Goal: Information Seeking & Learning: Check status

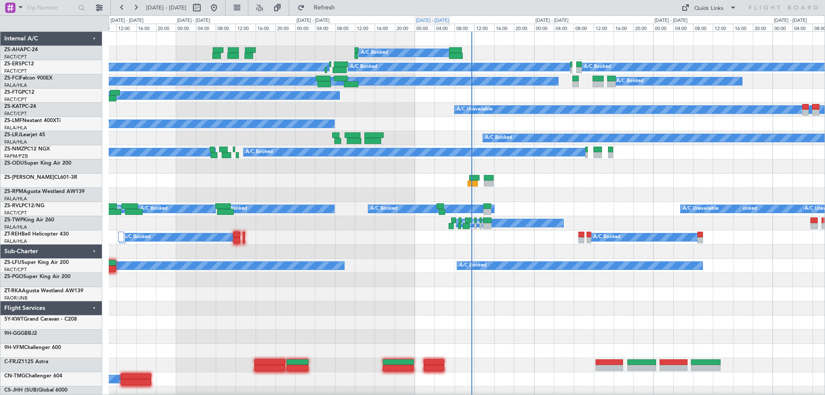
click at [449, 20] on div "[DATE] - [DATE]" at bounding box center [432, 20] width 33 height 7
click at [448, 20] on div "[DATE] - [DATE]" at bounding box center [432, 20] width 33 height 7
click at [524, 183] on div "A/C Booked A/C Booked A/C Booked A/C Booked A/C Booked A/C Booked A/C Booked A/…" at bounding box center [466, 400] width 715 height 737
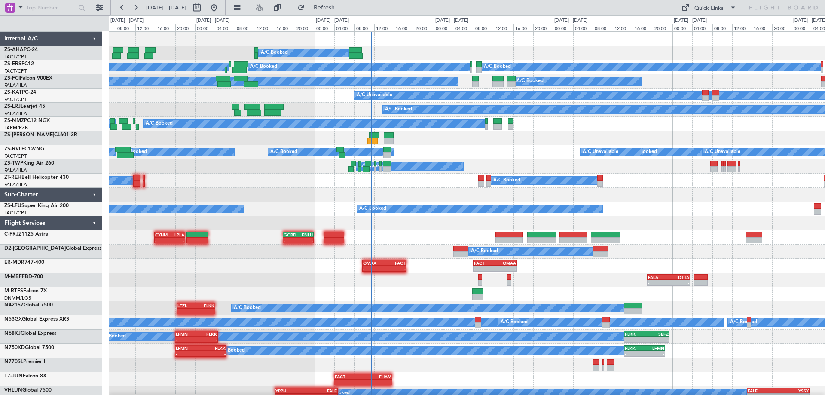
click at [468, 19] on div "[DATE] - [DATE]" at bounding box center [451, 20] width 33 height 7
click at [497, 125] on div "A/C Booked A/C Booked" at bounding box center [466, 124] width 715 height 14
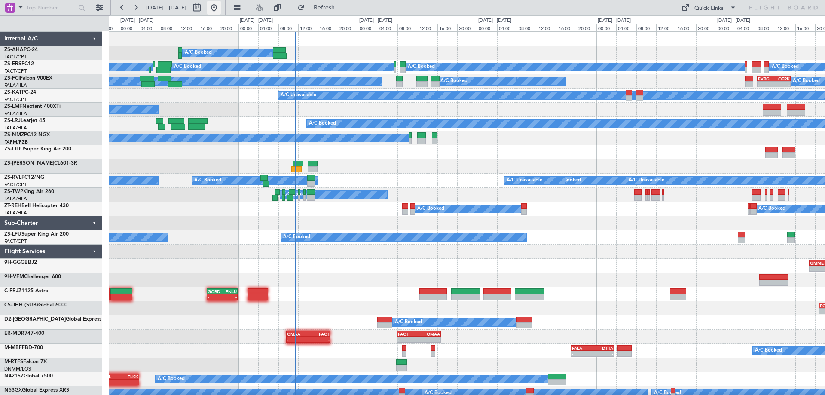
click at [221, 12] on button at bounding box center [214, 8] width 14 height 14
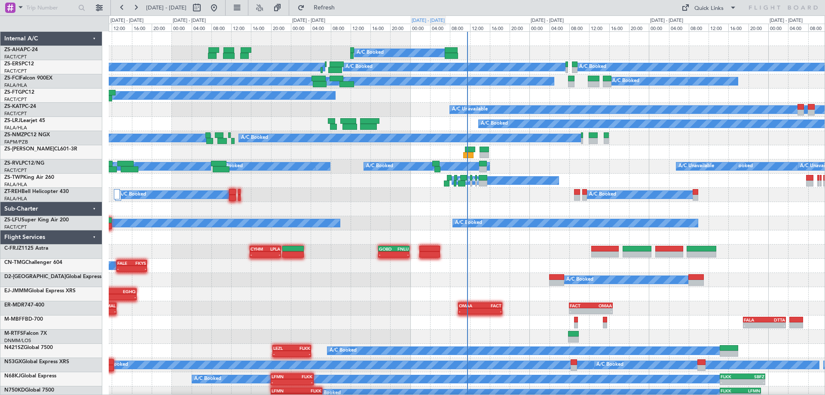
click at [433, 21] on div "[DATE] - [DATE]" at bounding box center [427, 20] width 33 height 7
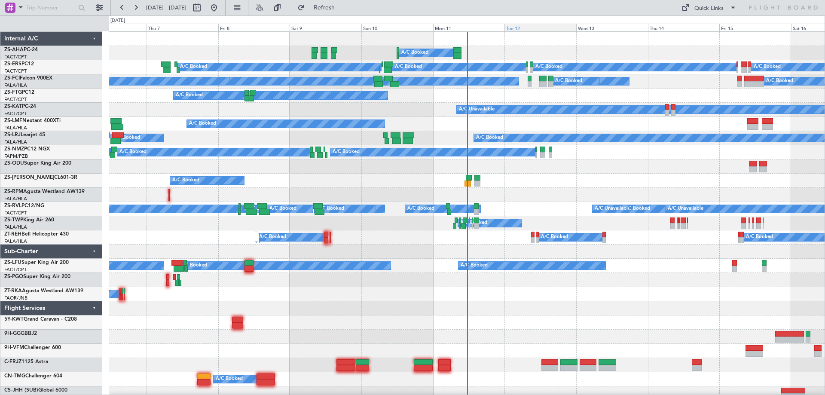
click at [522, 29] on div "Tue 12" at bounding box center [540, 28] width 72 height 8
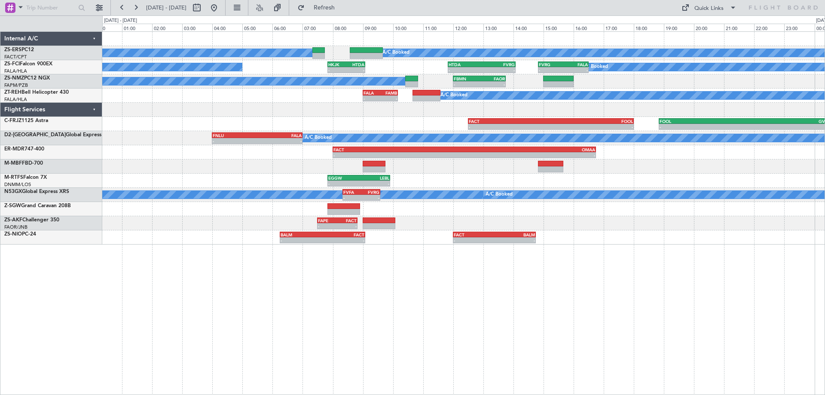
click at [650, 266] on div "A/C Booked A/C Booked A/C Booked A/C Booked A/C Booked - - HKJK 07:50 Z HTDA 09…" at bounding box center [463, 212] width 722 height 363
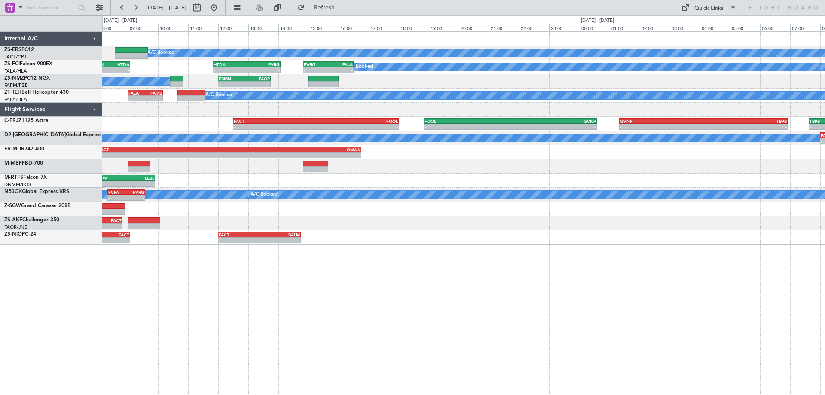
click at [194, 251] on div "A/C Booked A/C Booked A/C Booked A/C Booked - - HKJK 07:50 Z HTDA 09:05 Z - - H…" at bounding box center [463, 212] width 722 height 363
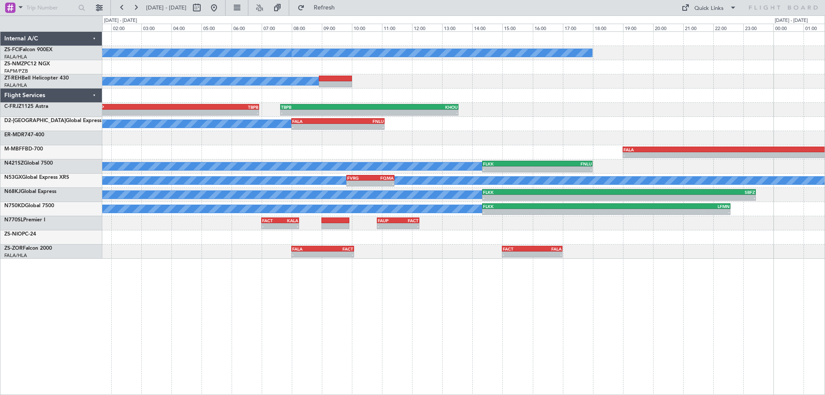
click at [345, 287] on div "A/C Booked A/C Booked A/C Booked - - GVNP 01:20 Z TBPB 06:55 Z - - TBPB 07:38 Z…" at bounding box center [463, 212] width 722 height 363
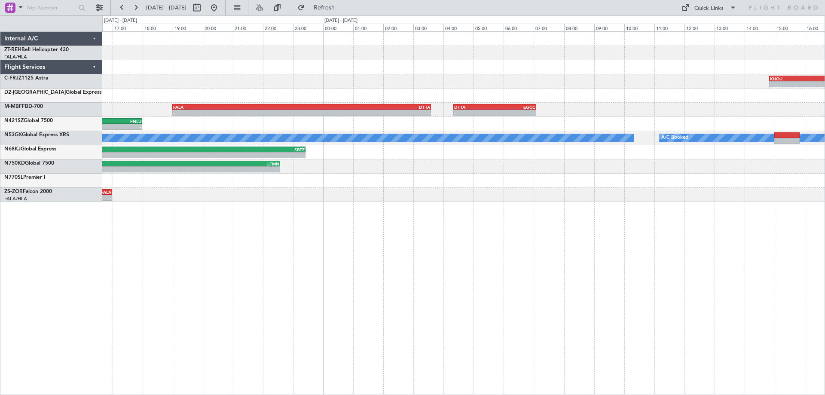
click at [167, 234] on div "- - KHOU 14:50 Z CYHM 18:05 Z TBPB 07:38 Z KHOU 13:33 Z - - - - FALA 08:00 Z FN…" at bounding box center [463, 212] width 722 height 363
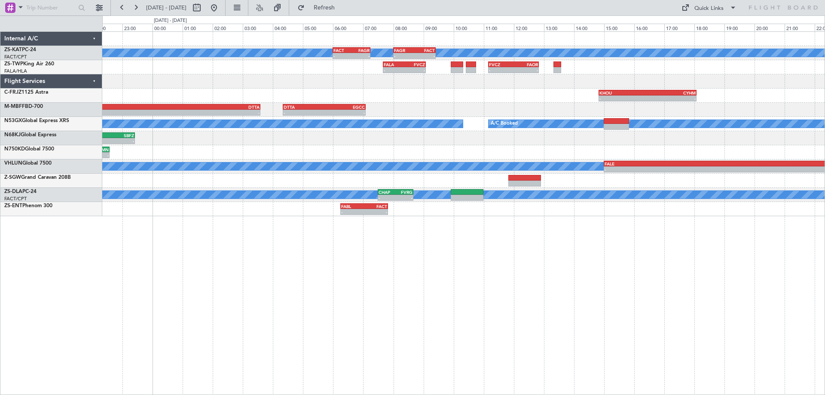
click at [550, 272] on div "A/C Unavailable - - FACT 06:00 Z FAGR 07:15 Z - - FAGR 08:00 Z FACT 09:25 Z - -…" at bounding box center [463, 212] width 722 height 363
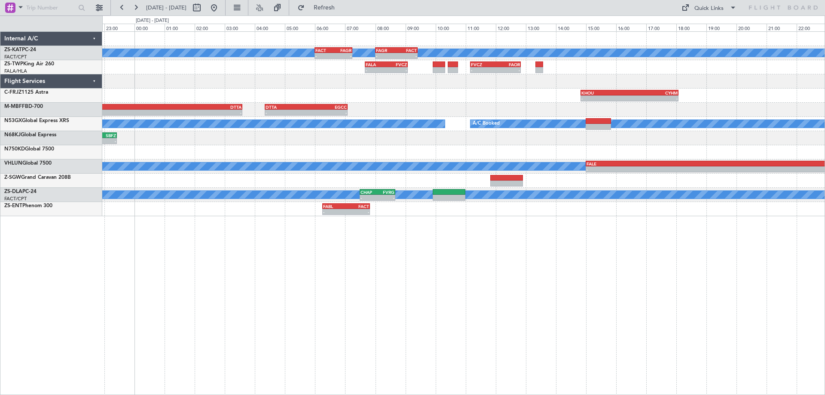
click at [506, 92] on div "- - KHOU 14:50 Z CYHM 18:05 Z" at bounding box center [463, 95] width 722 height 14
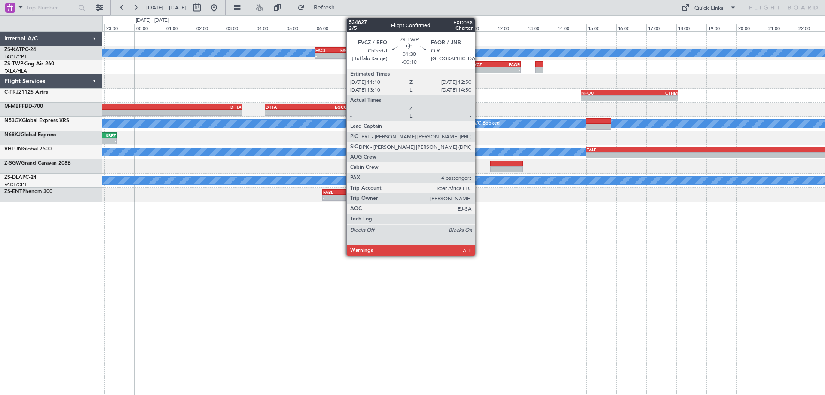
click at [478, 63] on div "FVCZ" at bounding box center [483, 64] width 24 height 5
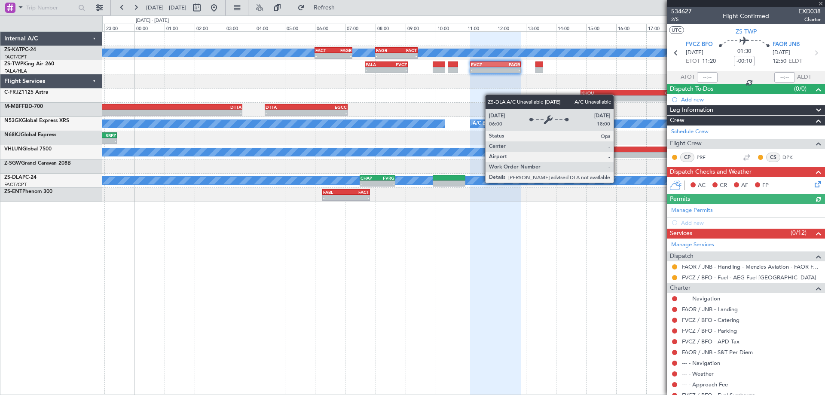
scroll to position [107, 0]
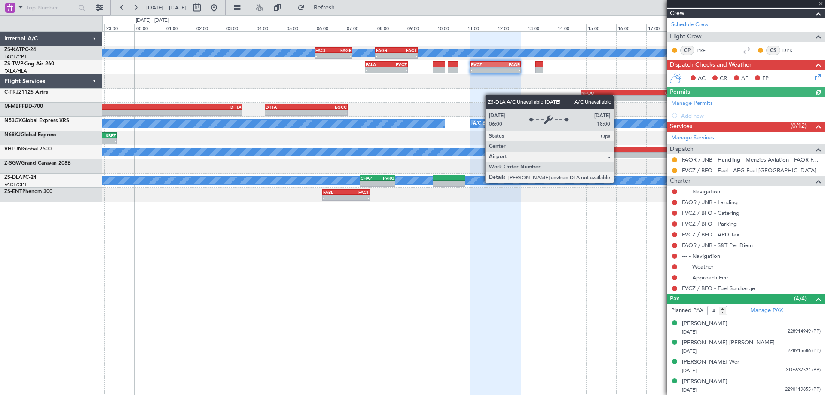
click at [545, 287] on div "A/C Unavailable - - FACT 06:00 Z FAGR 07:15 Z - - FAGR 08:00 Z FACT 09:25 Z - -…" at bounding box center [463, 212] width 722 height 363
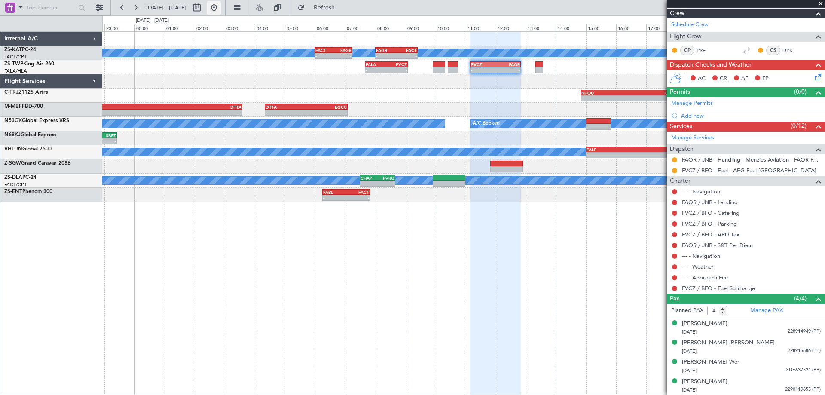
click at [221, 8] on button at bounding box center [214, 8] width 14 height 14
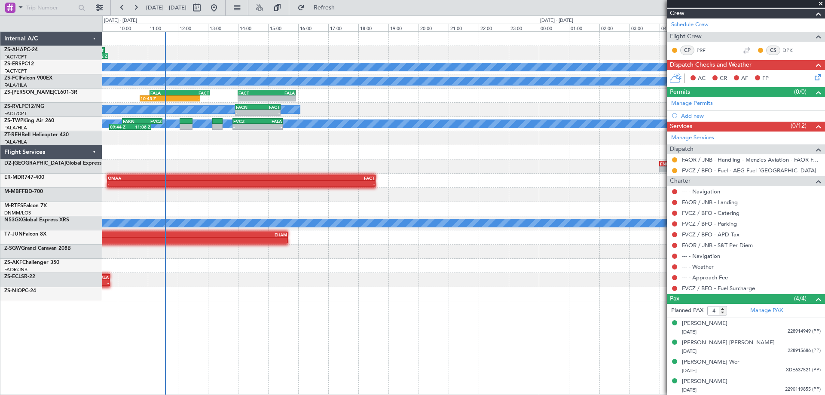
click at [407, 269] on div "FASZ 07:00 Z FACT 09:35 Z 07:01 Z 09:42 Z A/C Booked A/C Booked A/C Booked A/C …" at bounding box center [463, 166] width 722 height 269
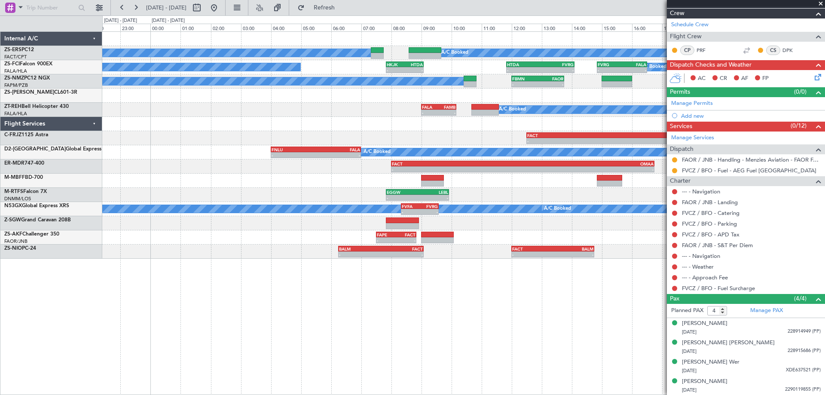
click at [389, 313] on div "A/C Booked A/C Booked A/C Booked - - HKJK 07:50 Z HTDA 09:05 Z - - HTDA 11:50 Z…" at bounding box center [463, 212] width 722 height 363
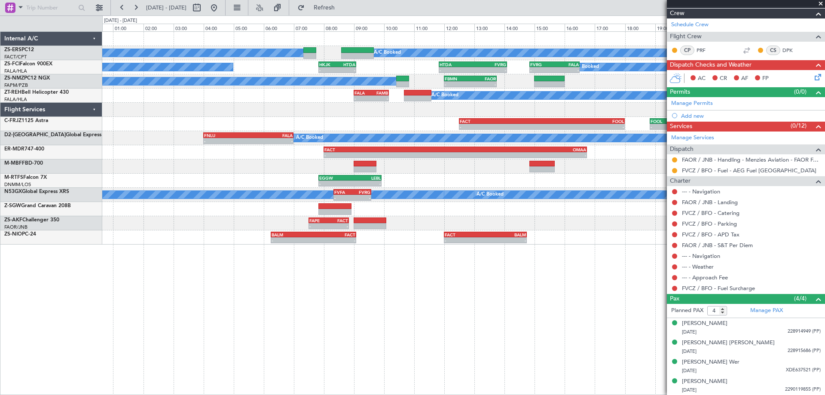
click at [491, 329] on div "A/C Booked A/C Booked A/C Booked - - HKJK 07:50 Z HTDA 09:05 Z - - HTDA 11:50 Z…" at bounding box center [463, 212] width 722 height 363
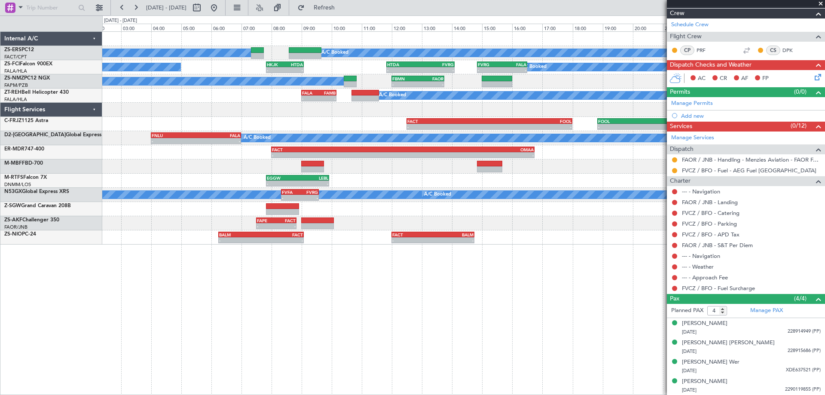
click at [466, 318] on div "A/C Booked A/C Booked A/C Booked - - HKJK 07:50 Z HTDA 09:05 Z - - HTDA 11:50 Z…" at bounding box center [463, 212] width 722 height 363
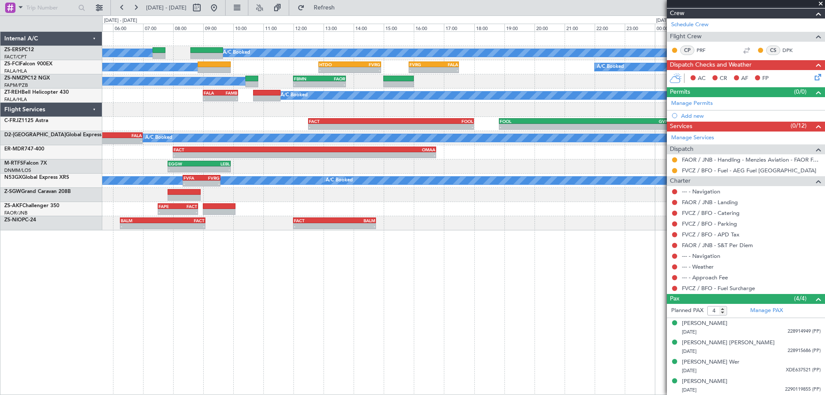
click at [466, 266] on div "A/C Booked A/C Booked A/C Booked A/C Booked - - HTDO 12:50 Z FVRG 14:55 Z - - F…" at bounding box center [463, 212] width 722 height 363
click at [221, 8] on button at bounding box center [214, 8] width 14 height 14
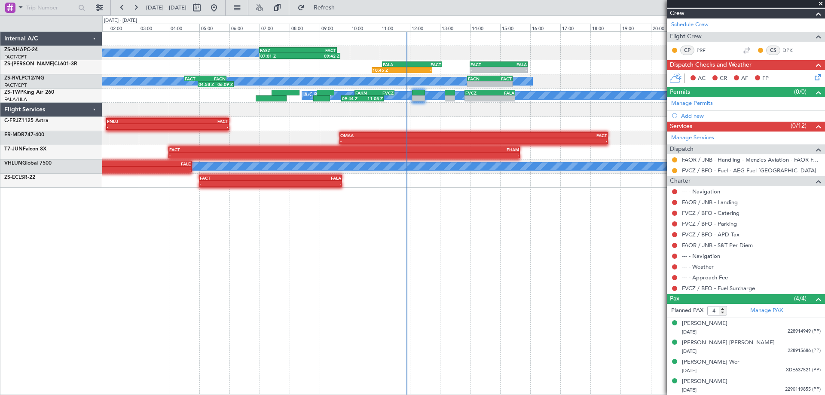
click at [452, 234] on div "FASZ 07:00 Z FACT 09:35 Z 07:01 Z 09:42 Z A/C Booked - - FALA 11:05 Z FACT 13:0…" at bounding box center [463, 212] width 722 height 363
click at [273, 237] on div "FASZ 07:00 Z FACT 09:35 Z 07:01 Z 09:42 Z A/C Booked - - FALA 11:05 Z FACT 13:0…" at bounding box center [463, 212] width 722 height 363
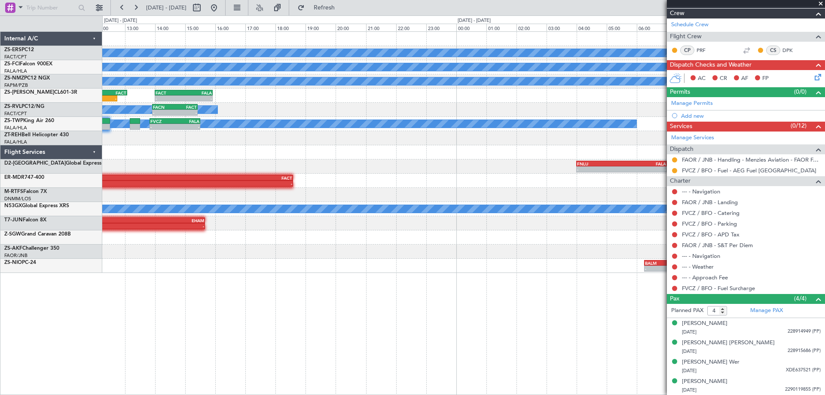
click at [318, 259] on div "A/C Booked A/C Booked A/C Booked A/C Booked - - HTDO 12:50 Z FVRG 14:55 Z - - F…" at bounding box center [463, 152] width 722 height 241
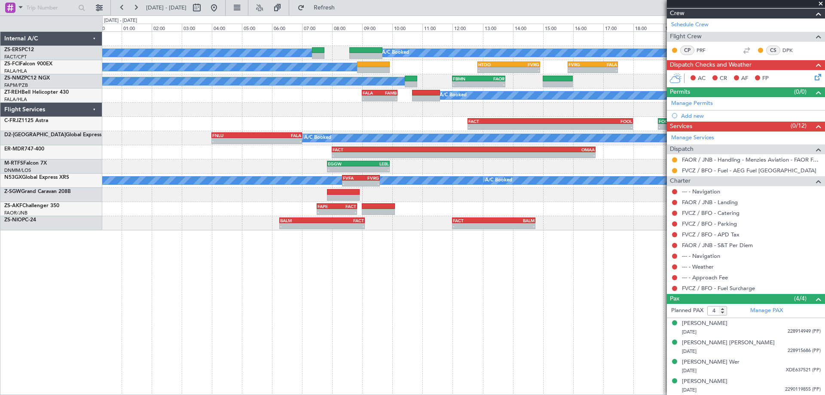
click at [445, 284] on div "A/C Booked A/C Booked A/C Booked A/C Booked - - HTDO 12:50 Z FVRG 14:55 Z - - F…" at bounding box center [463, 212] width 722 height 363
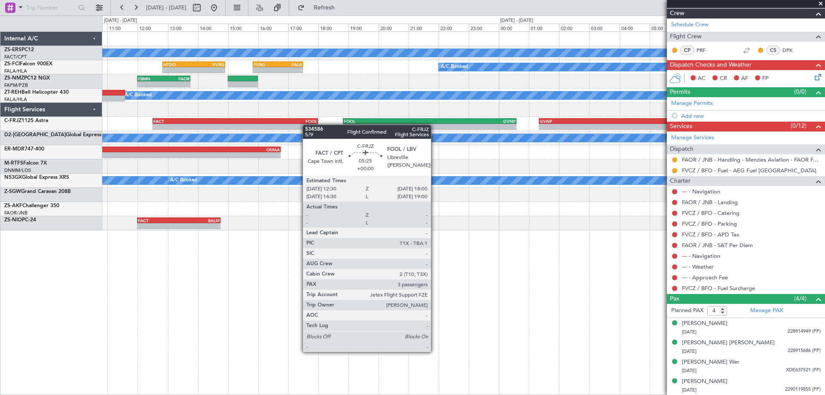
click at [251, 133] on div "A/C Booked A/C Booked - - HTDO 12:50 Z FVRG 14:55 Z - - FVRG 15:50 Z FALA 17:30…" at bounding box center [463, 131] width 722 height 198
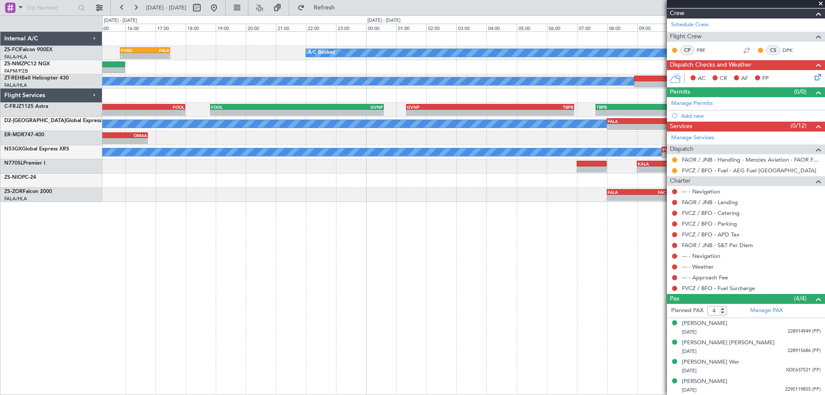
click at [304, 245] on div "- - FVRG 15:50 Z FALA 17:30 Z A/C Booked HTDO 12:50 Z FVRG 14:55 Z - - - - FBMN…" at bounding box center [463, 212] width 722 height 363
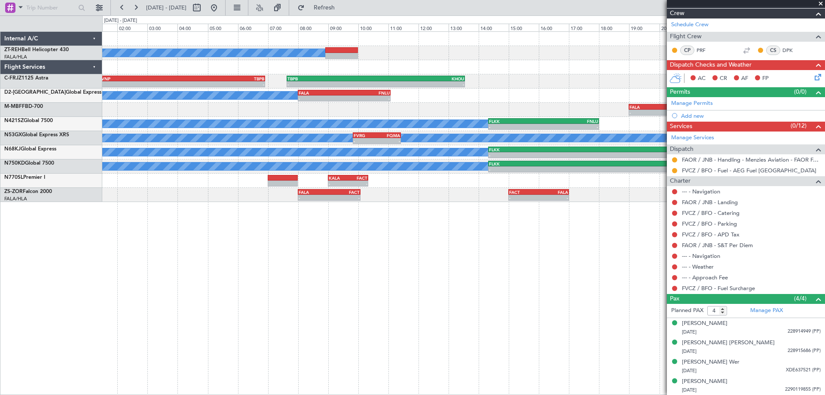
click at [479, 264] on div "A/C Booked - - GVNP 01:20 Z TBPB 06:55 Z - - TBPB 07:38 Z KHOU 13:33 Z FOOL 18:…" at bounding box center [463, 212] width 722 height 363
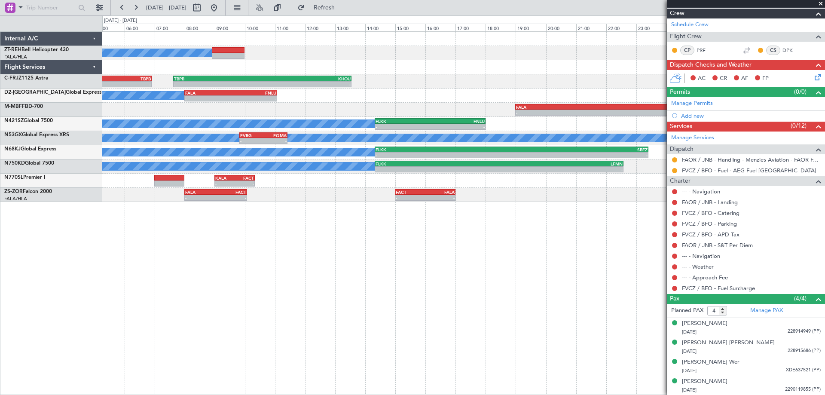
click at [410, 265] on div "A/C Booked - - GVNP 01:20 Z TBPB 06:55 Z - - TBPB 07:38 Z KHOU 13:33 Z FOOL 18:…" at bounding box center [463, 212] width 722 height 363
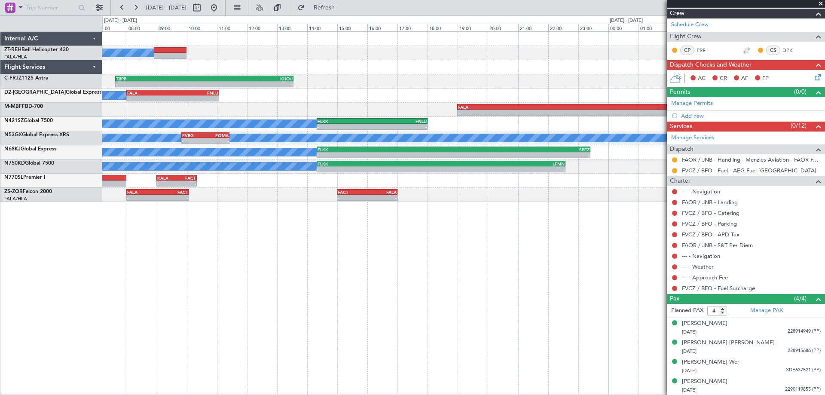
click at [333, 253] on div "A/C Booked - - TBPB 07:38 Z KHOU 13:33 Z GVNP 01:20 Z TBPB 06:55 Z - - A/C Book…" at bounding box center [463, 212] width 722 height 363
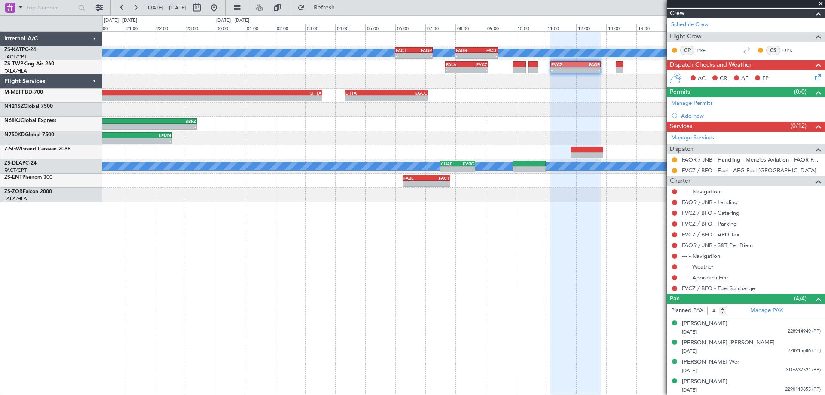
click at [409, 256] on div "A/C Unavailable - - FACT 06:00 Z FAGR 07:15 Z - - FAGR 08:00 Z FACT 09:25 Z - -…" at bounding box center [463, 212] width 722 height 363
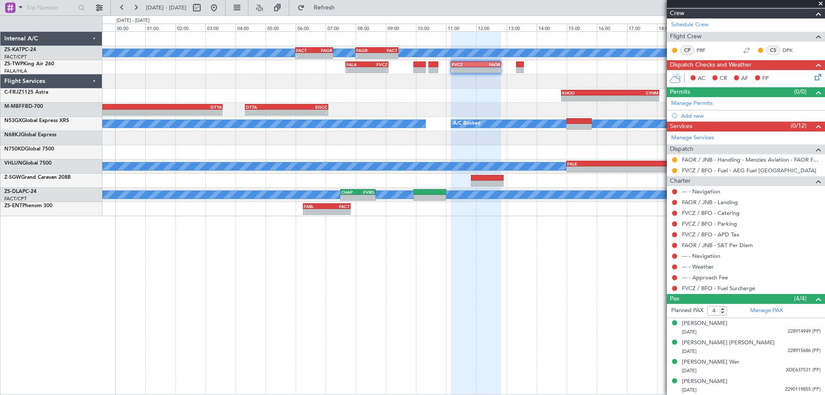
click at [486, 252] on div at bounding box center [475, 213] width 50 height 363
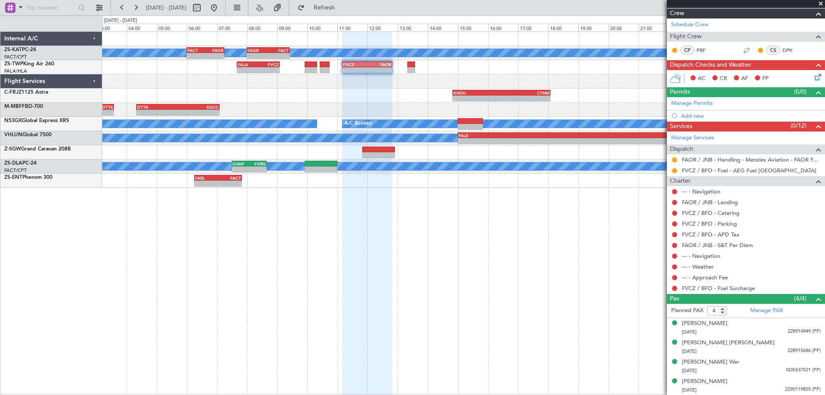
click at [490, 230] on div "A/C Unavailable - - FACT 06:00 Z FAGR 07:15 Z - - FAGR 08:00 Z FACT 09:25 Z - -…" at bounding box center [463, 212] width 722 height 363
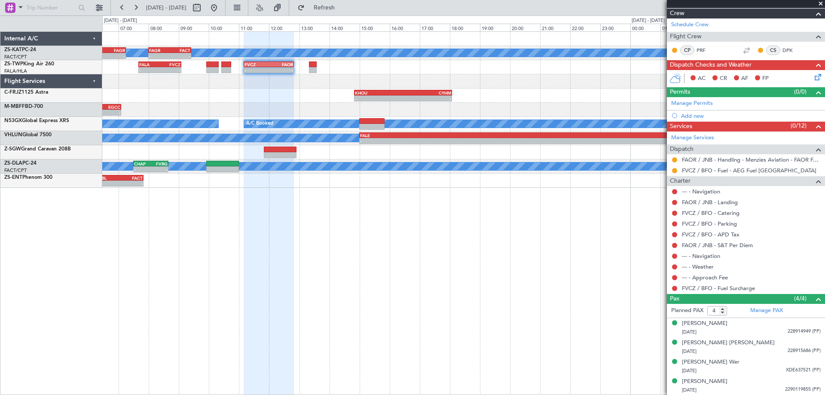
click at [237, 261] on div "A/C Unavailable - - FACT 06:00 Z FAGR 07:15 Z - - FAGR 08:00 Z FACT 09:25 Z - -…" at bounding box center [463, 212] width 722 height 363
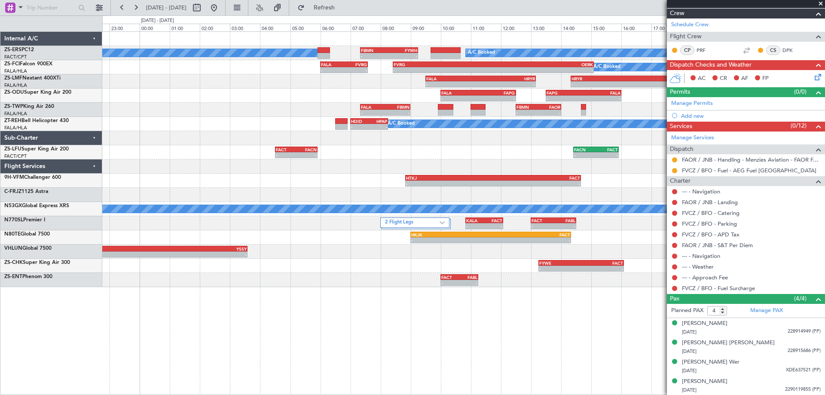
click at [373, 288] on div "A/C Booked A/C Booked - - FBMN 07:20 Z FYWH 09:15 Z A/C Booked - - FALA 06:00 Z…" at bounding box center [463, 212] width 722 height 363
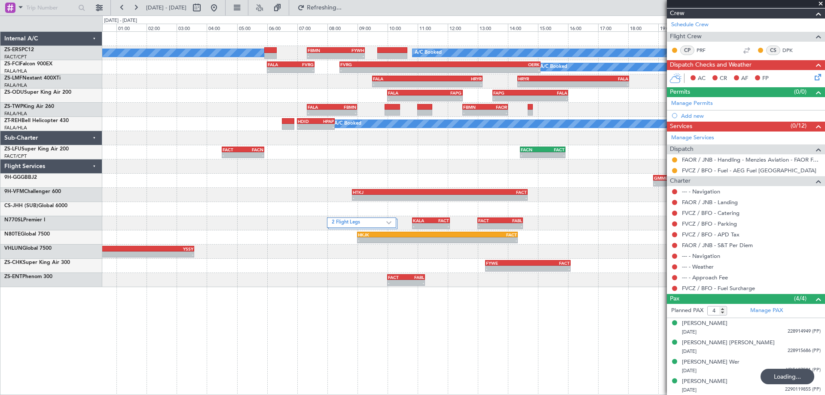
click at [472, 322] on div "A/C Booked A/C Booked - - FBMN 07:20 Z FYWH 09:15 Z A/C Booked - - FALA 06:00 Z…" at bounding box center [463, 212] width 722 height 363
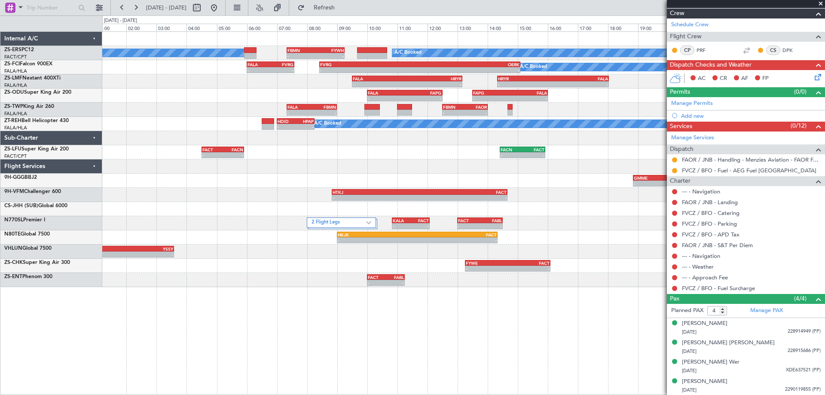
click at [569, 184] on div "- - GMME 18:50 Z FMCH 04:25 Z - - FMCH 05:05 Z HTDA 06:35 Z" at bounding box center [463, 180] width 722 height 14
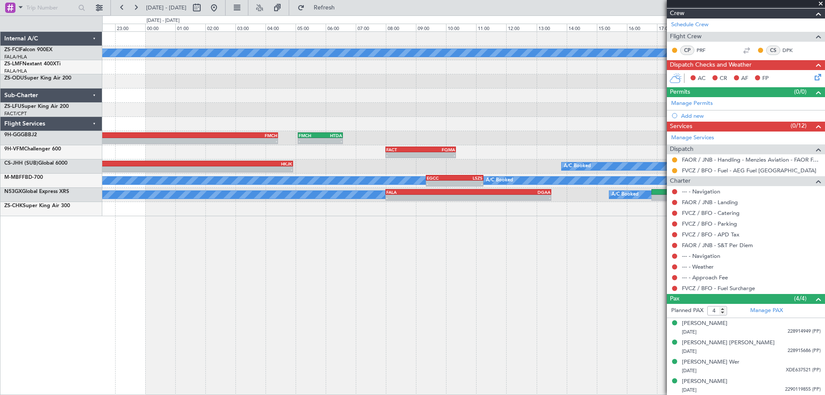
click at [170, 289] on div "A/C Booked - - HRYR 14:20 Z FALA 18:02 Z - - GMME 18:50 Z FMCH 04:25 Z - - FMCH…" at bounding box center [463, 212] width 722 height 363
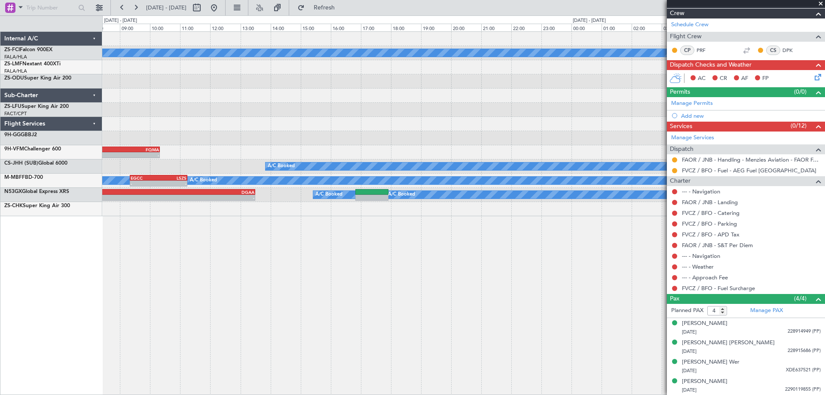
click at [0, 313] on div "A/C Booked - - FMCH 05:05 Z HTDA 06:35 Z GMME 18:50 Z FMCH 04:25 Z - - - - FACT…" at bounding box center [412, 204] width 825 height 379
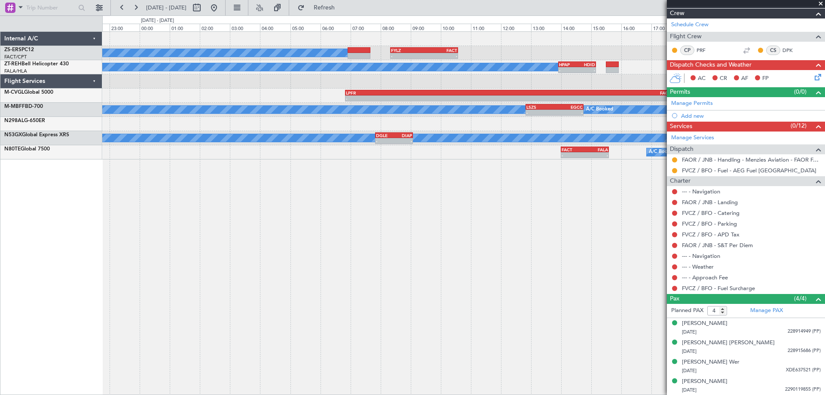
click at [107, 304] on div "A/C Booked - - FYLZ 08:20 Z FACT 10:35 Z A/C Booked - - HPAP 13:55 Z HDID 15:10…" at bounding box center [463, 212] width 722 height 363
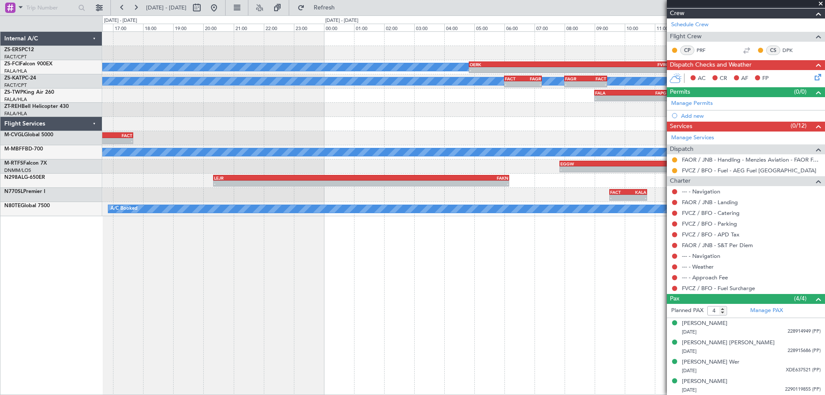
click at [332, 266] on div "A/C Booked - - OERK 04:50 Z FVRG 11:30 Z FVRG 12:35 Z FALA 14:15 Z - - A/C Unav…" at bounding box center [463, 212] width 722 height 363
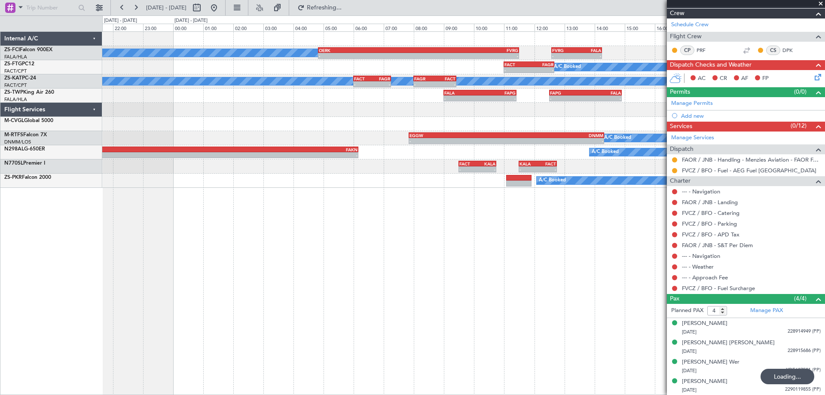
click at [412, 296] on div "A/C Booked - - OERK 04:50 Z FVRG 11:30 Z FVRG 12:35 Z FALA 14:15 Z - - A/C Book…" at bounding box center [463, 212] width 722 height 363
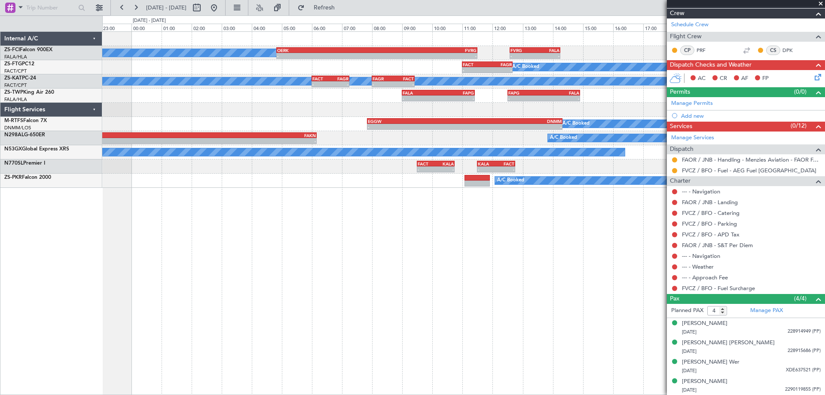
click at [506, 287] on div "A/C Booked - - OERK 04:50 Z FVRG 11:30 Z - - FVRG 12:35 Z FALA 14:15 Z A/C Book…" at bounding box center [463, 212] width 722 height 363
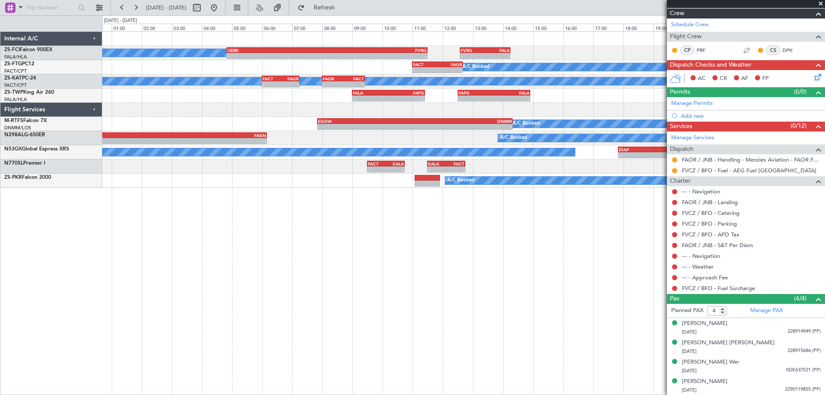
click at [456, 292] on div "A/C Booked - - OERK 04:50 Z FVRG 11:30 Z - - FVRG 12:35 Z FALA 14:15 Z A/C Book…" at bounding box center [463, 212] width 722 height 363
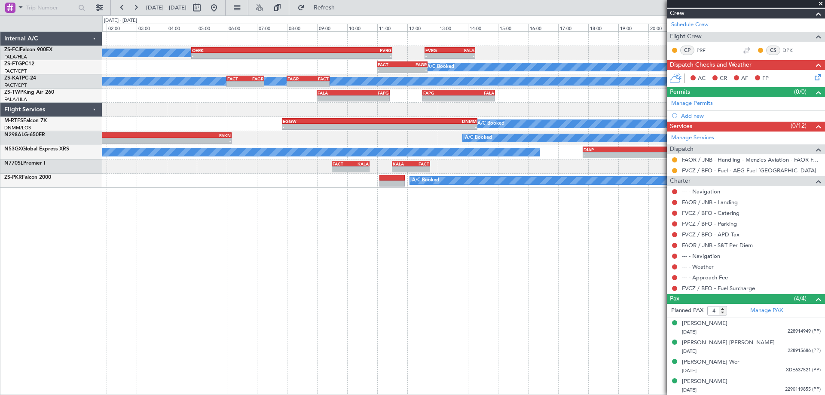
click at [445, 240] on div "A/C Booked - - OERK 04:50 Z FVRG 11:30 Z - - FVRG 12:35 Z FALA 14:15 Z A/C Book…" at bounding box center [463, 212] width 722 height 363
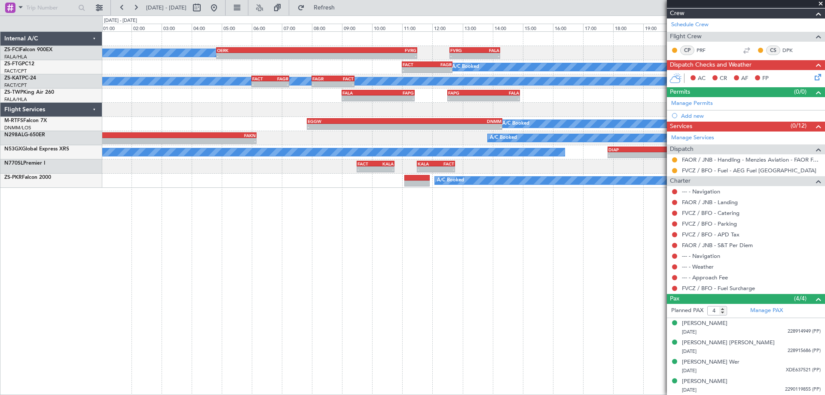
click at [470, 247] on div "A/C Booked - - OERK 04:50 Z FVRG 11:30 Z - - FVRG 12:35 Z FALA 14:15 Z A/C Book…" at bounding box center [463, 212] width 722 height 363
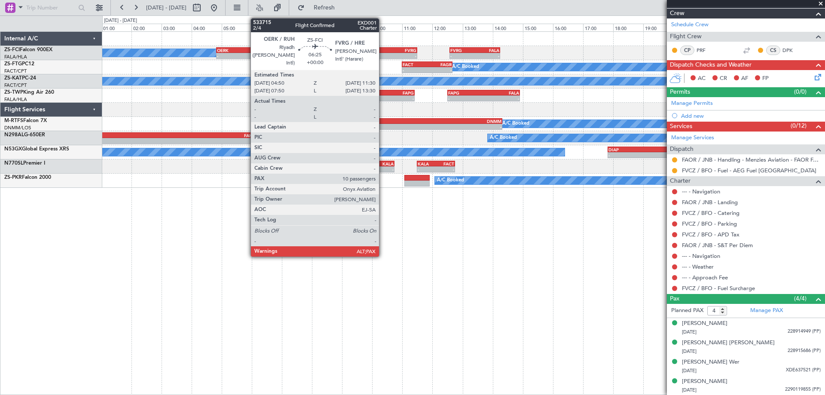
click at [383, 51] on div "FVRG" at bounding box center [366, 50] width 100 height 5
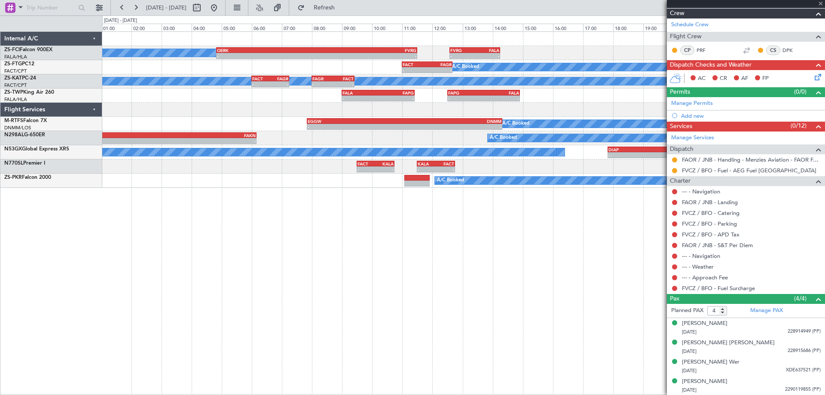
type input "10"
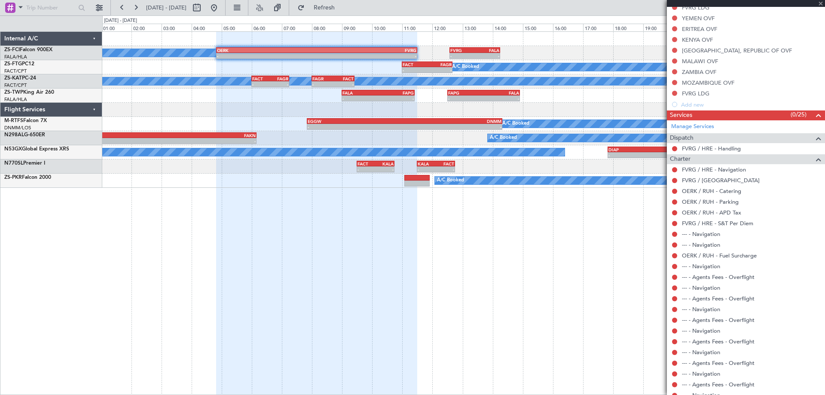
scroll to position [287, 0]
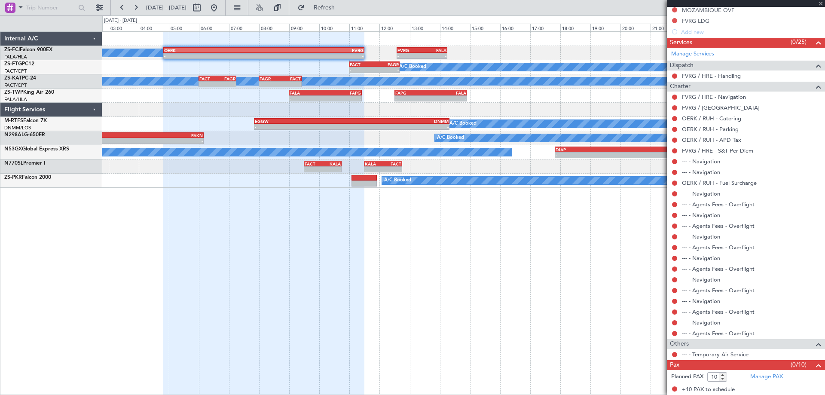
click at [503, 271] on div "A/C Booked - - OERK 04:50 Z FVRG 11:30 Z - - FVRG 12:35 Z FALA 14:15 Z A/C Book…" at bounding box center [463, 212] width 722 height 363
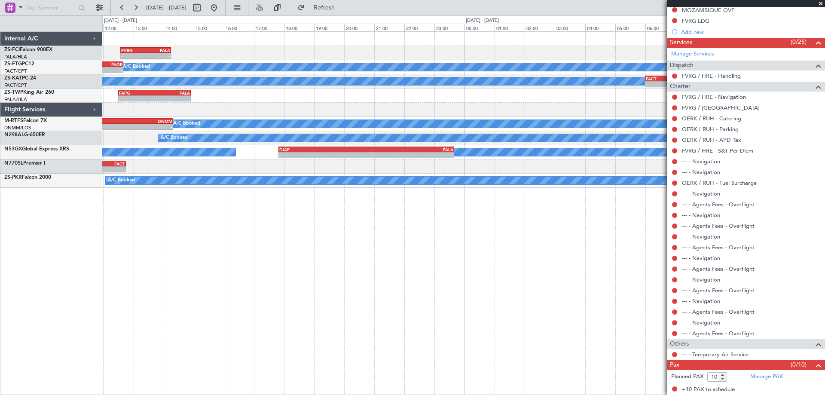
click at [278, 236] on div "- - FVRG 12:35 Z FALA 14:15 Z OERK 04:50 Z FVRG 11:30 Z - - A/C Booked - - FACT…" at bounding box center [463, 212] width 722 height 363
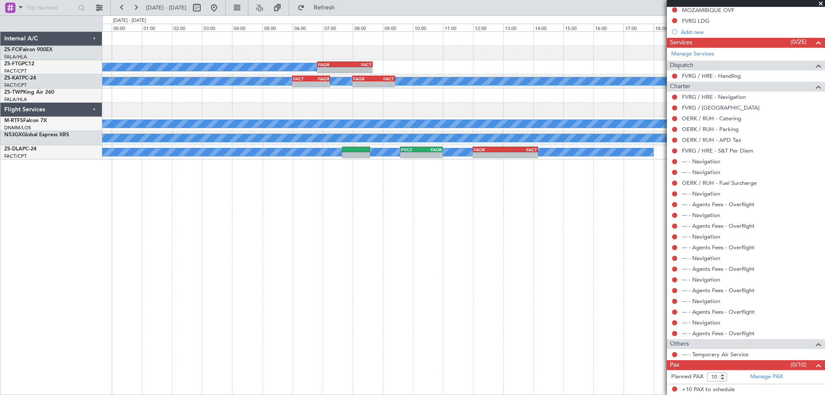
click at [253, 252] on div "A/C Booked - - FAGR 06:50 Z FACT 08:40 Z A/C Unavailable FACT 06:00 Z FAGR 07:1…" at bounding box center [463, 212] width 722 height 363
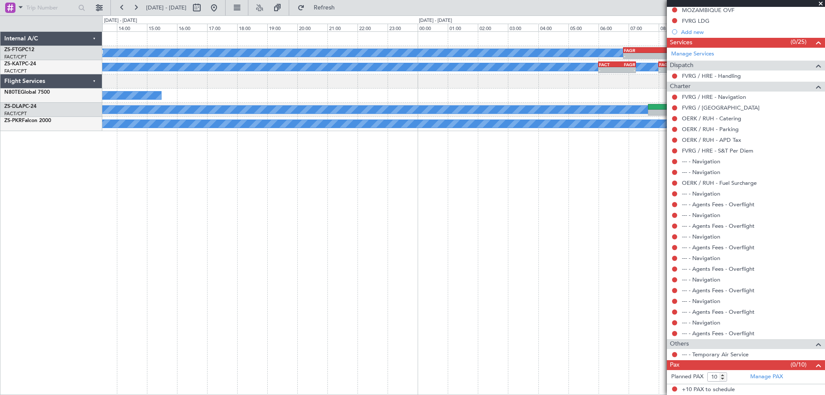
click at [636, 243] on div "A/C Booked - - FAGR 06:50 Z FACT 08:40 Z FACT 11:00 Z FAGR 12:40 Z - - A/C Unav…" at bounding box center [463, 212] width 722 height 363
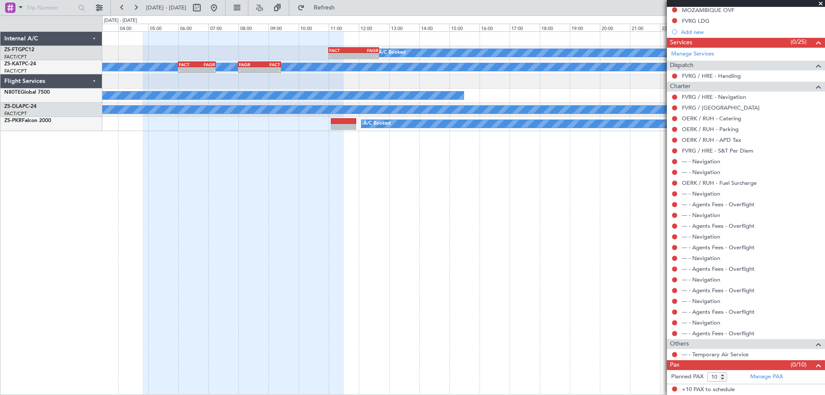
click at [583, 270] on div "A/C Booked FACT 11:00 Z FAGR 12:40 Z - - - - FAGR 06:50 Z FACT 08:40 Z A/C Unav…" at bounding box center [463, 212] width 722 height 363
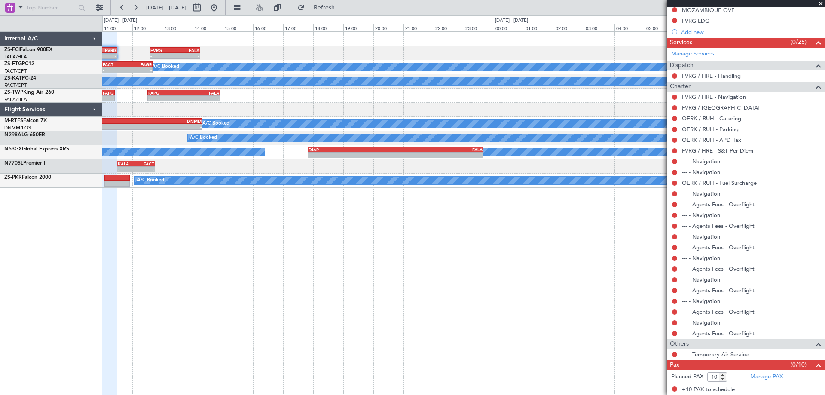
click at [208, 267] on div "- - OERK 04:50 Z FVRG 11:30 Z - - FVRG 12:35 Z FALA 14:15 Z A/C Booked FACT 11:…" at bounding box center [463, 212] width 722 height 363
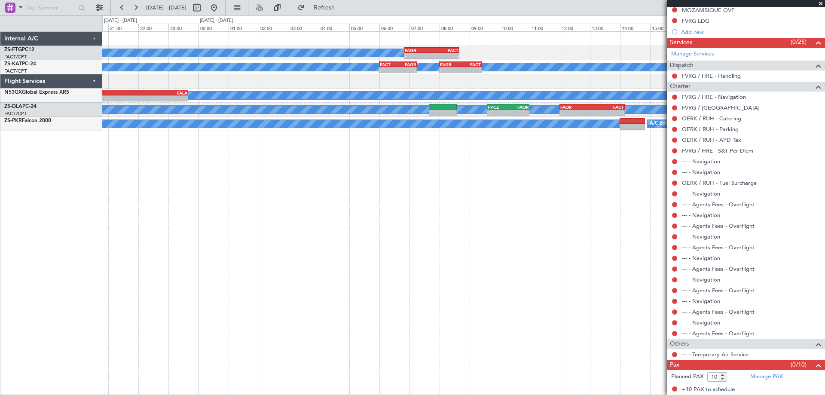
click at [412, 295] on div "A/C Booked - - FAGR 06:50 Z FACT 08:40 Z A/C Unavailable FACT 06:00 Z FAGR 07:1…" at bounding box center [463, 212] width 722 height 363
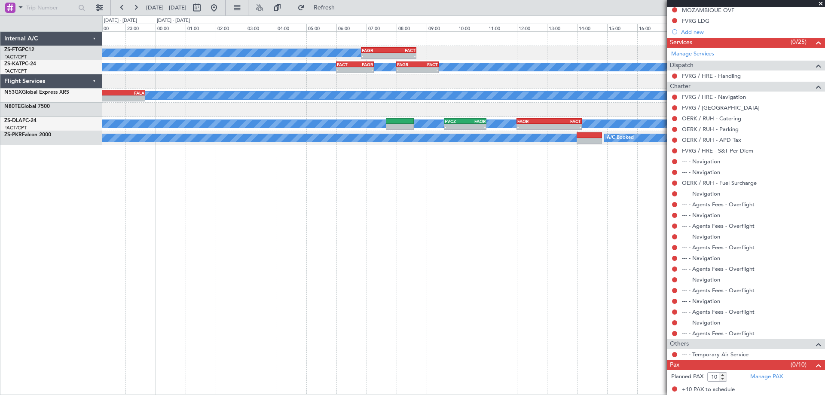
click at [406, 295] on div "A/C Booked - - FAGR 06:50 Z FACT 08:40 Z A/C Unavailable FACT 06:00 Z FAGR 07:1…" at bounding box center [463, 212] width 722 height 363
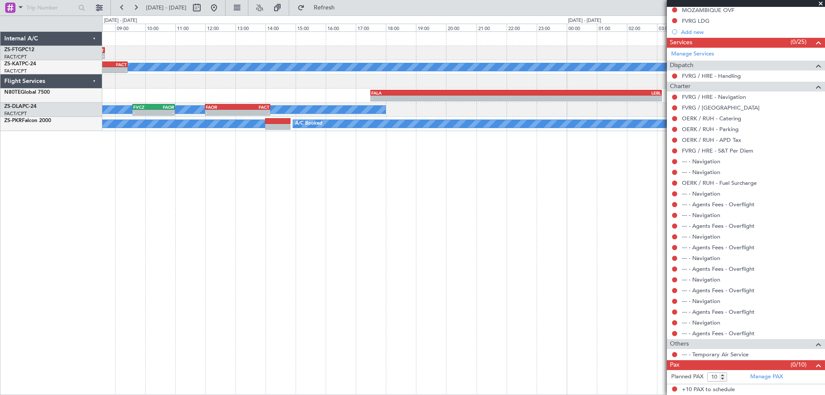
click at [232, 237] on div "- - FAGR 06:50 Z FACT 08:40 Z A/C Booked A/C Unavailable - - FAGR 08:00 Z FACT …" at bounding box center [463, 212] width 722 height 363
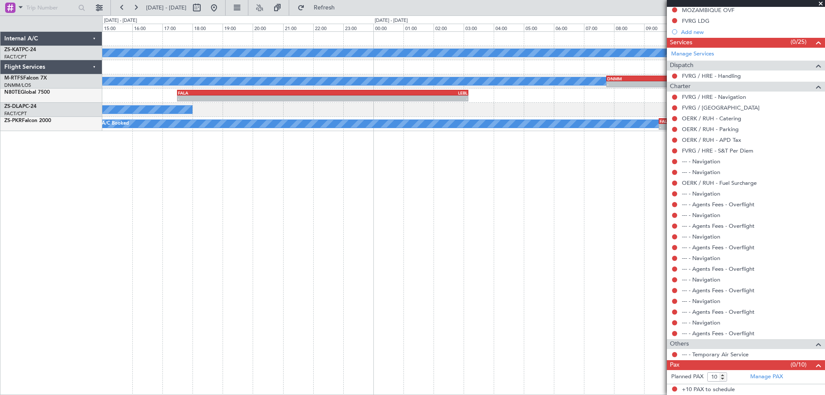
click at [274, 254] on div "A/C Unavailable - - FAGR 08:00 Z FACT 09:25 Z A/C Booked - - DNMM 07:45 Z TBPB …" at bounding box center [463, 212] width 722 height 363
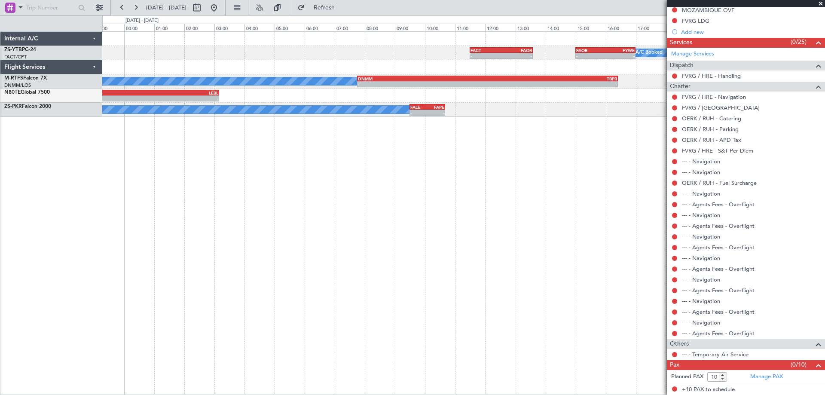
click at [327, 204] on div "- - FACT 11:30 Z FAOR 13:35 Z - - FAOR 15:00 Z FYWE 17:00 Z A/C Booked A/C Book…" at bounding box center [463, 212] width 722 height 363
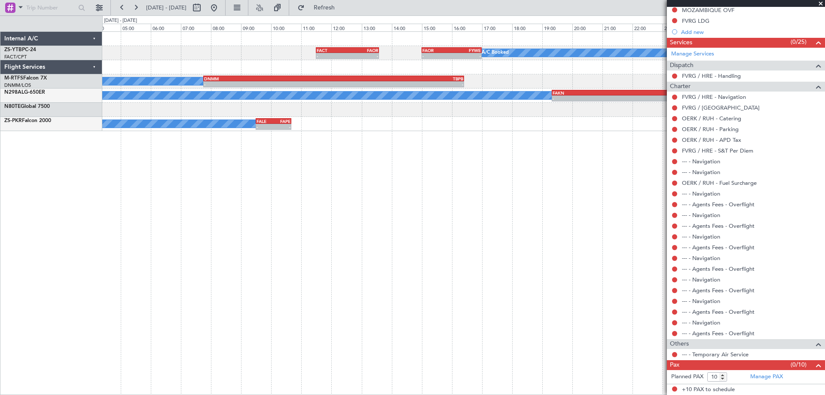
click at [388, 220] on div "- - FACT 11:30 Z FAOR 13:35 Z - - FAOR 15:00 Z FYWE 17:00 Z A/C Booked A/C Book…" at bounding box center [463, 212] width 722 height 363
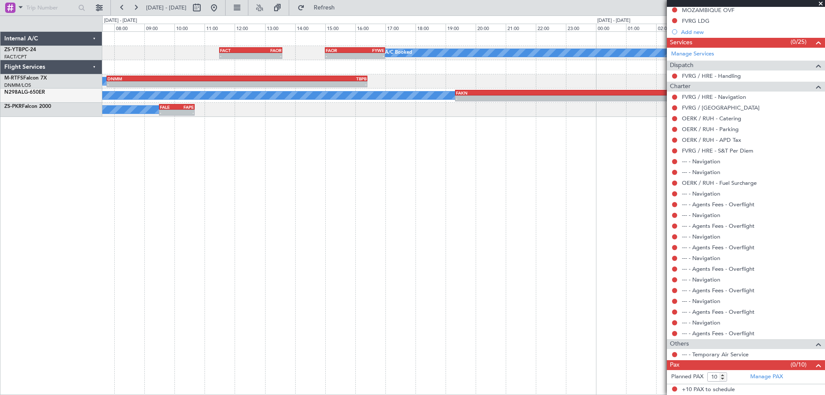
click at [134, 240] on div "- - FACT 11:30 Z FAOR 13:35 Z - - FAOR 15:00 Z FYWE 17:00 Z A/C Booked - - FYWE…" at bounding box center [463, 212] width 722 height 363
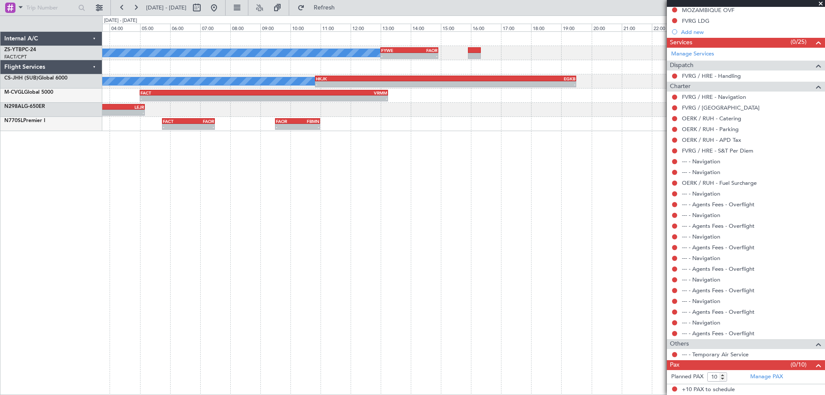
click at [338, 228] on div "A/C Booked - - FYWE 13:00 Z FAOR 14:55 Z A/C Booked - - HKJK 10:50 Z EGKB 19:30…" at bounding box center [463, 212] width 722 height 363
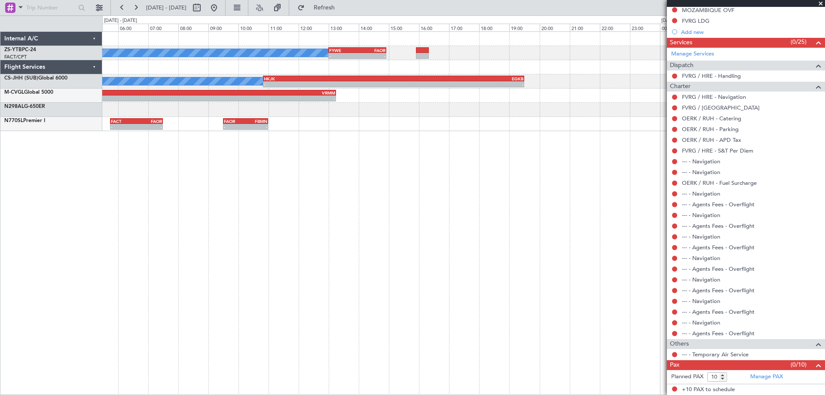
click at [479, 249] on div "A/C Booked - - FYWE 13:00 Z FAOR 14:55 Z A/C Booked - - HKJK 10:50 Z EGKB 19:30…" at bounding box center [463, 212] width 722 height 363
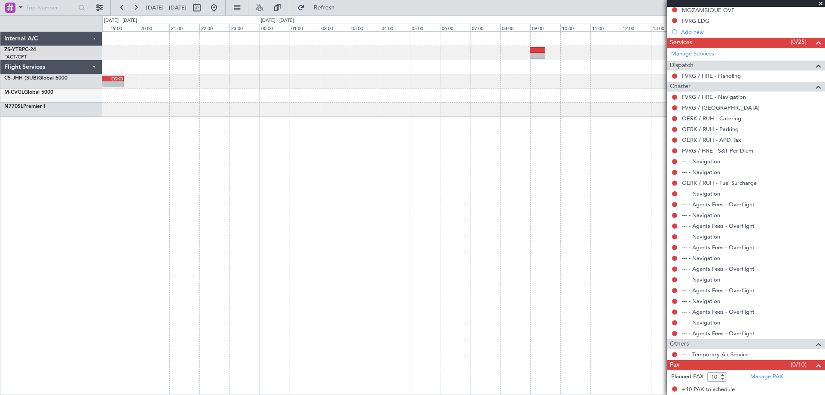
click at [150, 187] on div "- - FYWE 13:00 Z FAOR 14:55 Z A/C Booked - - HKJK 10:50 Z EGKB 19:30 Z - - FACT…" at bounding box center [463, 212] width 722 height 363
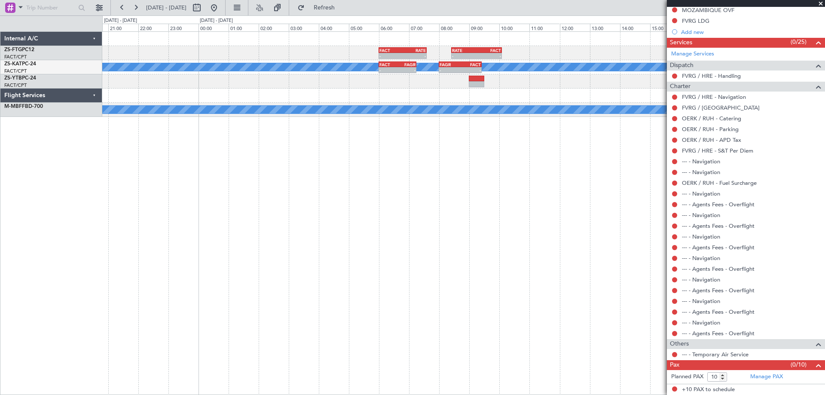
click at [480, 217] on div "- - FACT 06:00 Z RATE 07:35 Z - - RATE 08:25 Z FACT 10:05 Z A/C Unavailable - -…" at bounding box center [463, 212] width 722 height 363
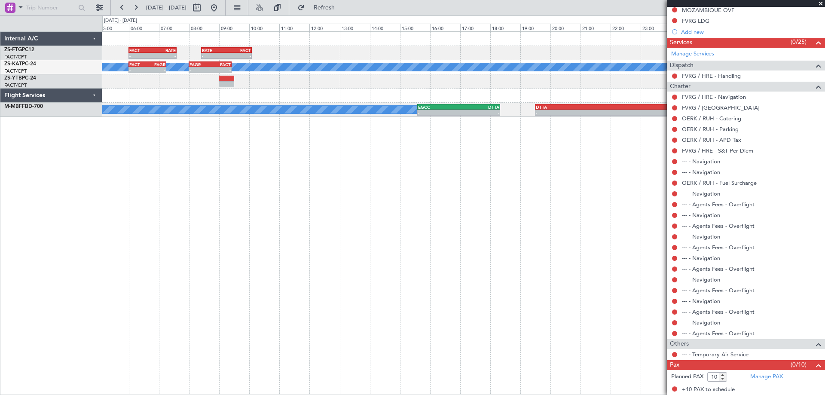
click at [323, 238] on div "- - FACT 06:00 Z RATE 07:35 Z - - RATE 08:25 Z FACT 10:05 Z A/C Unavailable - -…" at bounding box center [463, 212] width 722 height 363
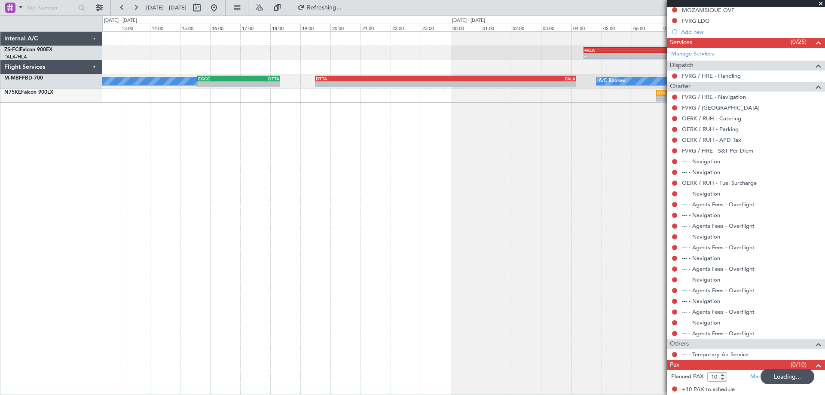
click at [305, 250] on div "- - FALA 04:25 Z HTKJ 08:05 Z - - HTKJ 08:35 Z FYWH 12:45 Z A/C Booked A/C Book…" at bounding box center [463, 212] width 722 height 363
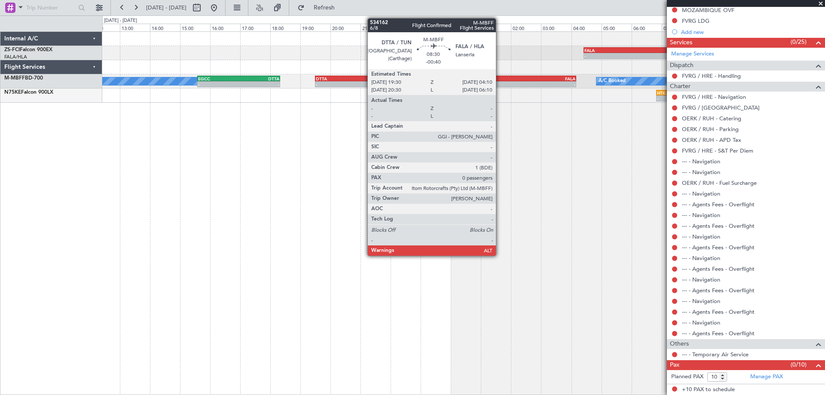
click at [499, 80] on div "FALA" at bounding box center [510, 78] width 130 height 5
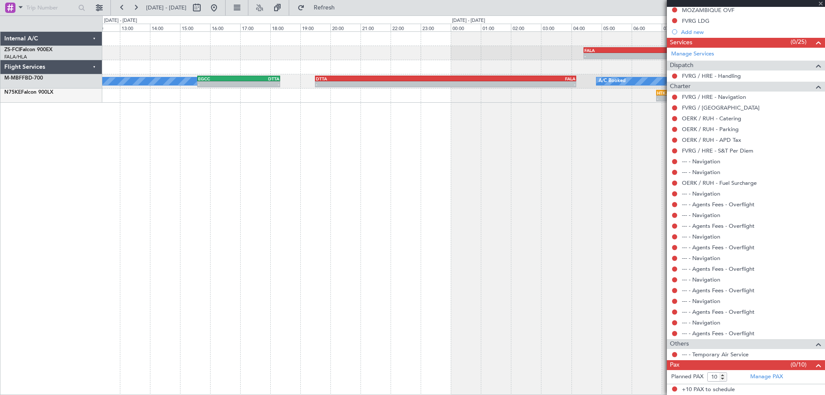
type input "-00:40"
type input "0"
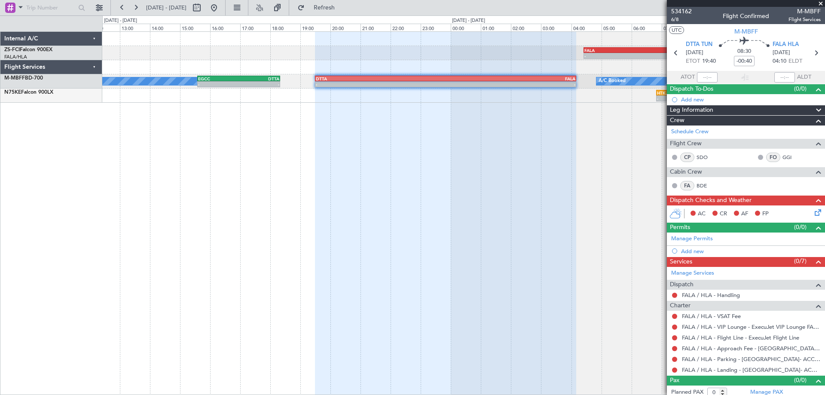
scroll to position [0, 0]
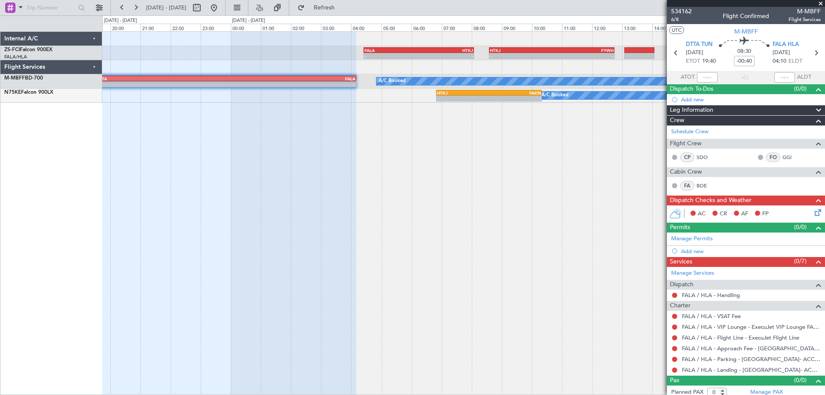
click at [312, 173] on div at bounding box center [225, 213] width 261 height 363
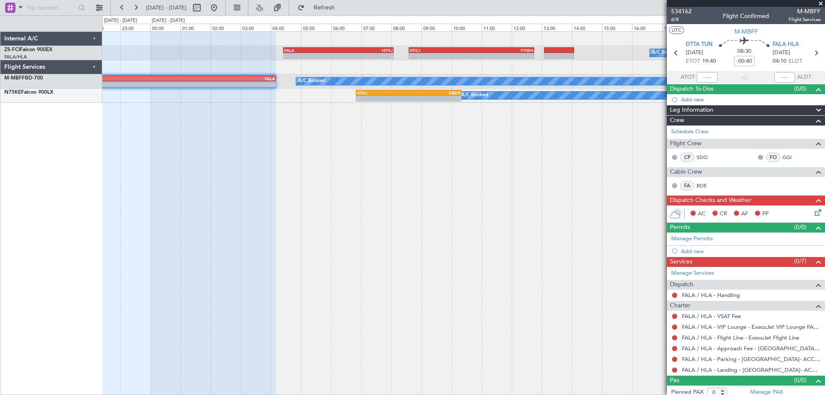
click at [374, 179] on div "- - FALA 04:25 Z HTKJ 08:05 Z - - HTKJ 08:35 Z FYWH 12:45 Z A/C Booked A/C Book…" at bounding box center [463, 212] width 722 height 363
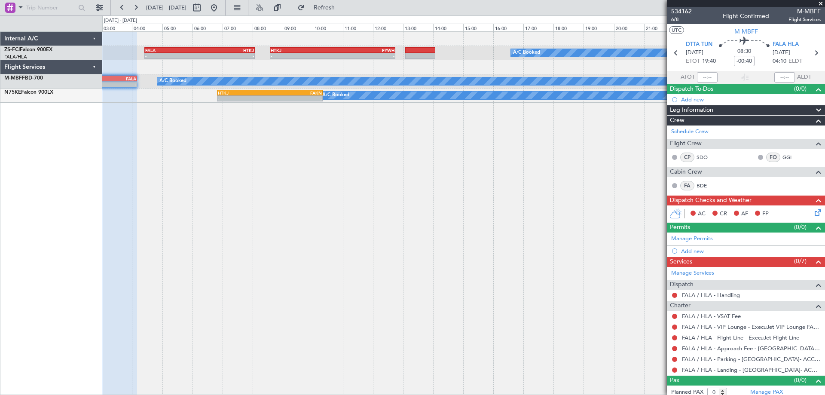
click at [352, 191] on div "- - FALA 04:25 Z HTKJ 08:05 Z - - HTKJ 08:35 Z FYWH 12:45 Z A/C Booked A/C Book…" at bounding box center [463, 212] width 722 height 363
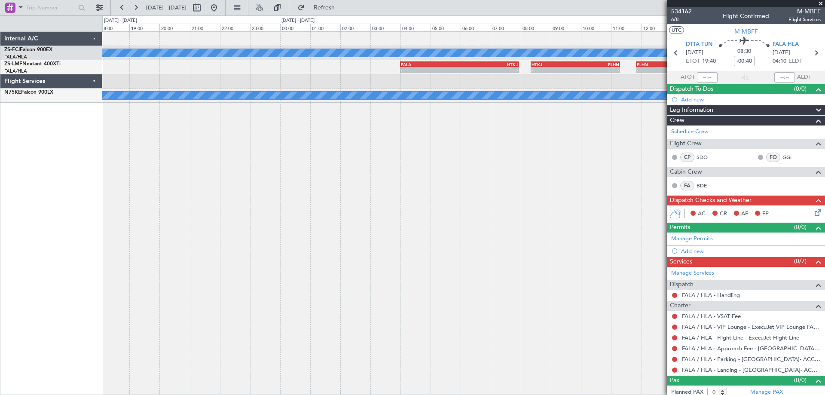
click at [142, 266] on div "A/C Booked A/C Booked A/C Booked - - HTKJ 08:35 Z FYWH 12:45 Z - - FALA 04:00 Z…" at bounding box center [463, 212] width 722 height 363
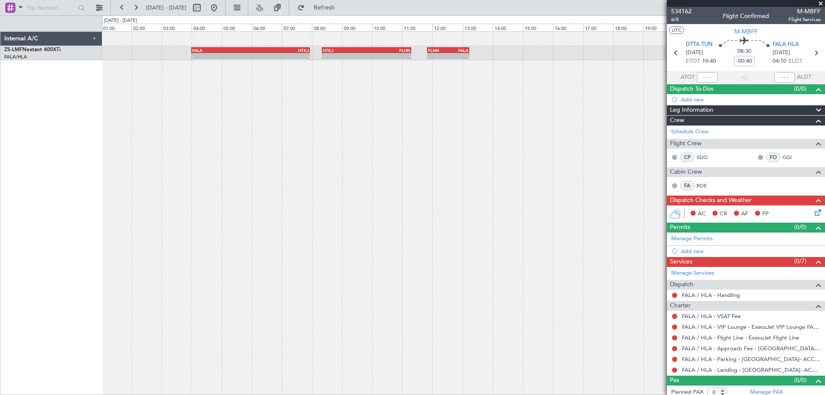
click at [427, 240] on div "- - FALA 04:00 Z HTKJ 07:56 Z - - HTKJ 08:20 Z FLHN 11:18 Z - - FLHN 11:50 Z FA…" at bounding box center [463, 212] width 722 height 363
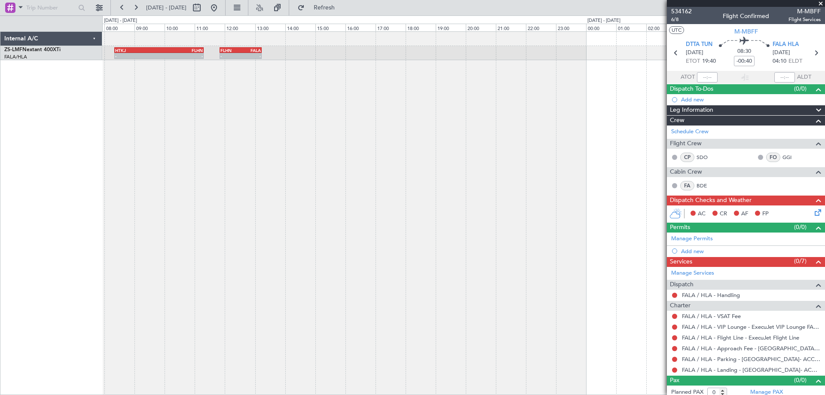
click at [217, 220] on div "- - HTKJ 08:20 Z FLHN 11:18 Z - - FLHN 11:50 Z FALA 13:14 Z - - FALA 04:00 Z HT…" at bounding box center [463, 212] width 722 height 363
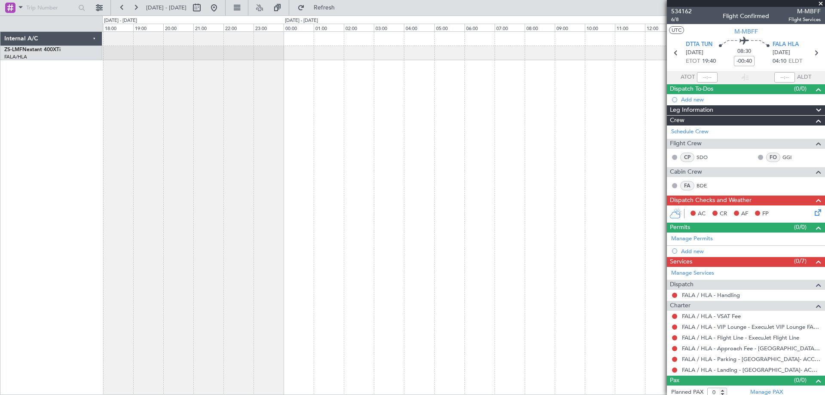
click at [289, 262] on div "- - FLHN 11:50 Z FALA 13:14 Z" at bounding box center [463, 212] width 722 height 363
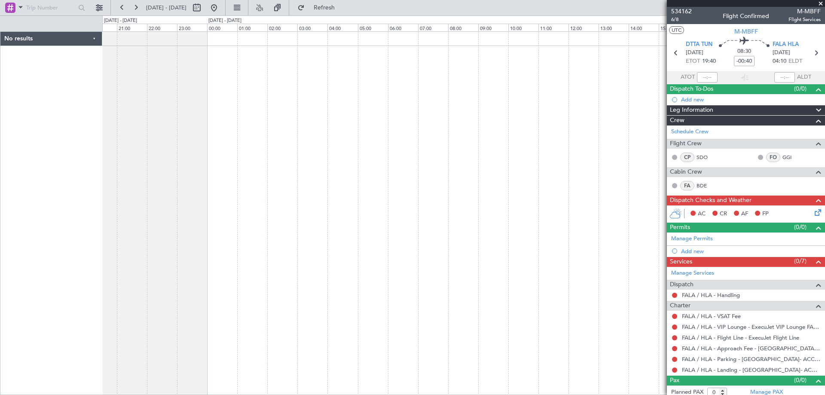
click at [135, 263] on div at bounding box center [463, 212] width 722 height 363
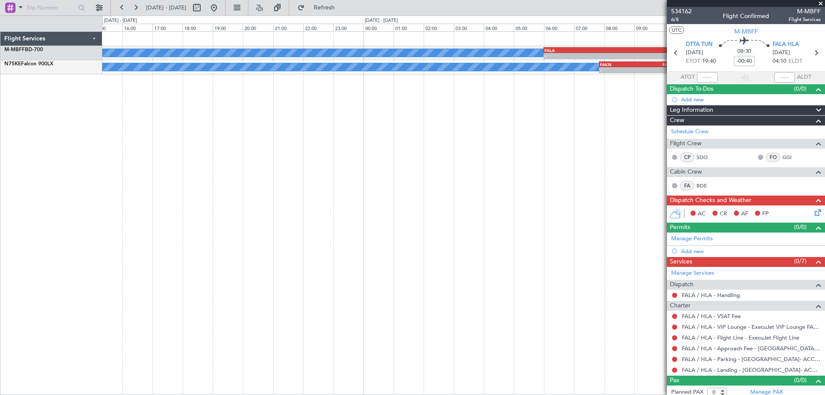
click at [130, 237] on div "A/C Booked - - FALA 06:00 Z LSGG 16:15 Z A/C Booked A/C Booked - - FAKN 07:50 Z…" at bounding box center [463, 212] width 722 height 363
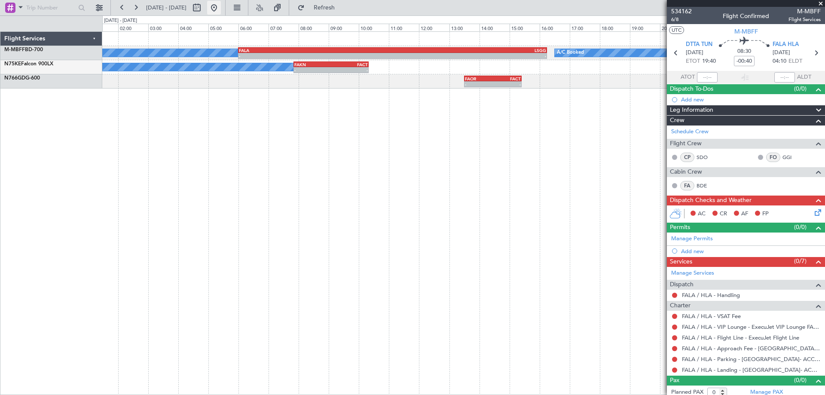
click at [221, 9] on button at bounding box center [214, 8] width 14 height 14
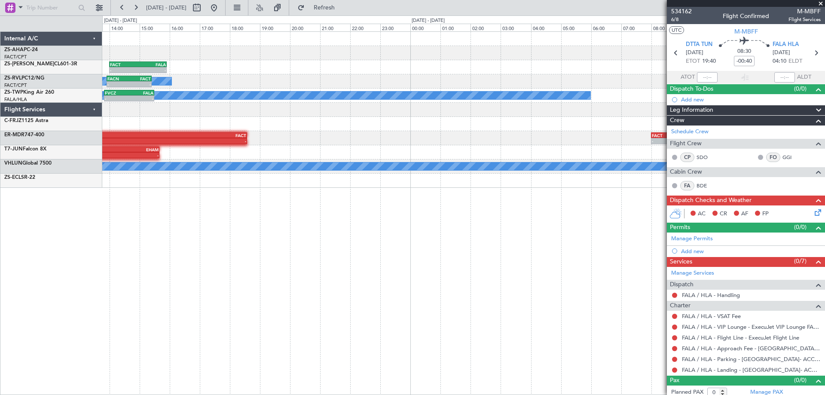
click at [59, 288] on div "FASZ 07:00 Z FACT 09:35 Z 07:01 Z 09:42 Z - - FACT 14:00 Z FALA 15:55 Z FALA 11…" at bounding box center [412, 204] width 825 height 379
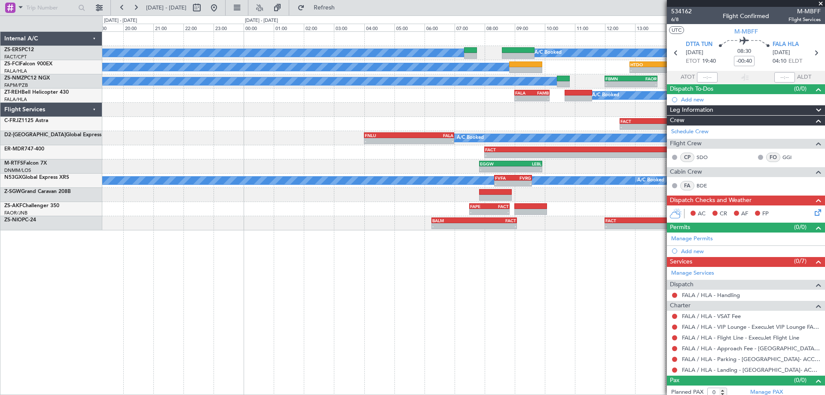
click at [326, 283] on div "A/C Booked A/C Booked A/C Booked - - HTDO 12:50 Z FVRG 14:55 Z - - FVRG 15:50 Z…" at bounding box center [463, 212] width 722 height 363
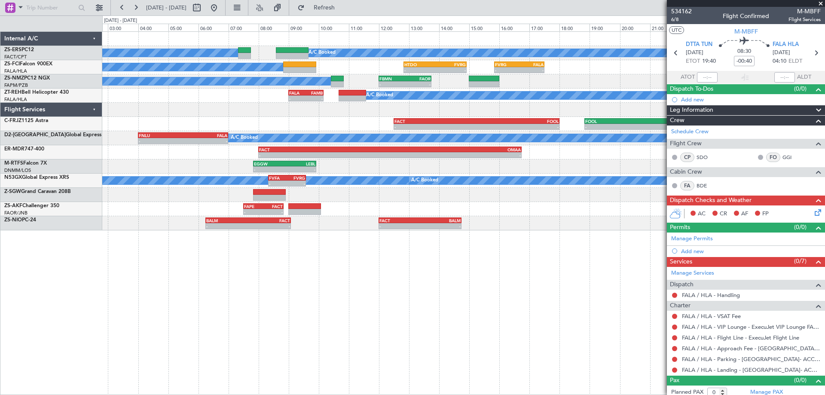
click at [511, 296] on div "A/C Booked A/C Booked A/C Booked - - HTDO 12:50 Z FVRG 14:55 Z - - FVRG 15:50 Z…" at bounding box center [463, 212] width 722 height 363
click at [219, 312] on div "A/C Booked A/C Booked A/C Booked - - HTDO 12:50 Z FVRG 14:55 Z - - FVRG 15:50 Z…" at bounding box center [463, 212] width 722 height 363
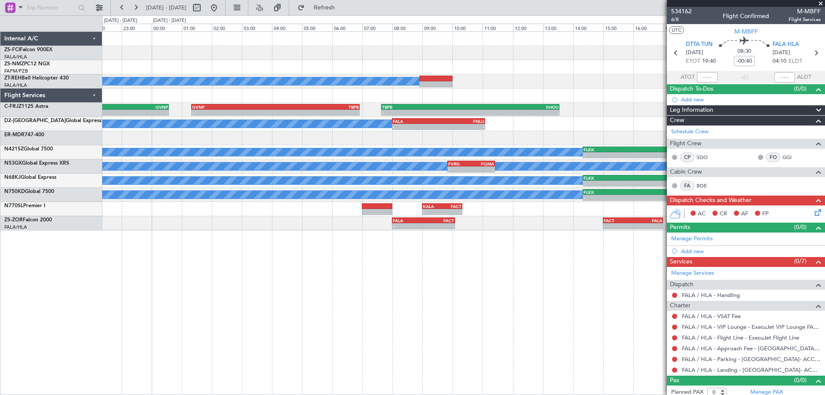
click at [311, 303] on div "FVRG 15:50 Z FALA 17:30 Z - - A/C Booked - - FOOL 18:50 Z GVNP 00:35 Z - - GVNP…" at bounding box center [463, 212] width 722 height 363
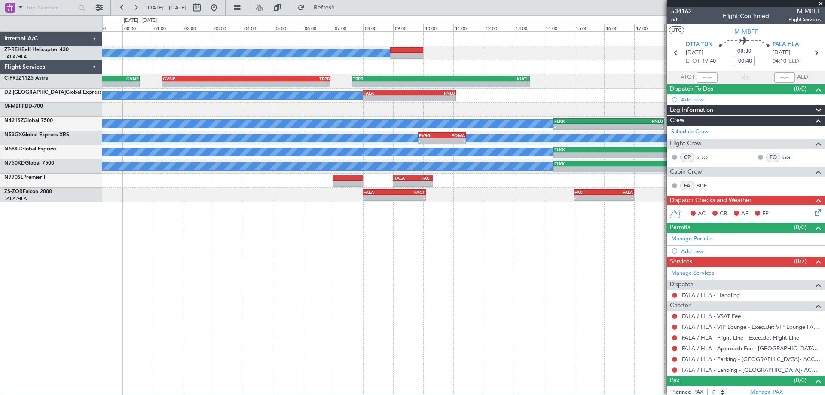
click at [201, 323] on div "A/C Booked - - FOOL 18:50 Z GVNP 00:35 Z - - GVNP 01:20 Z TBPB 06:55 Z - - TBPB…" at bounding box center [463, 212] width 722 height 363
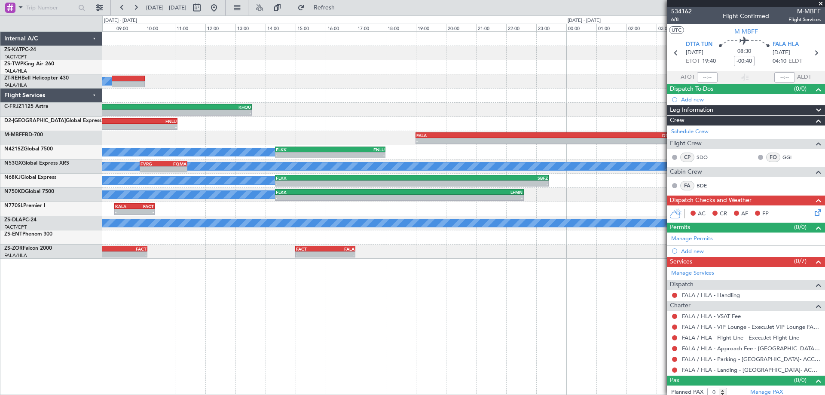
click at [286, 298] on div "- - FACT 06:00 Z FAGR 07:15 Z - - FAGR 08:00 Z FACT 09:25 Z - - FALA 07:40 Z FV…" at bounding box center [463, 212] width 722 height 363
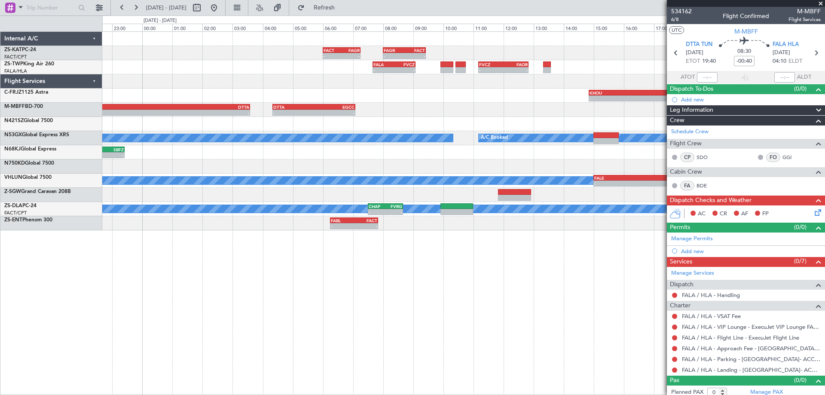
click at [444, 322] on div "- - FACT 06:00 Z FAGR 07:15 Z - - FAGR 08:00 Z FACT 09:25 Z - - FALA 07:40 Z FV…" at bounding box center [463, 212] width 722 height 363
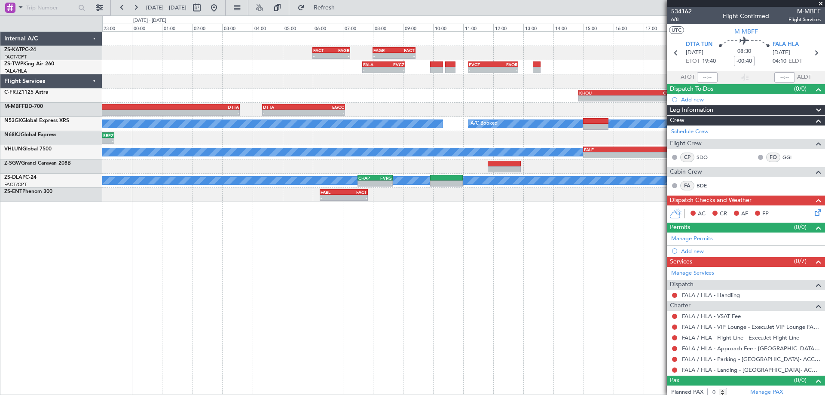
click at [276, 352] on div "- - FACT 06:00 Z FAGR 07:15 Z - - FAGR 08:00 Z FACT 09:25 Z - - FALA 07:40 Z FV…" at bounding box center [463, 212] width 722 height 363
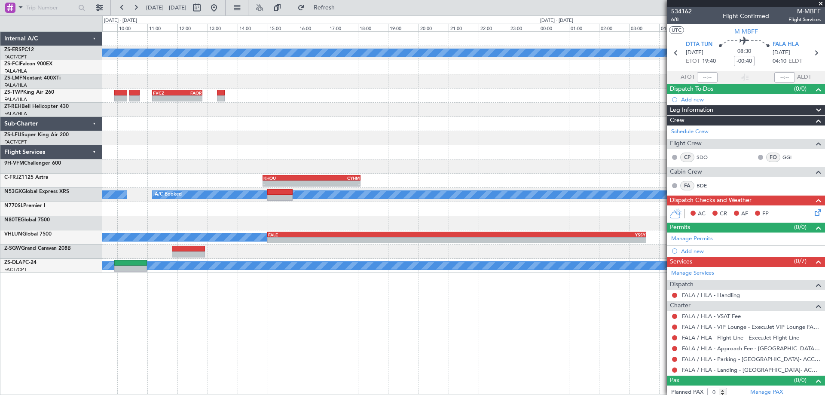
click at [178, 318] on div "A/C Booked - - FBMN 07:20 Z FYWH 09:15 Z A/C Booked - - FALA 06:00 Z FVRG 07:35…" at bounding box center [463, 212] width 722 height 363
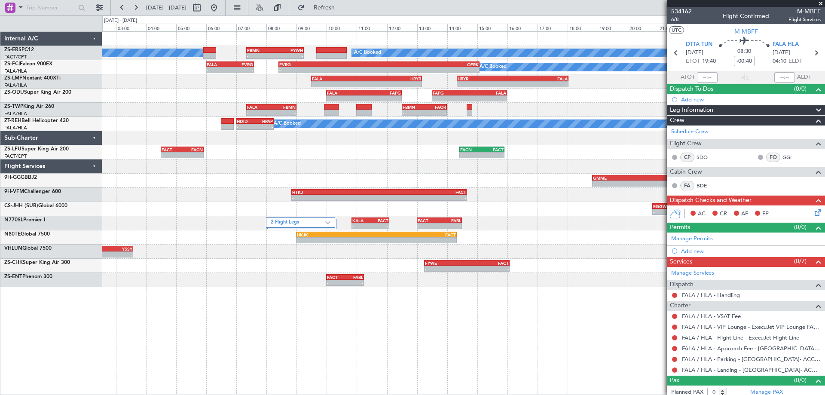
click at [524, 168] on div at bounding box center [463, 166] width 722 height 14
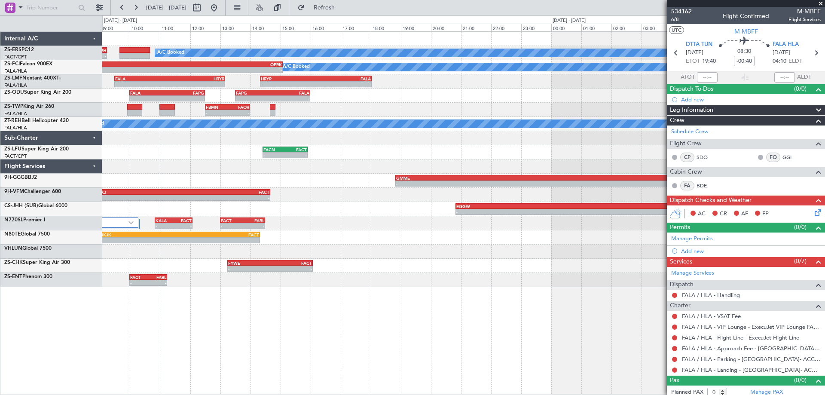
click at [148, 230] on div "A/C Booked - - FBMN 07:20 Z FYWH 09:15 Z A/C Booked A/C Booked - - FVRG 08:25 Z…" at bounding box center [463, 159] width 722 height 255
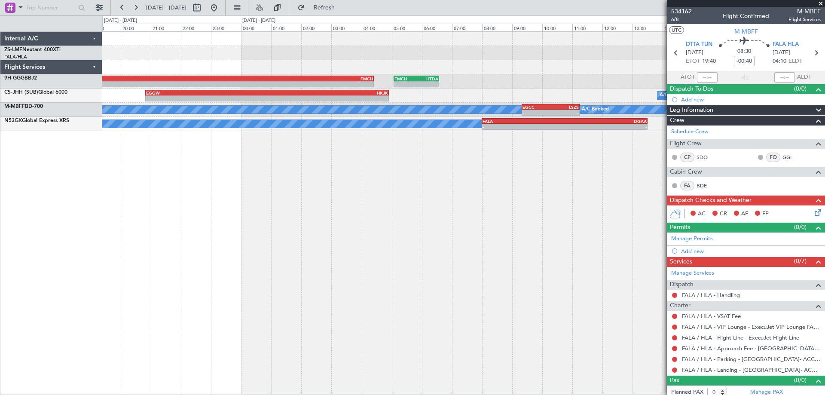
click at [335, 255] on div "- - HRYR 14:20 Z FALA 18:02 Z - - GMME 18:50 Z FMCH 04:25 Z - - FMCH 05:05 Z HT…" at bounding box center [463, 212] width 722 height 363
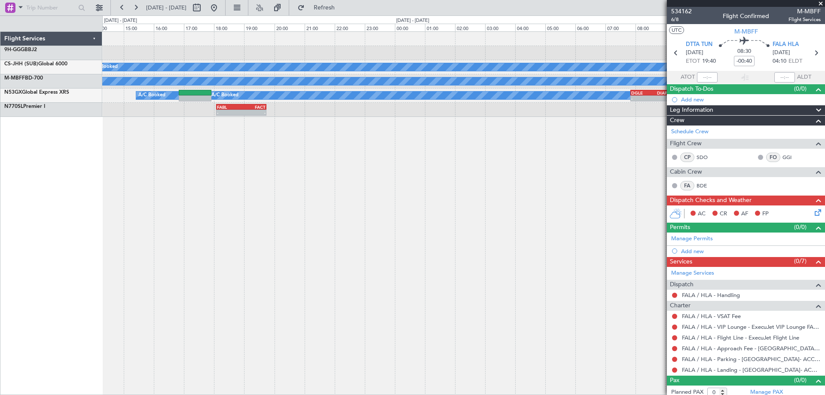
click at [70, 277] on div "A/C Booked A/C Booked - - LSZS 12:50 Z EGCC 14:45 Z EGCC 09:20 Z LSZS 11:15 Z -…" at bounding box center [412, 204] width 825 height 379
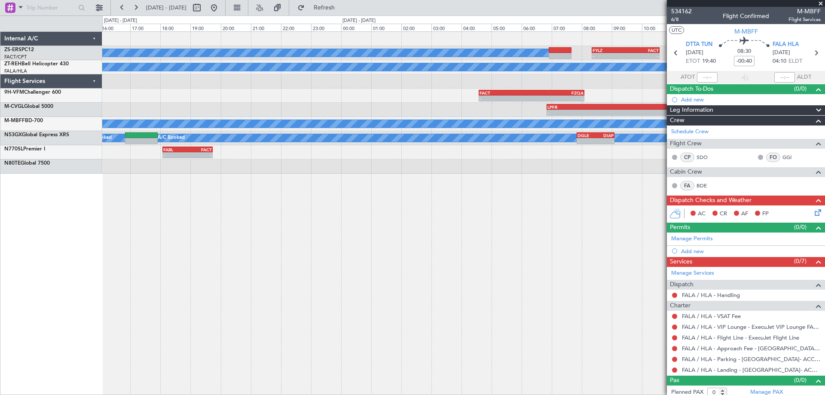
click at [232, 249] on div "A/C Booked - - FYLZ 08:20 Z FACT 10:35 Z A/C Booked - - HPAP 13:55 Z HDID 15:10…" at bounding box center [463, 212] width 722 height 363
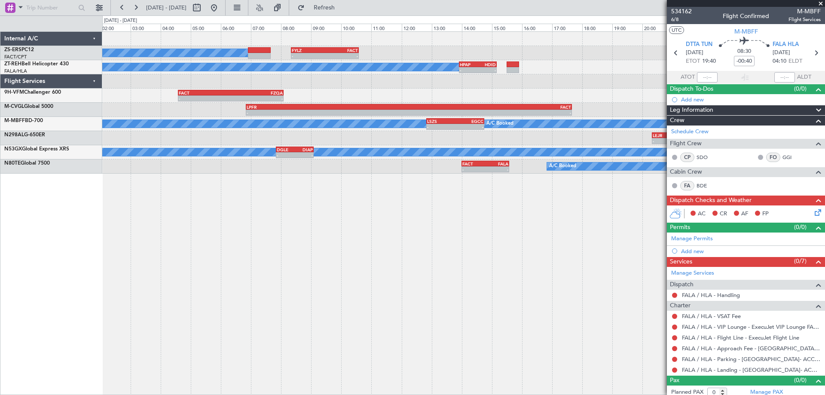
click at [243, 231] on div "A/C Booked - - FYLZ 08:20 Z FACT 10:35 Z A/C Booked - - HPAP 13:55 Z HDID 15:10…" at bounding box center [463, 212] width 722 height 363
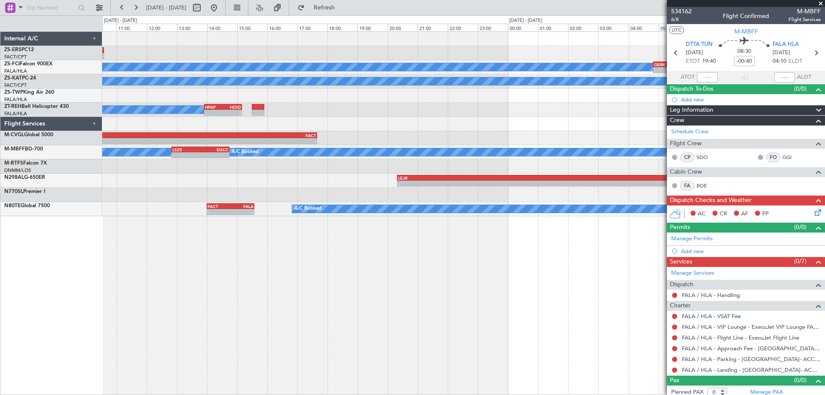
click at [295, 255] on div "- - FYLZ 08:20 Z FACT 10:35 Z A/C Booked A/C Booked - - OERK 04:50 Z FVRG 11:30…" at bounding box center [463, 212] width 722 height 363
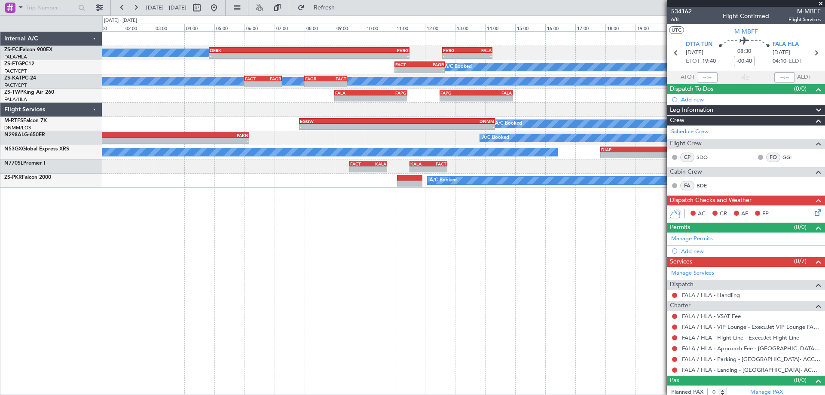
click at [390, 277] on div "A/C Booked - - OERK 04:50 Z FVRG 11:30 Z - - FVRG 12:35 Z FALA 14:15 Z A/C Book…" at bounding box center [463, 212] width 722 height 363
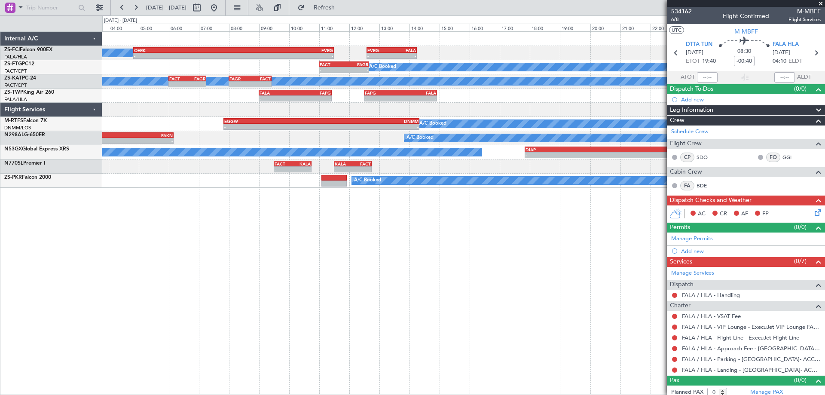
click at [193, 326] on div "A/C Booked - - OERK 04:50 Z FVRG 11:30 Z - - FVRG 12:35 Z FALA 14:15 Z A/C Book…" at bounding box center [463, 212] width 722 height 363
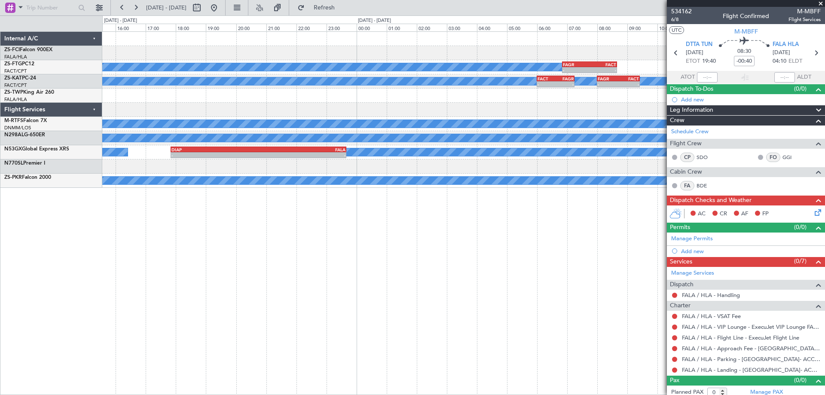
click at [375, 258] on div "- - FVRG 12:35 Z FALA 14:15 Z OERK 04:50 Z FVRG 11:30 Z - - A/C Booked - - FAGR…" at bounding box center [463, 212] width 722 height 363
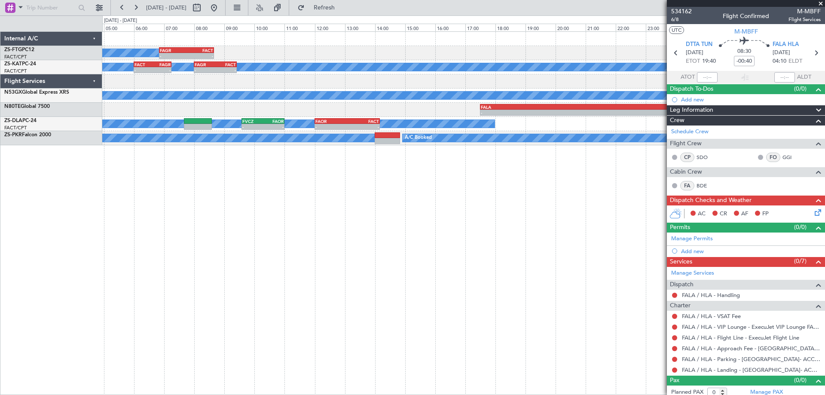
click at [147, 225] on div "A/C Booked - - FAGR 06:50 Z FACT 08:40 Z A/C Unavailable FACT 06:00 Z FAGR 07:1…" at bounding box center [463, 212] width 722 height 363
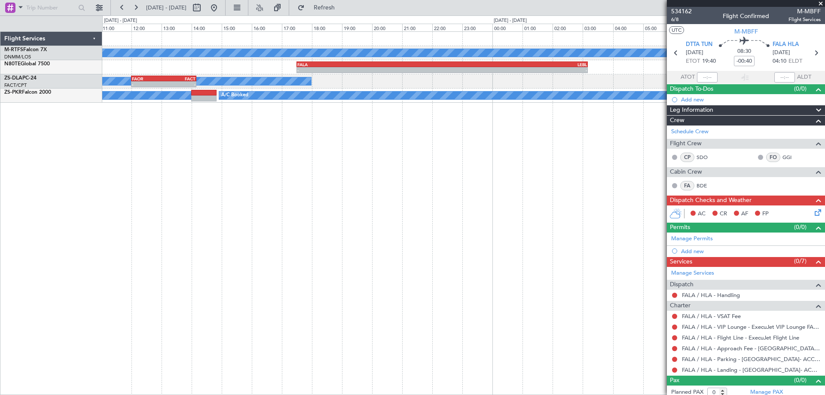
click at [160, 221] on div "A/C Booked - - DNMM 07:45 Z TBPB 16:25 Z - - FALA 17:30 Z LEBL 03:10 Z A/C Unav…" at bounding box center [463, 212] width 722 height 363
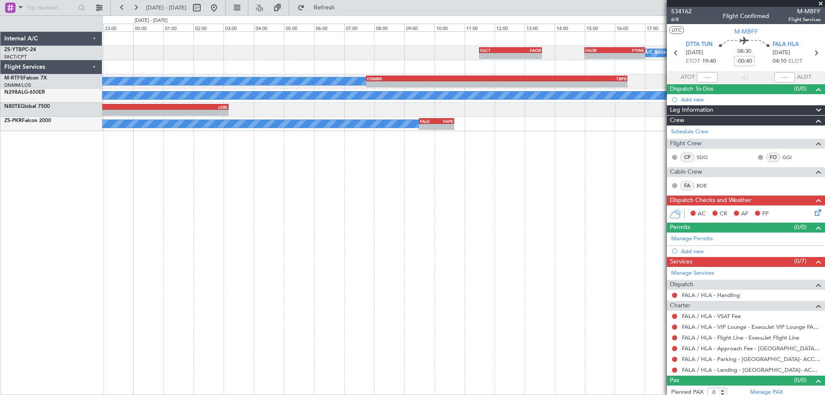
click at [175, 253] on div "A/C Booked - - FACT 11:30 Z FAOR 13:35 Z - - FAOR 15:00 Z FYWE 17:00 Z A/C Book…" at bounding box center [463, 212] width 722 height 363
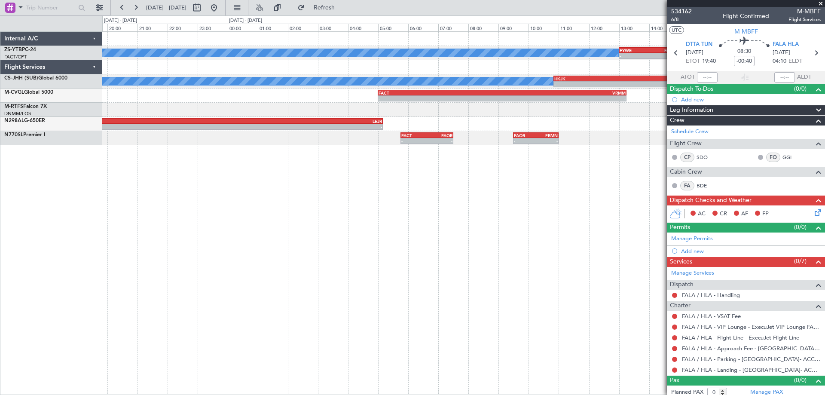
click at [202, 257] on div "A/C Booked - - FYWE 13:00 Z FAOR 14:55 Z FAOR 15:00 Z FYWE 17:00 Z - - A/C Book…" at bounding box center [463, 212] width 722 height 363
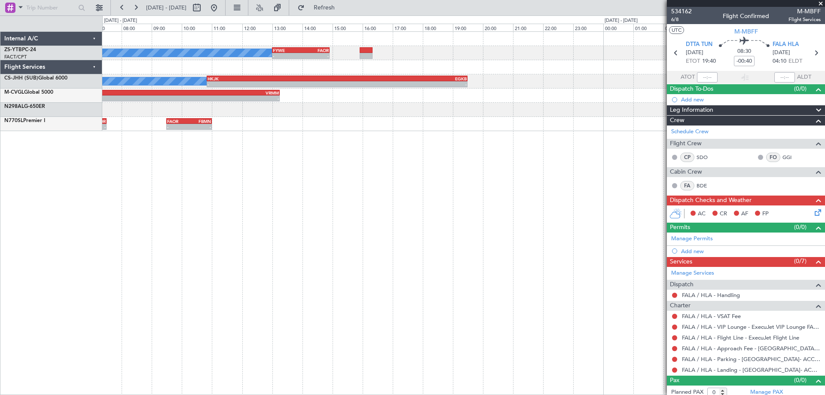
click at [122, 235] on div "A/C Booked - - FYWE 13:00 Z FAOR 14:55 Z A/C Booked - - HKJK 10:50 Z EGKB 19:30…" at bounding box center [463, 212] width 722 height 363
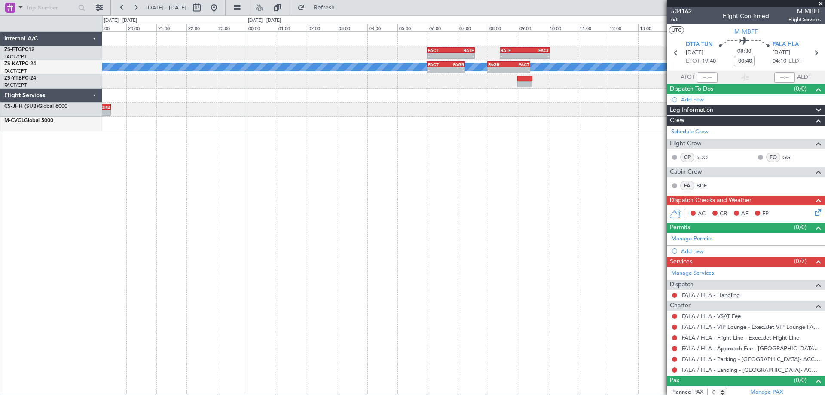
click at [138, 237] on div "- - FACT 06:00 Z RATE 07:35 Z - - RATE 08:25 Z FACT 10:05 Z A/C Unavailable - -…" at bounding box center [463, 212] width 722 height 363
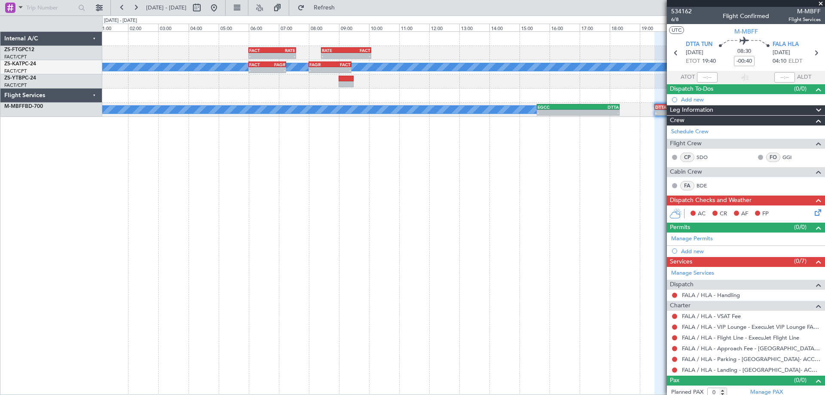
click at [69, 240] on div "- - FACT 06:00 Z RATE 07:35 Z - - RATE 08:25 Z FACT 10:05 Z A/C Unavailable - -…" at bounding box center [412, 204] width 825 height 379
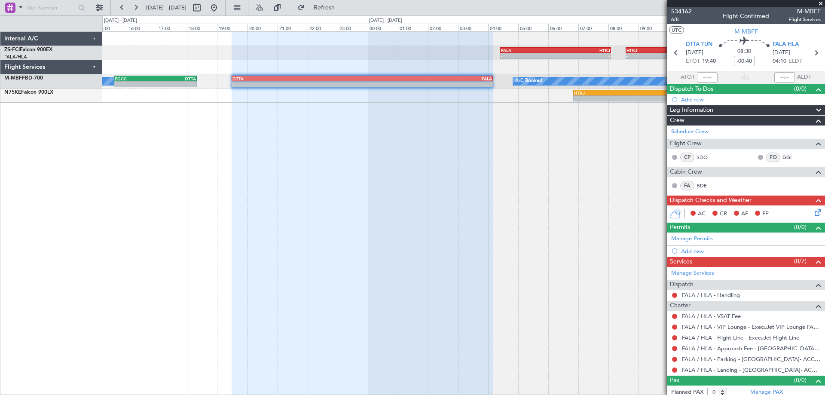
click at [163, 220] on div "- - FALA 04:25 Z HTKJ 08:05 Z - - HTKJ 08:35 Z FYWH 12:45 Z A/C Booked A/C Book…" at bounding box center [463, 212] width 722 height 363
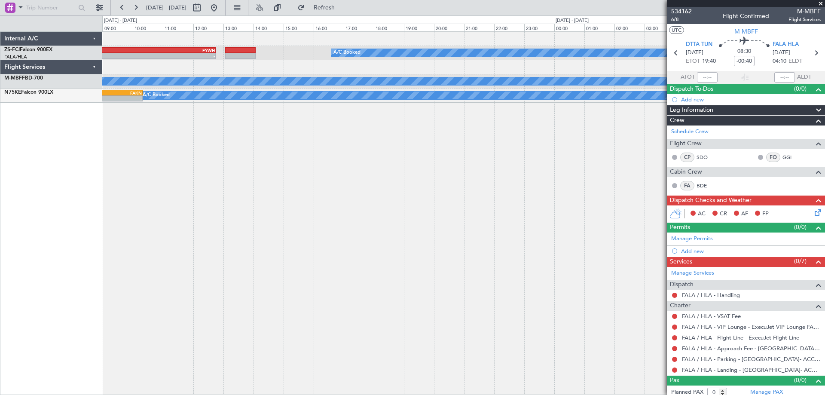
click at [226, 251] on div "- - HTKJ 08:35 Z FYWH 12:45 Z A/C Booked A/C Booked A/C Booked FALA 04:25 Z HTK…" at bounding box center [463, 212] width 722 height 363
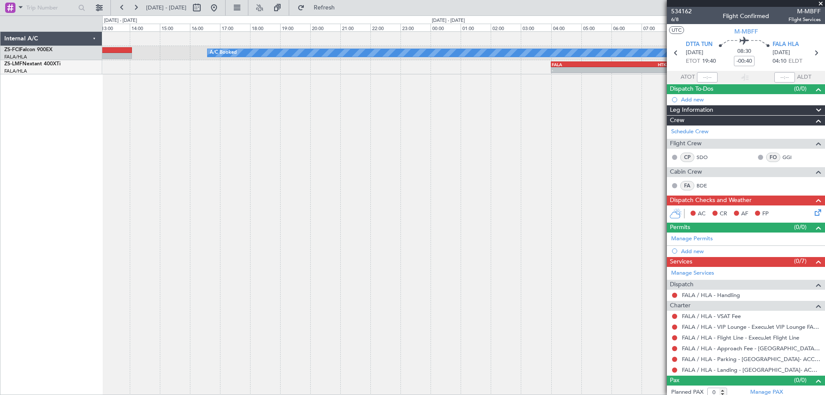
click at [305, 228] on div "A/C Booked A/C Booked A/C Booked HTKJ 08:35 Z FYWH 12:45 Z - - FALA 04:25 Z HTK…" at bounding box center [463, 212] width 722 height 363
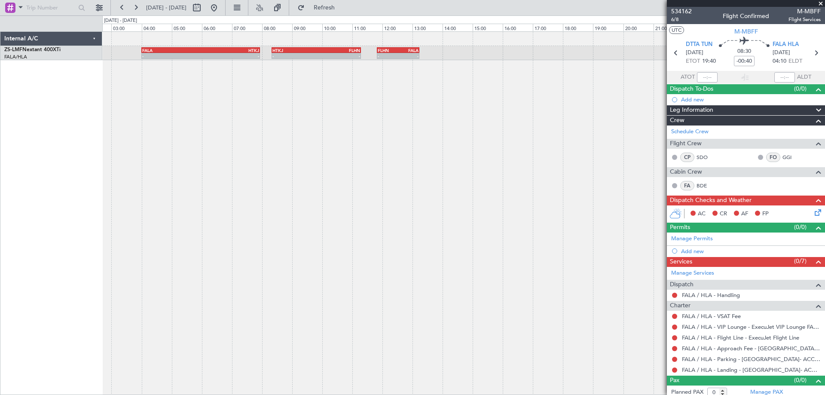
click at [125, 234] on div "- - FALA 04:00 Z HTKJ 07:56 Z - - HTKJ 08:20 Z FLHN 11:18 Z - - FLHN 11:50 Z FA…" at bounding box center [463, 212] width 722 height 363
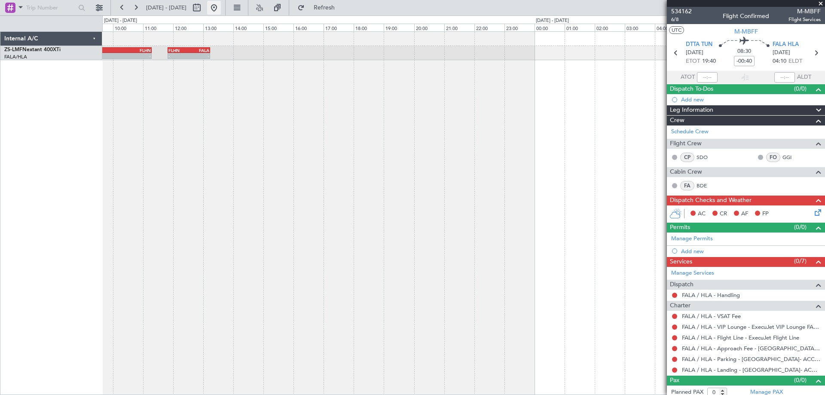
click at [221, 9] on button at bounding box center [214, 8] width 14 height 14
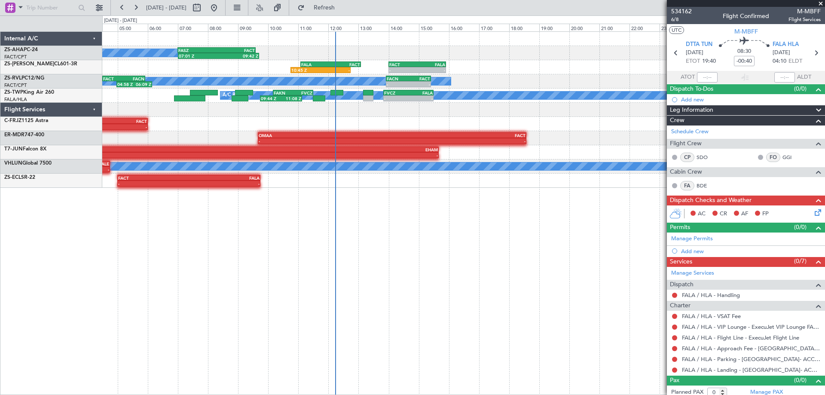
click at [441, 316] on div "FASZ 07:00 Z FACT 09:35 Z 07:01 Z 09:42 Z A/C Booked 10:45 Z - FALA 11:05 Z FAC…" at bounding box center [463, 212] width 722 height 363
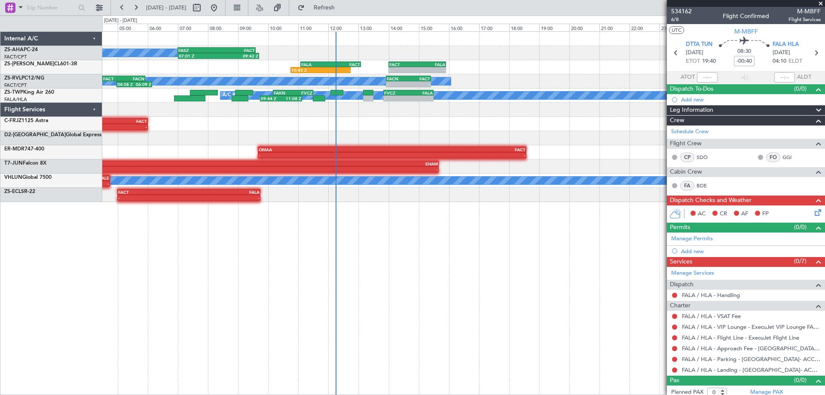
click at [283, 295] on div "FASZ 07:00 Z FACT 09:35 Z 07:01 Z 09:42 Z A/C Booked 10:45 Z - FALA 11:05 Z FAC…" at bounding box center [463, 212] width 722 height 363
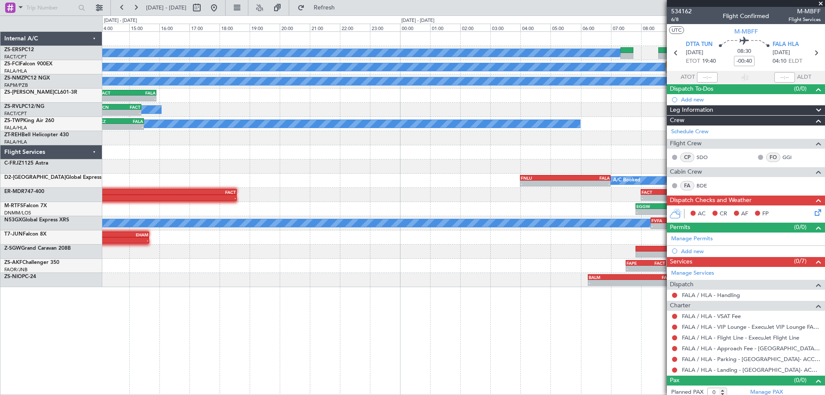
click at [288, 296] on div "A/C Booked A/C Booked A/C Booked - - HTDO 12:50 Z FVRG 14:55 Z FVRG 15:50 Z FAL…" at bounding box center [463, 212] width 722 height 363
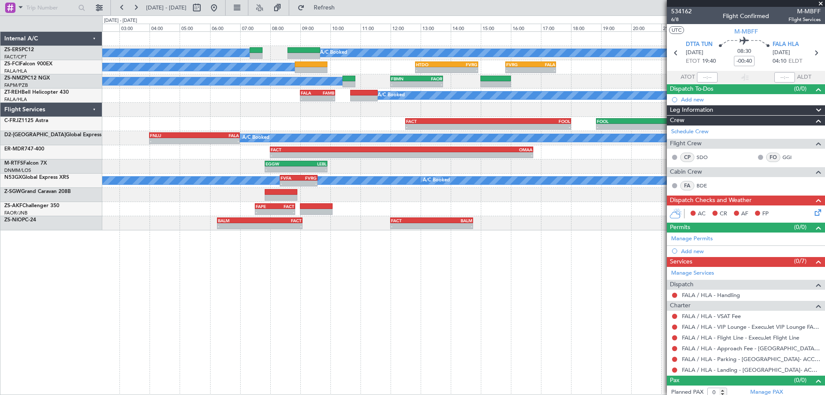
click at [426, 360] on div "A/C Booked A/C Booked A/C Booked - - HTDO 12:50 Z FVRG 14:55 Z FVRG 15:50 Z FAL…" at bounding box center [463, 212] width 722 height 363
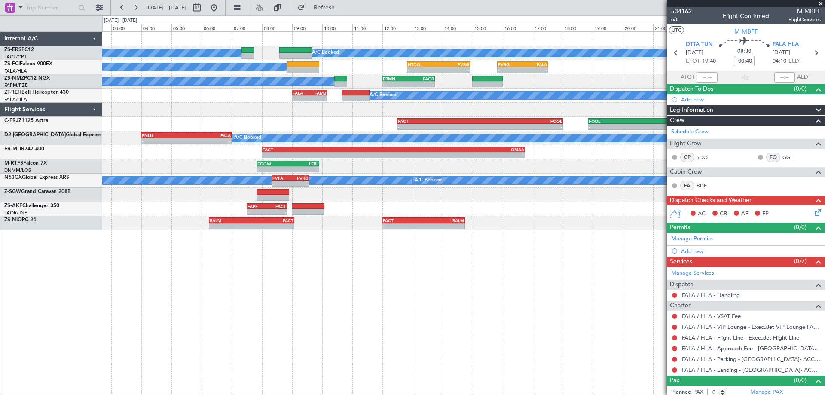
click at [253, 259] on div "A/C Booked A/C Booked A/C Booked - - HTDO 12:50 Z FVRG 14:55 Z FVRG 15:50 Z FAL…" at bounding box center [463, 212] width 722 height 363
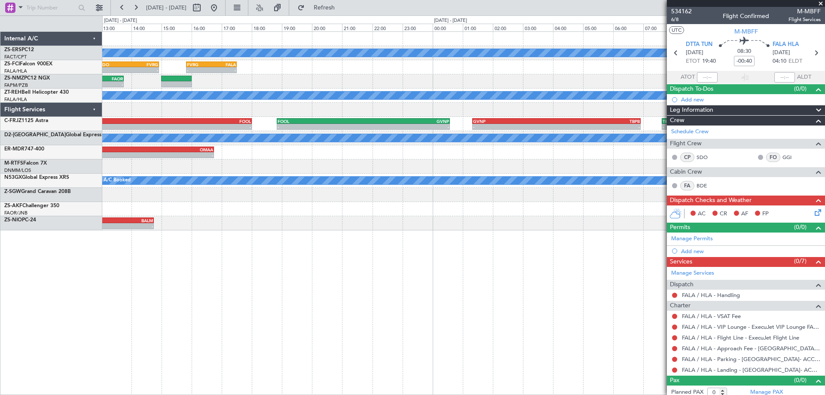
click at [252, 277] on div "A/C Booked A/C Booked - - HTDO 12:50 Z FVRG 14:55 Z FVRG 15:50 Z FALA 17:30 Z -…" at bounding box center [463, 212] width 722 height 363
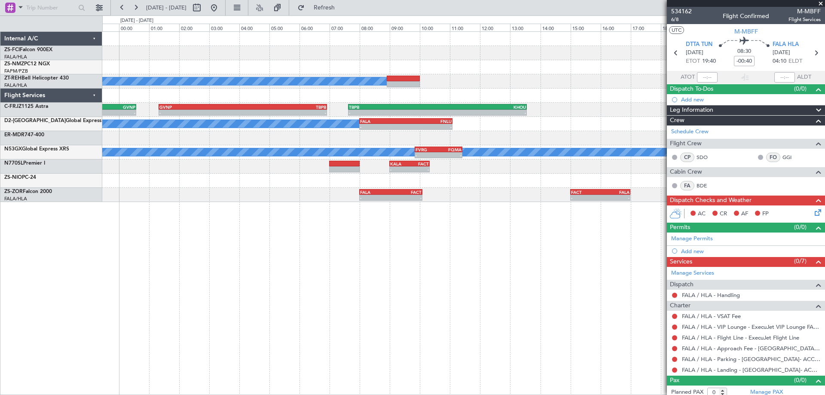
click at [148, 270] on div "FVRG 15:50 Z FALA 17:30 Z - - A/C Booked - - FOOL 18:50 Z GVNP 00:35 Z - - GVNP…" at bounding box center [463, 212] width 722 height 363
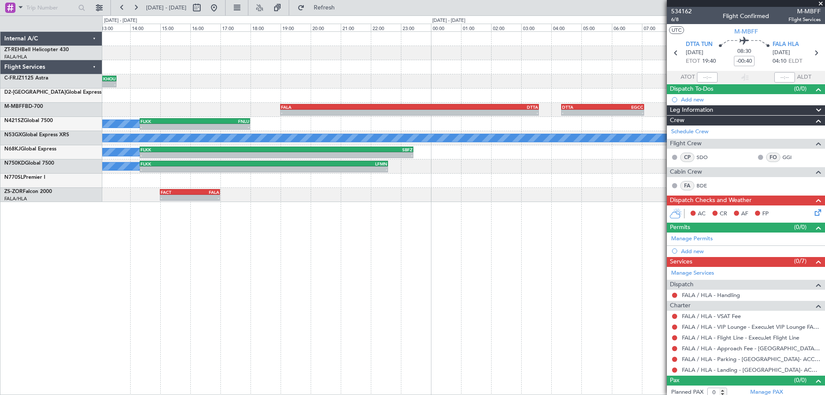
click at [120, 278] on div "A/C Booked - - TBPB 07:38 Z KHOU 13:33 Z - - KHOU 14:50 Z CYHM 18:05 Z - - FALA…" at bounding box center [463, 212] width 722 height 363
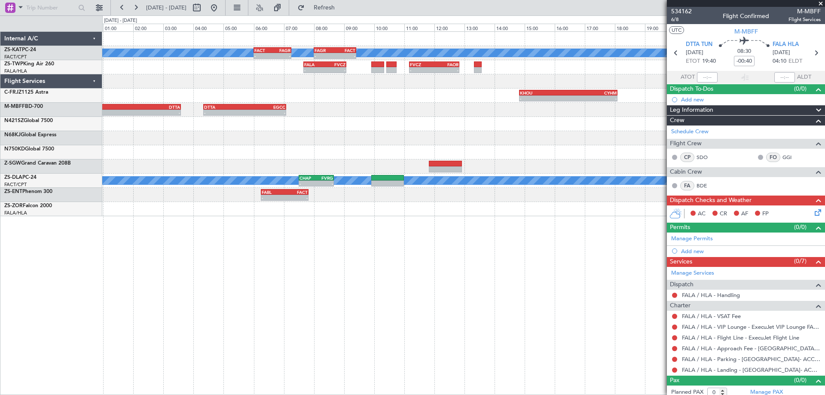
click at [154, 280] on div "A/C Unavailable - - FACT 06:00 Z FAGR 07:15 Z - - FAGR 08:00 Z FACT 09:25 Z - -…" at bounding box center [463, 212] width 722 height 363
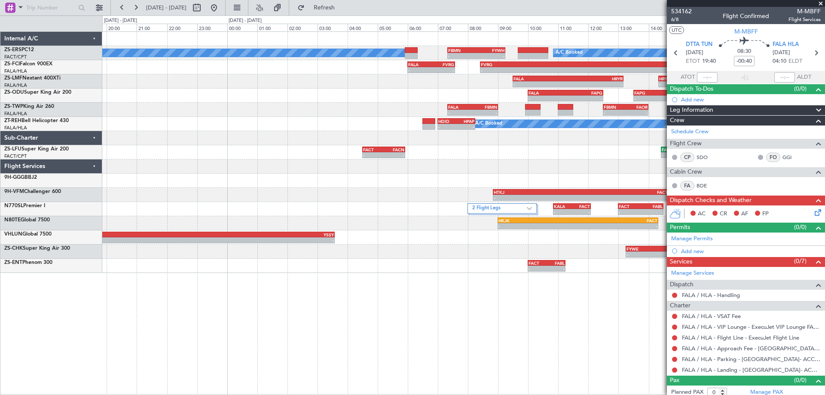
click at [133, 316] on div "A/C Booked A/C Booked - - FBMN 07:20 Z FYWH 09:15 Z - - FALA 06:00 Z FVRG 07:35…" at bounding box center [463, 212] width 722 height 363
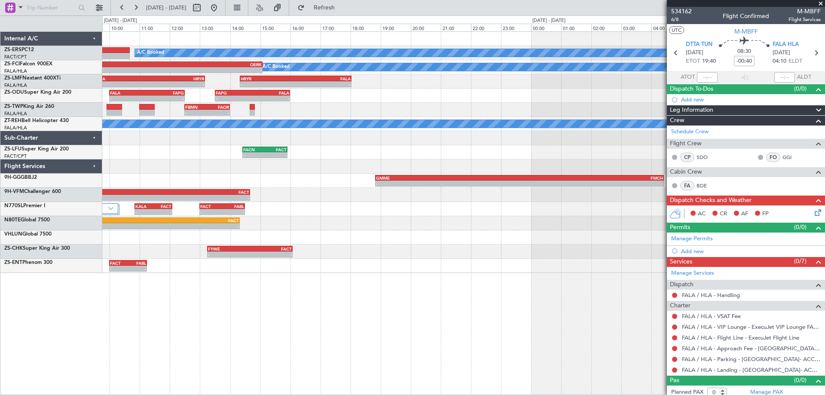
click at [176, 341] on div "A/C Booked - - FBMN 07:20 Z FYWH 09:15 Z A/C Booked - - FVRG 08:25 Z OERK 15:05…" at bounding box center [463, 212] width 722 height 363
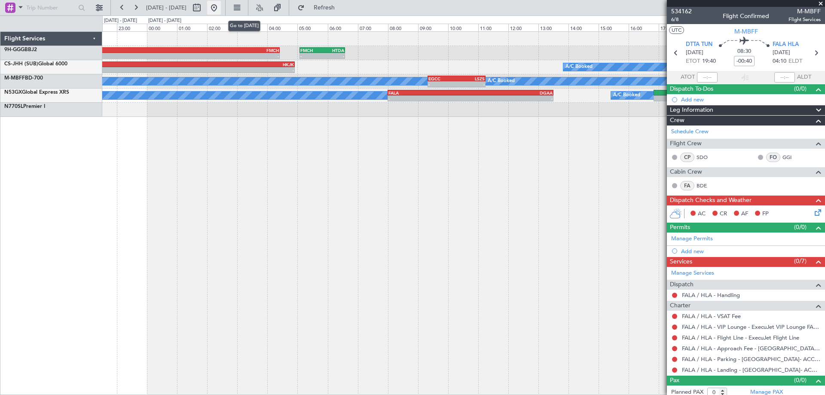
click at [221, 9] on button at bounding box center [214, 8] width 14 height 14
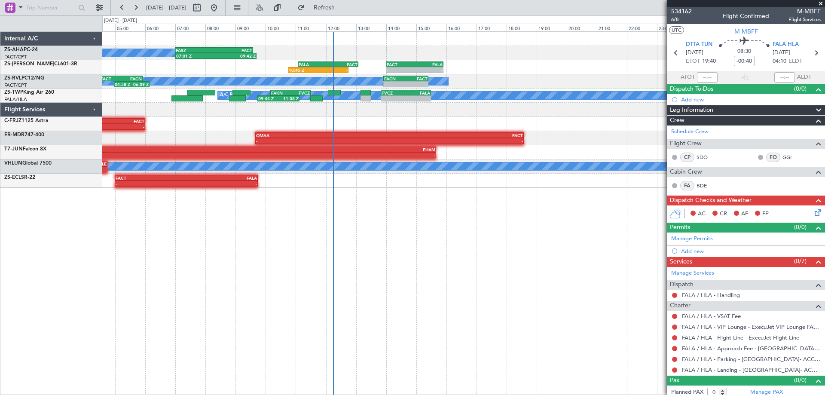
click at [393, 265] on div "FASZ 07:00 Z FACT 09:35 Z 07:01 Z 09:42 Z A/C Booked 10:45 Z - FALA 11:05 Z FAC…" at bounding box center [463, 212] width 722 height 363
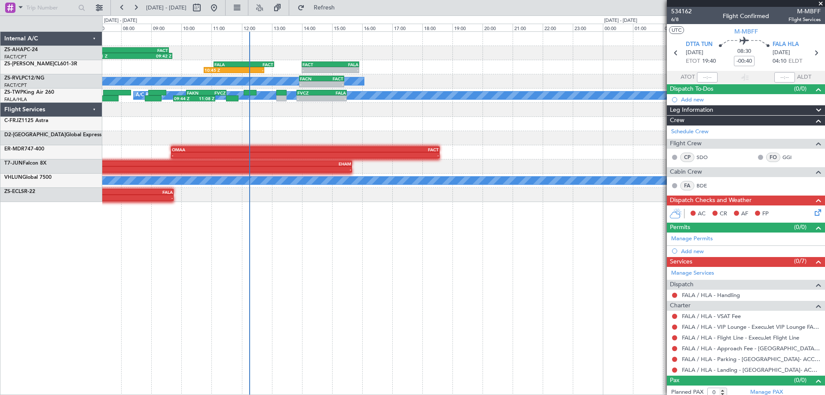
click at [426, 286] on div "FASZ 07:00 Z FACT 09:35 Z 07:01 Z 09:42 Z A/C Booked 10:45 Z - FALA 11:05 Z FAC…" at bounding box center [463, 212] width 722 height 363
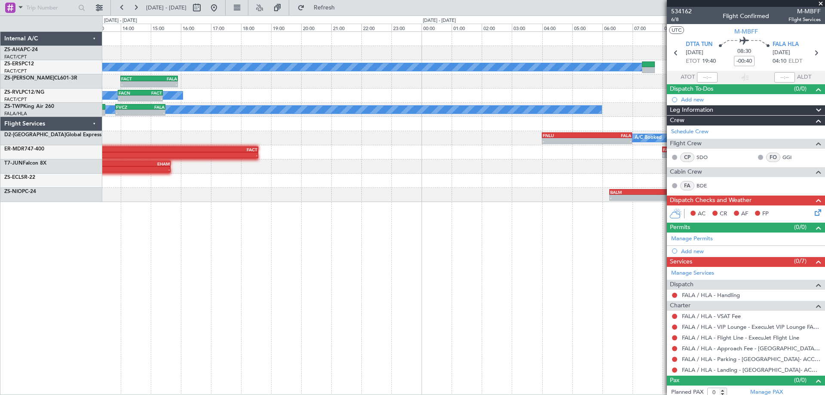
click at [382, 273] on div "FASZ 07:00 Z FACT 09:35 Z 07:01 Z 09:42 Z A/C Booked A/C Booked - - FACT 14:00 …" at bounding box center [463, 212] width 722 height 363
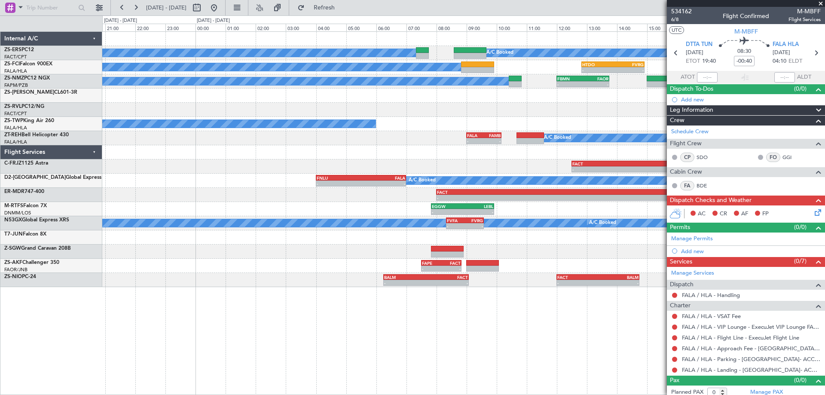
click at [377, 305] on div "A/C Booked A/C Booked A/C Booked - - HTDO 12:50 Z FVRG 14:55 Z FVRG 15:50 Z FAL…" at bounding box center [463, 212] width 722 height 363
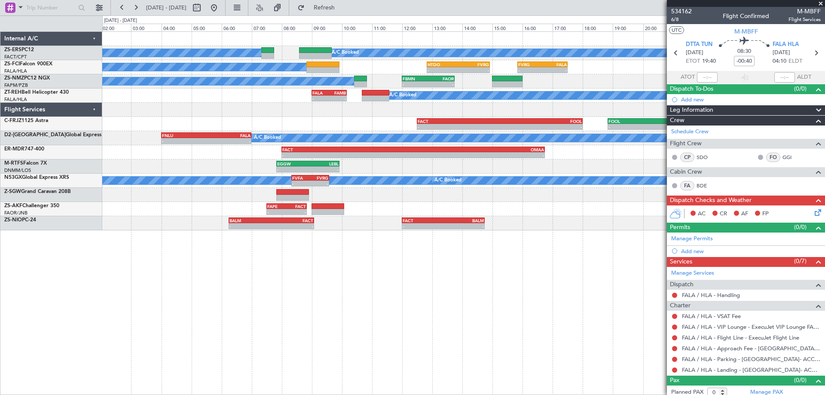
click at [371, 327] on div "A/C Booked A/C Booked A/C Booked - - HTDO 12:50 Z FVRG 14:55 Z FVRG 15:50 Z FAL…" at bounding box center [463, 212] width 722 height 363
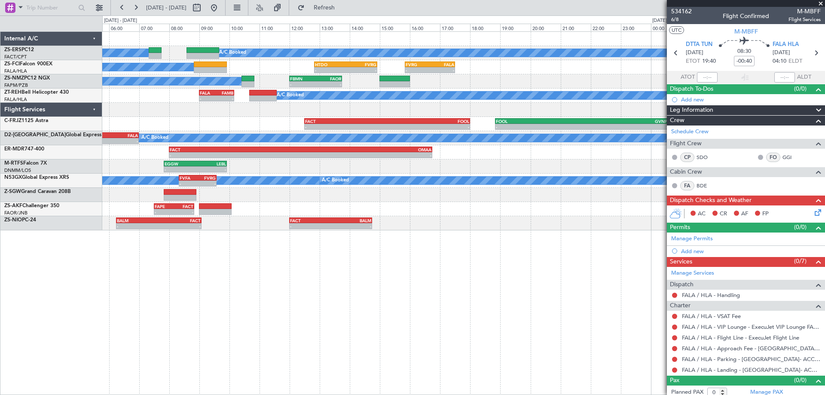
click at [199, 189] on div "A/C Booked A/C Booked A/C Booked - - HTDO 12:50 Z FVRG 14:55 Z FVRG 15:50 Z FAL…" at bounding box center [463, 131] width 722 height 198
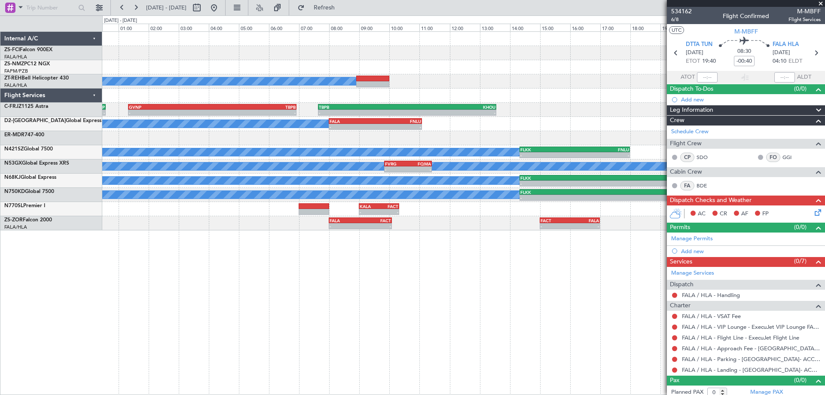
click at [275, 318] on div "A/C Booked - - FOOL 18:50 Z GVNP 00:35 Z - - GVNP 01:20 Z TBPB 06:55 Z - - TBPB…" at bounding box center [463, 212] width 722 height 363
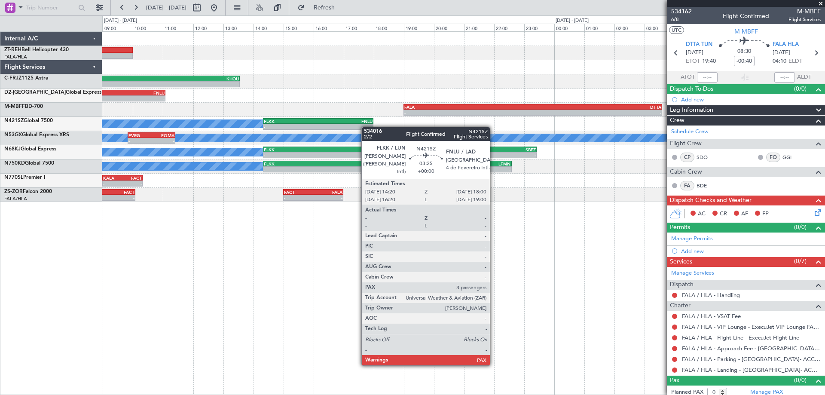
click at [219, 148] on div "A/C Booked - - TBPB 07:38 Z KHOU 13:33 Z - - KHOU 14:50 Z CYHM 18:05 Z GVNP 01:…" at bounding box center [463, 117] width 722 height 170
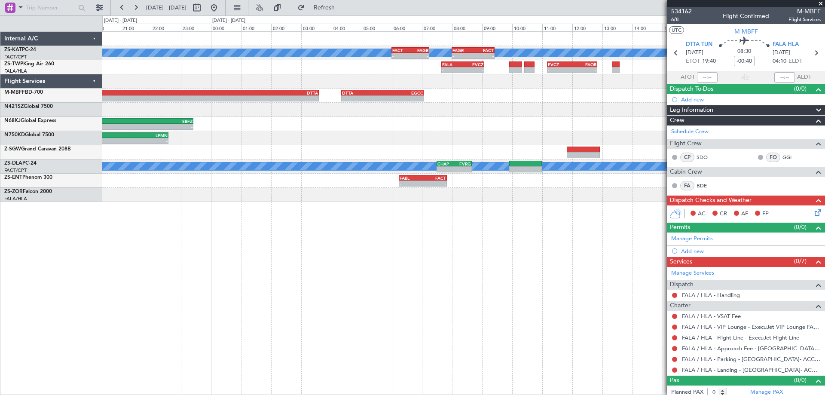
click at [392, 261] on div "A/C Unavailable - - FACT 06:00 Z FAGR 07:15 Z - - FAGR 08:00 Z FACT 09:25 Z - -…" at bounding box center [463, 212] width 722 height 363
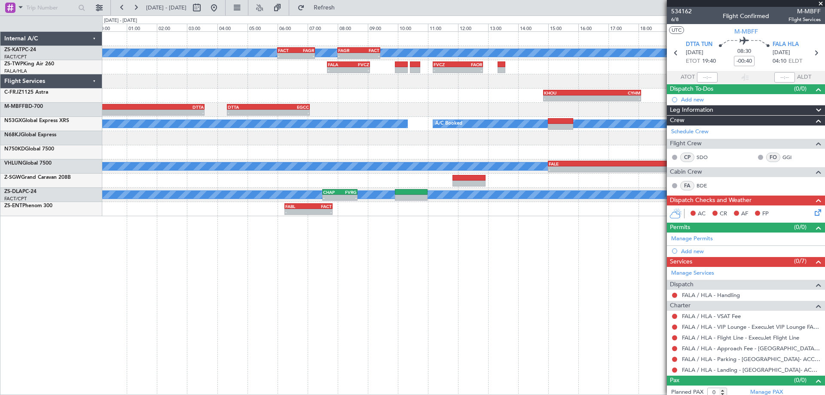
click at [441, 262] on div "A/C Unavailable - - FACT 06:00 Z FAGR 07:15 Z - - FAGR 08:00 Z FACT 09:25 Z - -…" at bounding box center [463, 212] width 722 height 363
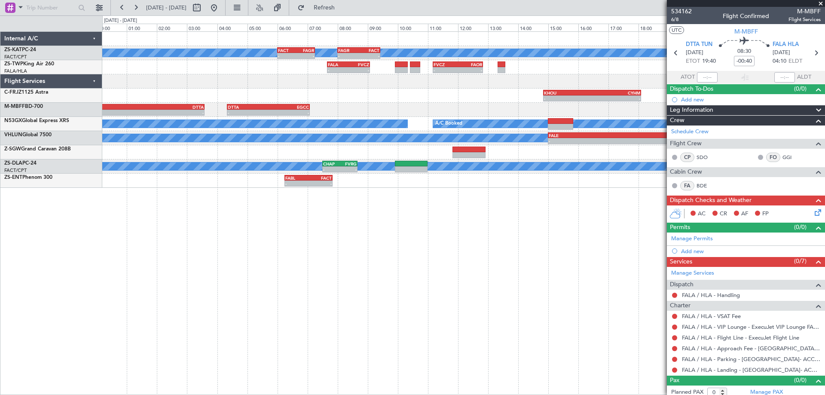
click at [167, 286] on div "A/C Unavailable - - FACT 06:00 Z FAGR 07:15 Z - - FAGR 08:00 Z FACT 09:25 Z - -…" at bounding box center [463, 212] width 722 height 363
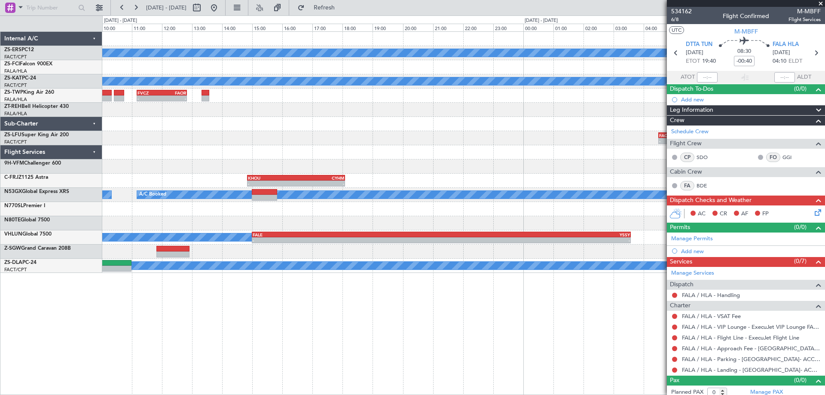
click at [307, 311] on div "A/C Booked - - FBMN 07:20 Z FYWH 09:15 Z A/C Booked - - FALA 06:00 Z FVRG 07:35…" at bounding box center [463, 212] width 722 height 363
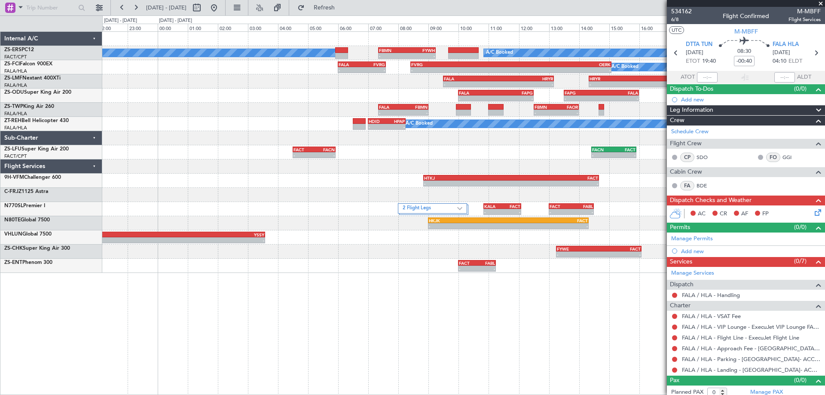
click at [379, 359] on div "A/C Booked - - FBMN 07:20 Z FYWH 09:15 Z A/C Booked - - FALA 06:00 Z FVRG 07:35…" at bounding box center [463, 212] width 722 height 363
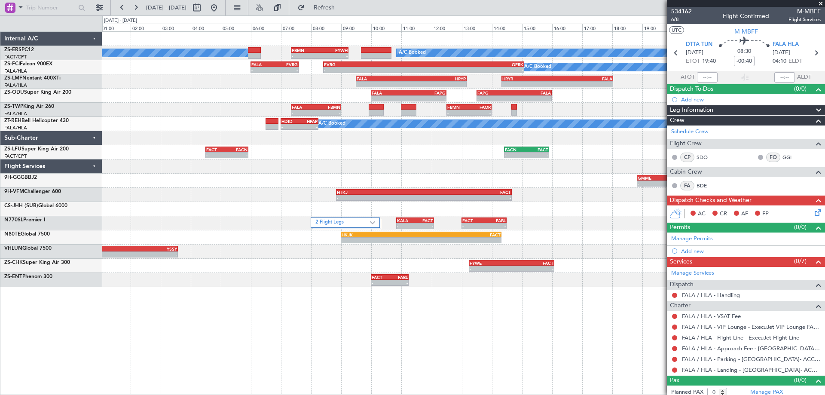
click at [352, 205] on div "A/C Booked - - FBMN 07:20 Z FYWH 09:15 Z A/C Booked - - FALA 06:00 Z FVRG 07:35…" at bounding box center [463, 159] width 722 height 255
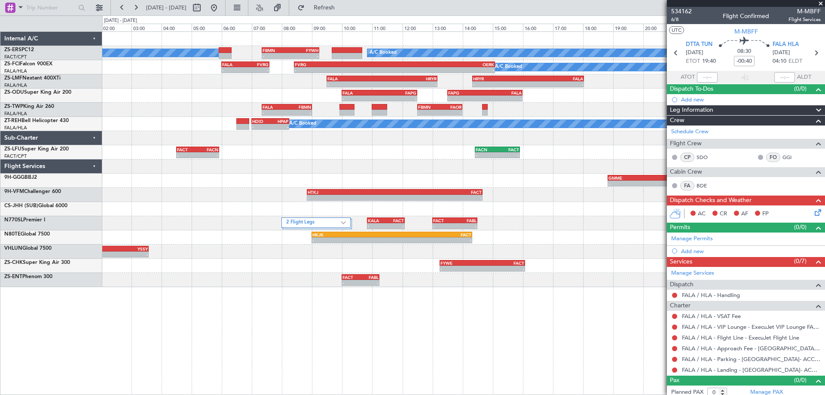
click at [522, 209] on div "- - EGGW 20:50 Z HKJK 04:55 Z" at bounding box center [463, 209] width 722 height 14
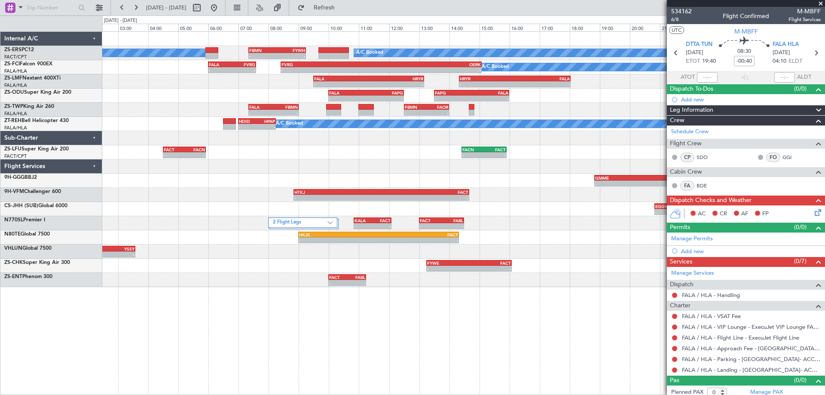
click at [539, 202] on div "A/C Booked - - FBMN 07:20 Z FYWH 09:15 Z A/C Booked - - FALA 06:00 Z FVRG 07:35…" at bounding box center [463, 159] width 722 height 255
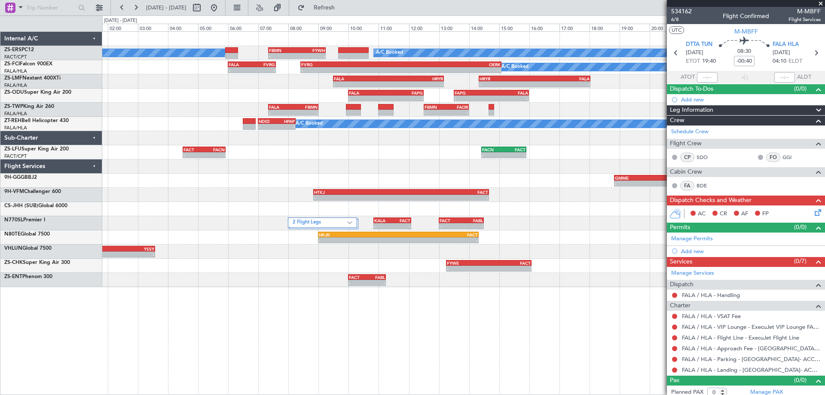
click at [237, 219] on div "A/C Booked - - FBMN 07:20 Z FYWH 09:15 Z A/C Booked - - FALA 06:00 Z FVRG 07:35…" at bounding box center [463, 159] width 722 height 255
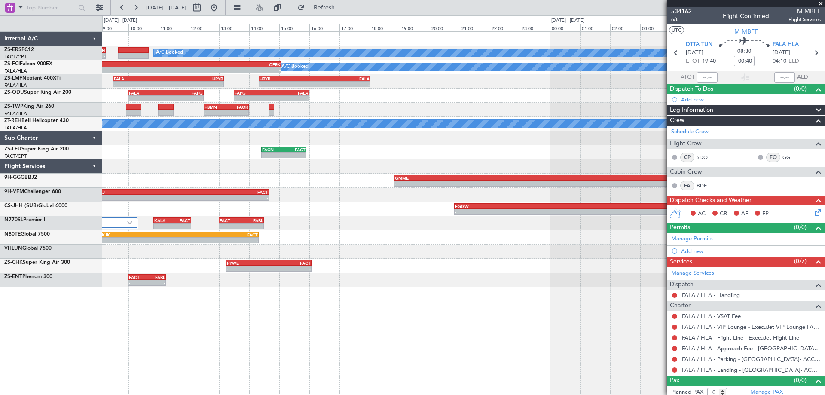
click at [163, 203] on div "- - FBMN 07:20 Z FYWH 09:15 Z A/C Booked A/C Booked - - FVRG 08:25 Z OERK 15:05…" at bounding box center [463, 159] width 722 height 255
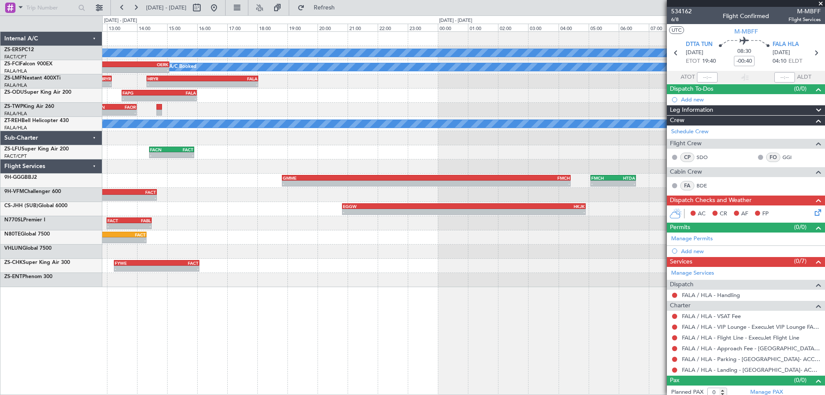
click at [354, 289] on div "A/C Booked FBMN 07:20 Z FYWH 09:15 Z - - A/C Booked FVRG 08:25 Z OERK 15:05 Z -…" at bounding box center [463, 212] width 722 height 363
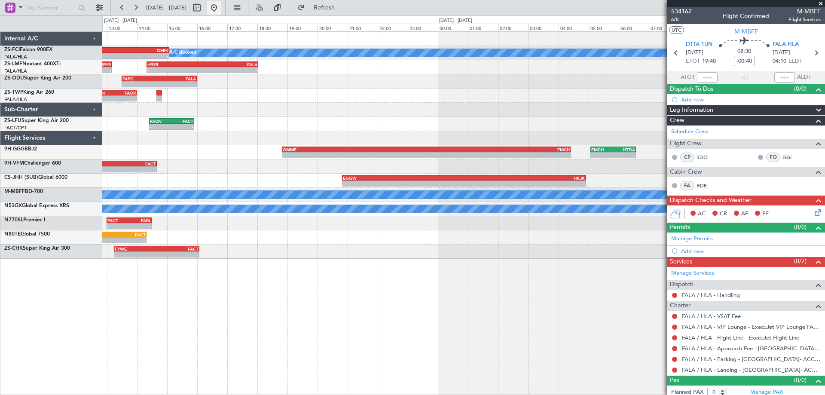
click at [221, 12] on button at bounding box center [214, 8] width 14 height 14
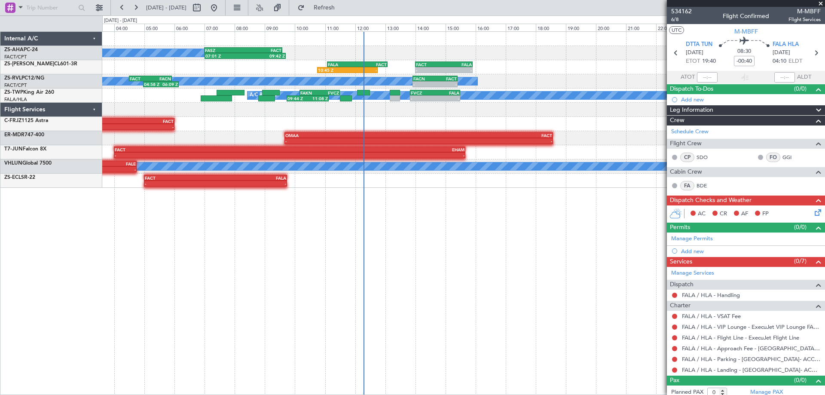
click at [390, 236] on div "FASZ 07:00 Z FACT 09:35 Z 07:01 Z 09:42 Z A/C Booked 10:45 Z - FALA 11:05 Z FAC…" at bounding box center [463, 212] width 722 height 363
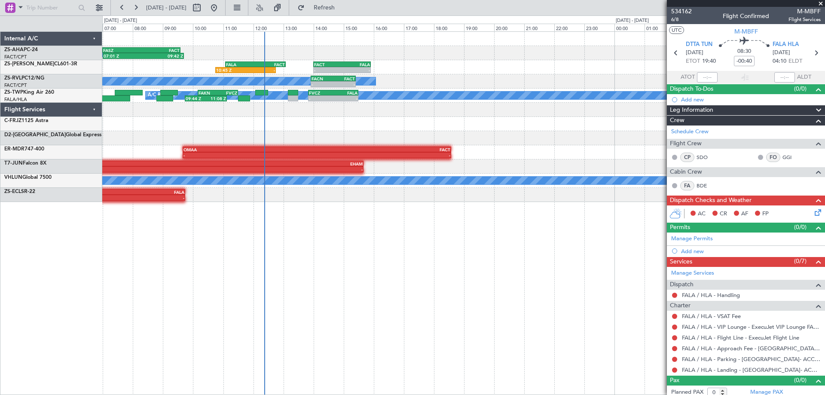
click at [507, 237] on div "A/C Booked 07:01 Z 09:42 Z FASZ 07:00 Z FACT 09:35 Z 10:45 Z - FALA 11:05 Z FAC…" at bounding box center [463, 212] width 722 height 363
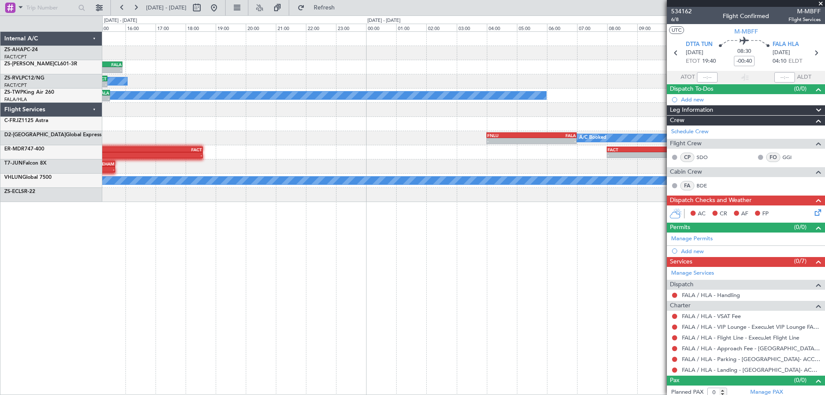
click at [262, 245] on div "FASZ 07:00 Z FACT 09:35 Z 07:01 Z 09:42 Z - - FACT 14:00 Z FALA 15:55 Z 10:45 Z…" at bounding box center [463, 212] width 722 height 363
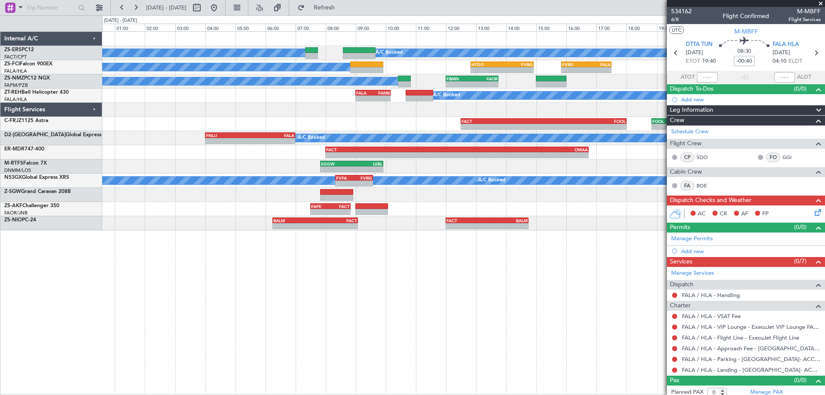
click at [338, 262] on div "A/C Booked A/C Booked A/C Booked - - HTDO 12:50 Z FVRG 14:55 Z - - FVRG 15:50 Z…" at bounding box center [463, 212] width 722 height 363
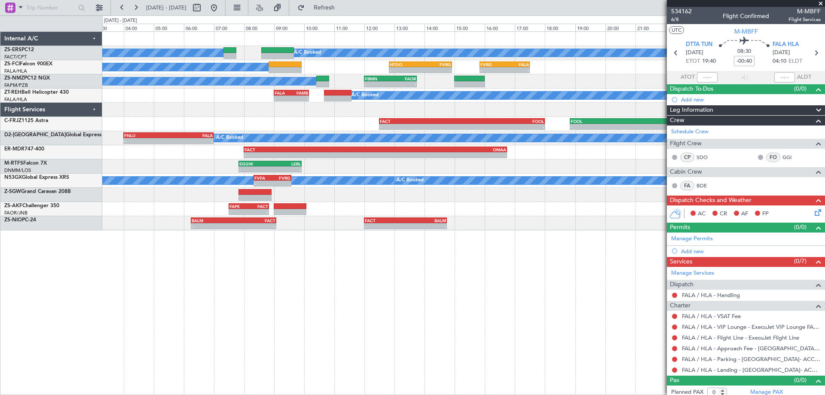
click at [461, 277] on div "A/C Booked A/C Booked A/C Booked - - HTDO 12:50 Z FVRG 14:55 Z - - FVRG 15:50 Z…" at bounding box center [463, 212] width 722 height 363
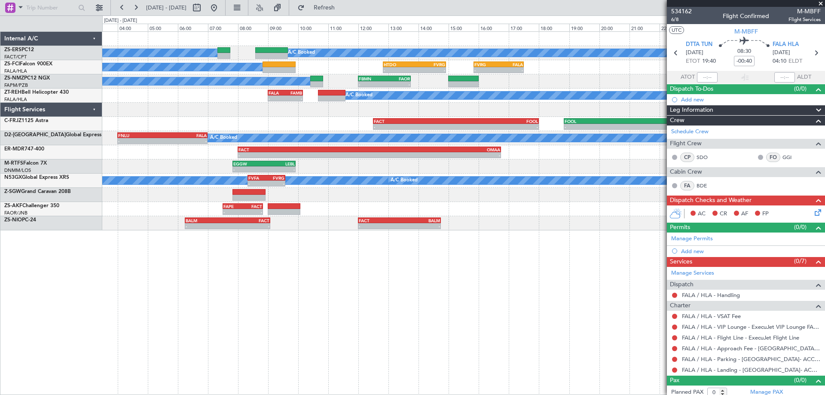
click at [538, 234] on div "A/C Booked A/C Booked A/C Booked - - HTDO 12:50 Z FVRG 14:55 Z - - FVRG 15:50 Z…" at bounding box center [463, 212] width 722 height 363
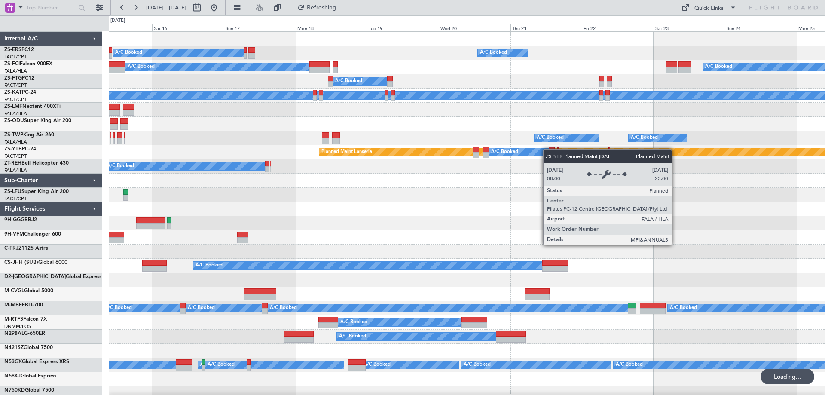
click at [539, 149] on div "A/C Booked A/C Booked A/C Booked A/C Booked A/C Booked A/C Booked A/C Booked A/…" at bounding box center [466, 287] width 715 height 510
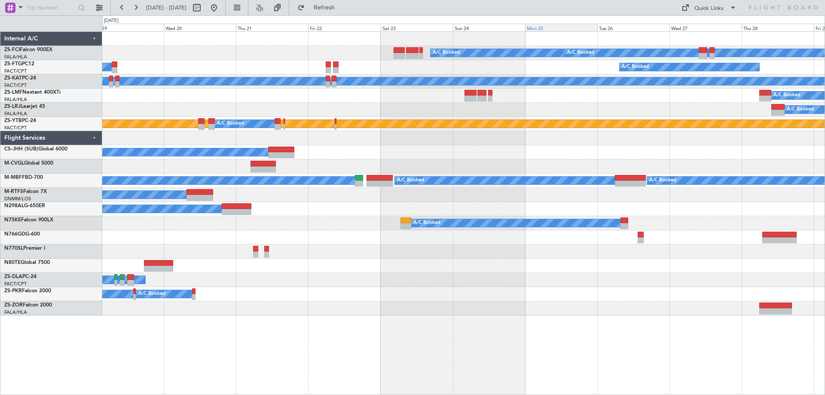
click at [540, 27] on div "Mon 25" at bounding box center [561, 28] width 72 height 8
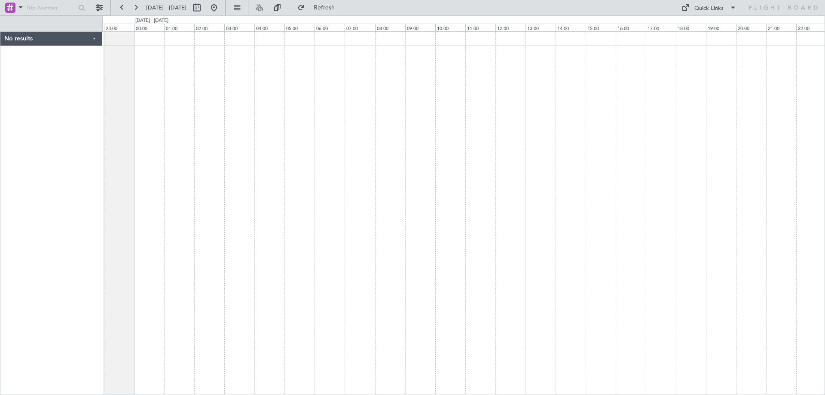
click at [554, 93] on div at bounding box center [463, 212] width 722 height 363
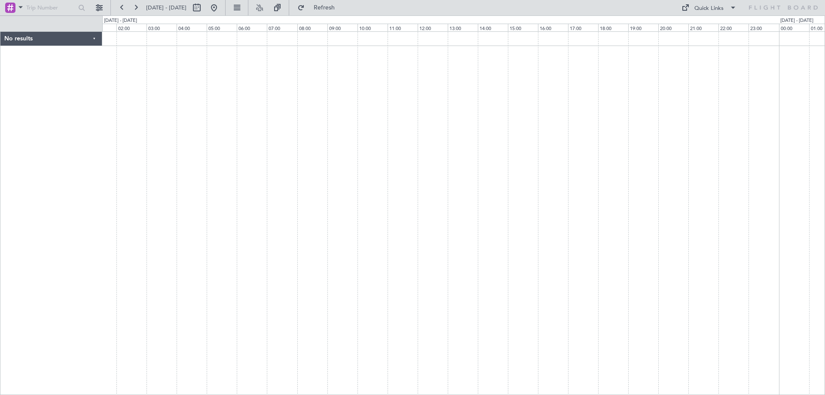
click at [444, 134] on div at bounding box center [463, 212] width 722 height 363
click at [342, 5] on span "Refresh" at bounding box center [324, 8] width 36 height 6
click at [470, 136] on div at bounding box center [463, 212] width 722 height 363
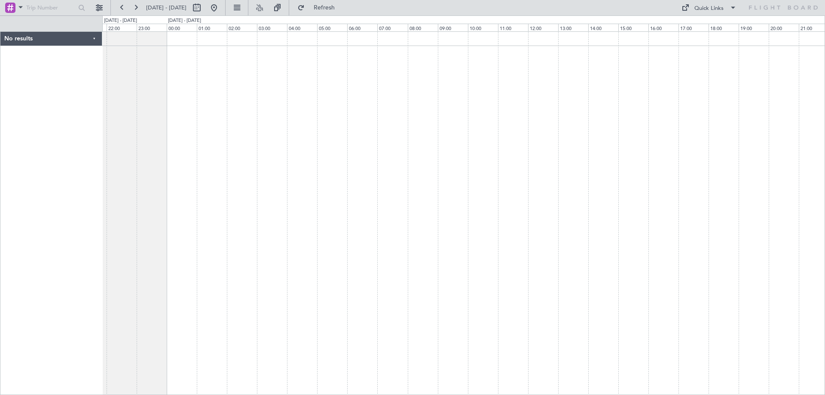
click at [519, 151] on div at bounding box center [463, 212] width 722 height 363
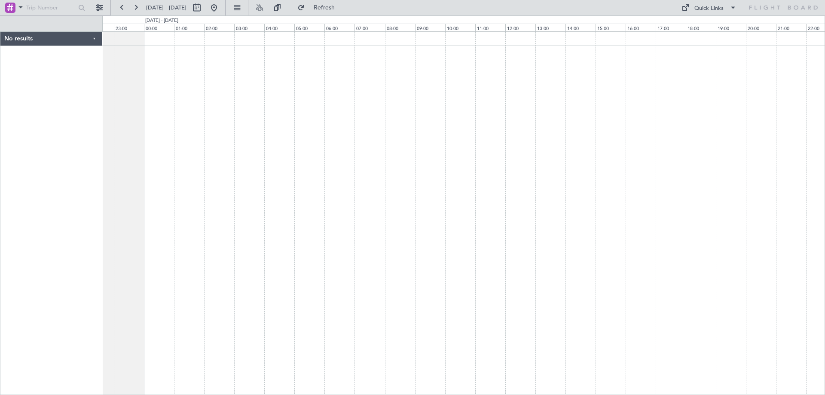
click at [539, 155] on div at bounding box center [463, 212] width 722 height 363
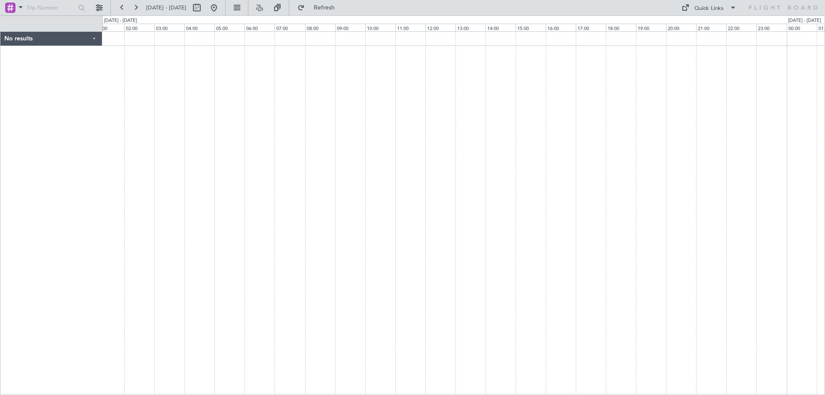
click at [374, 162] on div at bounding box center [463, 212] width 722 height 363
click at [348, 15] on fb-refresh-button "Refresh" at bounding box center [319, 7] width 60 height 15
click at [342, 9] on span "Refresh" at bounding box center [324, 8] width 36 height 6
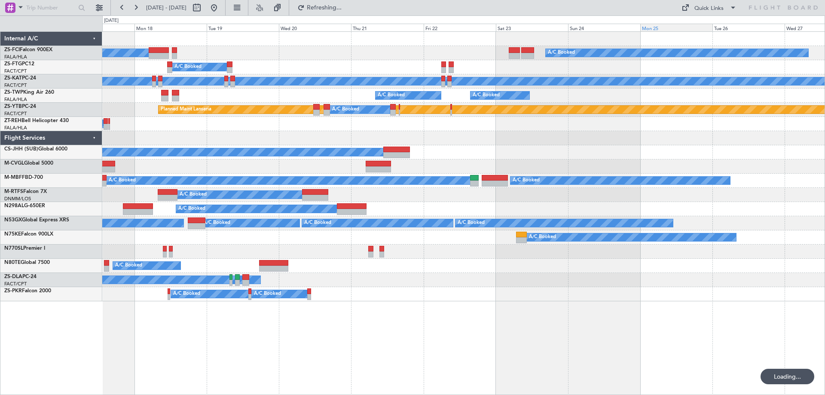
click at [660, 27] on div "Mon 25" at bounding box center [676, 28] width 72 height 8
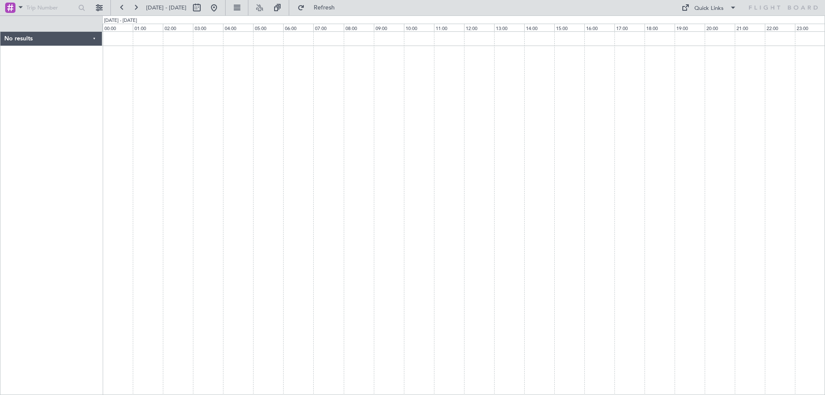
click at [677, 192] on div at bounding box center [463, 212] width 722 height 363
click at [407, 202] on div at bounding box center [463, 212] width 722 height 363
click at [355, 228] on div at bounding box center [463, 212] width 722 height 363
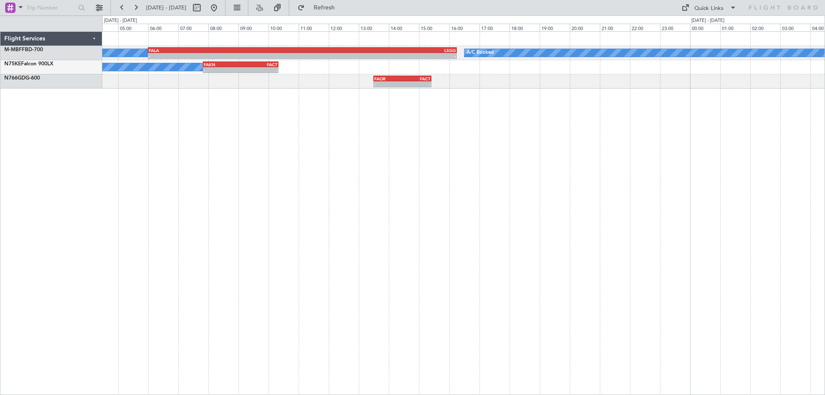
click at [288, 202] on div "A/C Booked A/C Booked - - FALA 06:00 Z LSGG 16:15 Z A/C Booked - - FAKN 07:50 Z…" at bounding box center [463, 212] width 722 height 363
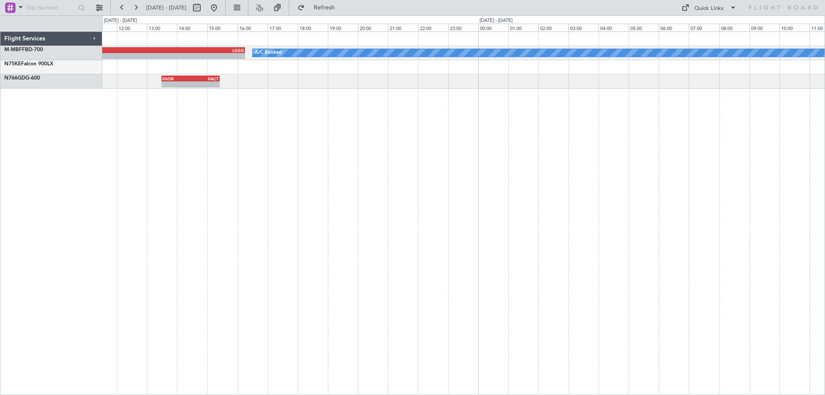
click at [362, 227] on div "A/C Booked - - FALA 06:00 Z LSGG 16:15 Z A/C Booked - - FAKN 07:50 Z FACT 10:20…" at bounding box center [463, 212] width 722 height 363
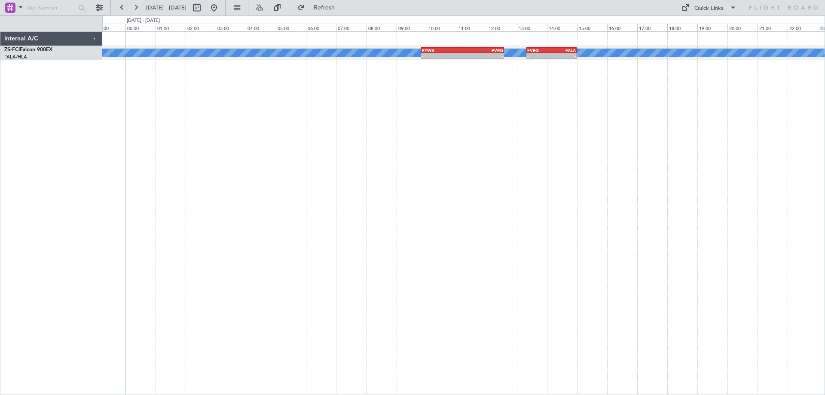
click at [323, 251] on div "A/C Booked A/C Booked A/C Booked A/C Booked A/C Booked - - FYWB 09:50 Z FVRG 12…" at bounding box center [463, 212] width 722 height 363
click at [463, 231] on div "A/C Booked A/C Booked A/C Booked A/C Booked A/C Booked - - FYWB 09:50 Z FVRG 12…" at bounding box center [463, 212] width 722 height 363
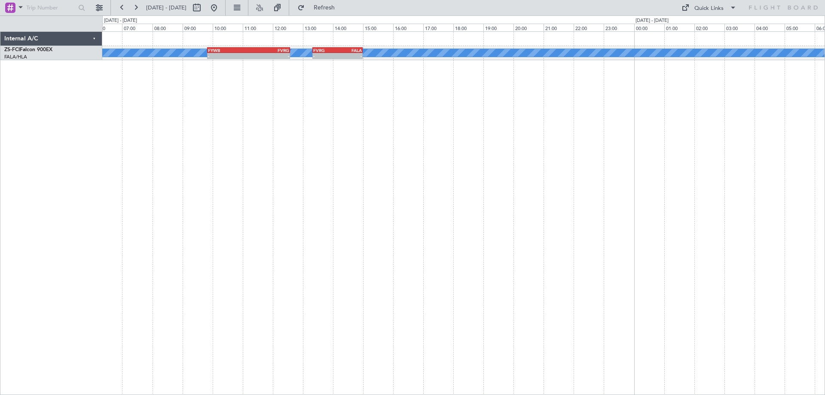
click at [241, 237] on div "A/C Booked A/C Booked A/C Booked A/C Booked A/C Booked - - FYWB 09:50 Z FVRG 12…" at bounding box center [463, 212] width 722 height 363
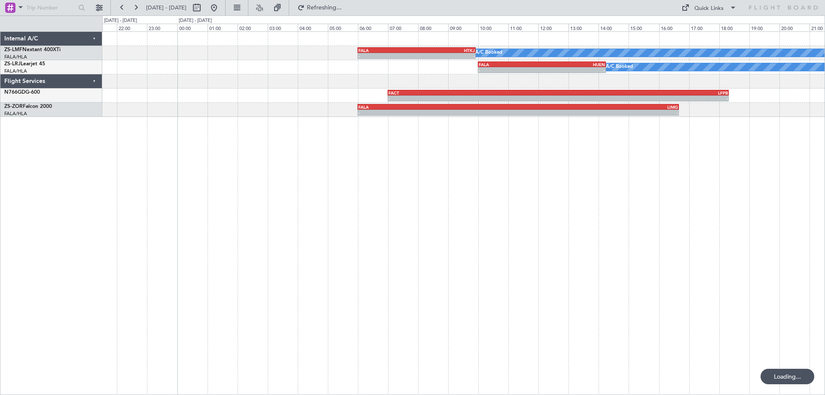
click at [498, 220] on div "A/C Booked A/C Booked - - FALA 06:00 Z HTKJ 09:55 Z A/C Booked A/C Booked - - F…" at bounding box center [463, 212] width 722 height 363
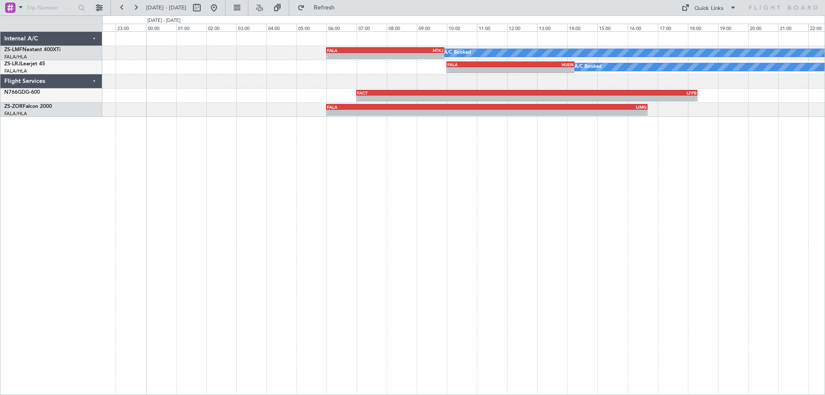
click at [386, 245] on div "A/C Booked A/C Booked - - FALA 06:00 Z HTKJ 09:55 Z A/C Booked A/C Booked - - F…" at bounding box center [463, 212] width 722 height 363
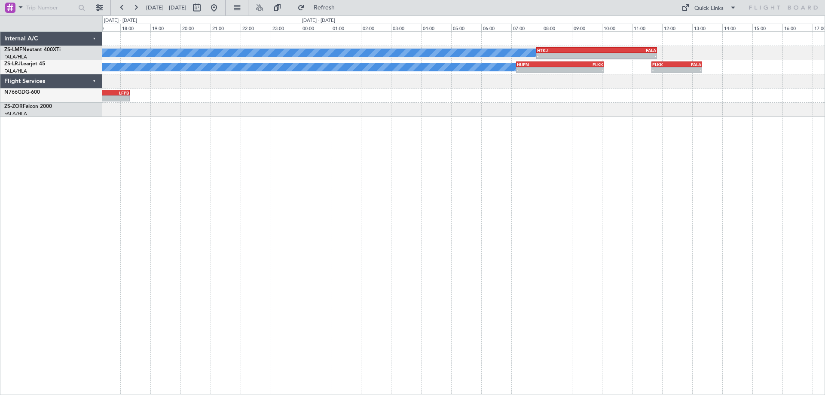
click at [306, 291] on div "A/C Booked A/C Booked - - HTKJ 07:50 Z FALA 11:50 Z A/C Booked A/C Booked - - H…" at bounding box center [463, 212] width 722 height 363
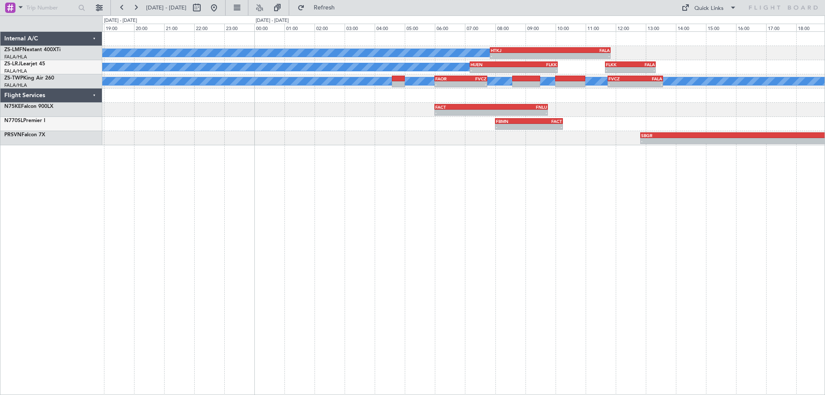
click at [581, 240] on div "A/C Booked A/C Booked - - HTKJ 07:50 Z FALA 11:50 Z A/C Booked A/C Booked - - H…" at bounding box center [463, 212] width 722 height 363
click at [361, 294] on div "A/C Booked A/C Booked - - HTKJ 07:50 Z FALA 11:50 Z A/C Booked A/C Booked - - H…" at bounding box center [463, 212] width 722 height 363
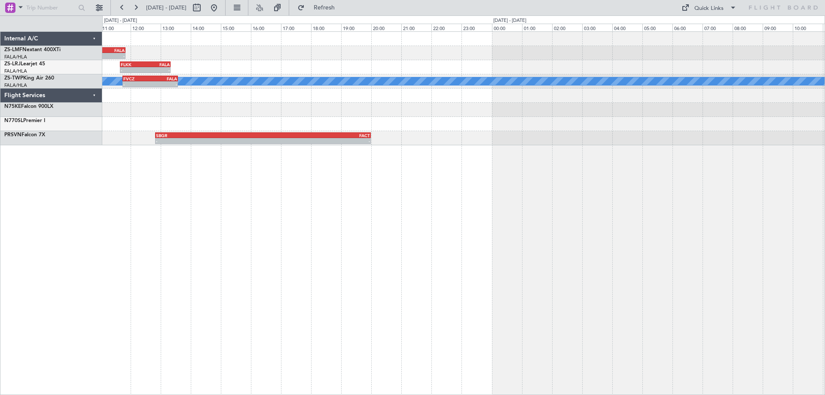
click at [307, 303] on div "- - HTKJ 07:50 Z FALA 11:50 Z A/C Booked A/C Booked - - FLKK 11:40 Z FALA 13:20…" at bounding box center [463, 212] width 722 height 363
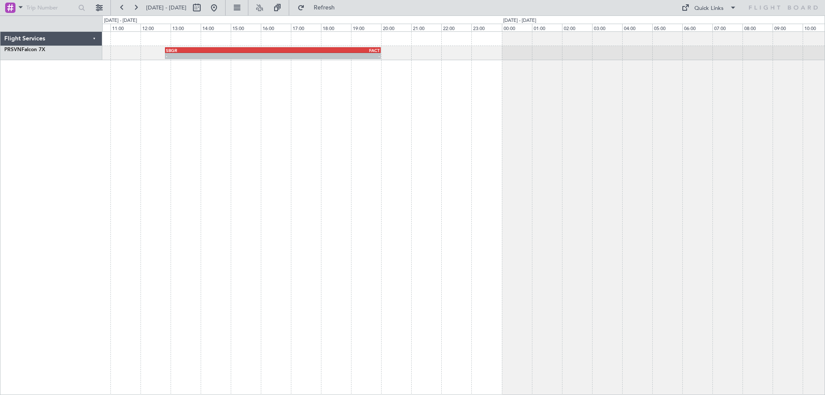
click at [637, 201] on div "- - SBGR 12:50 Z FACT 19:59 Z" at bounding box center [463, 212] width 722 height 363
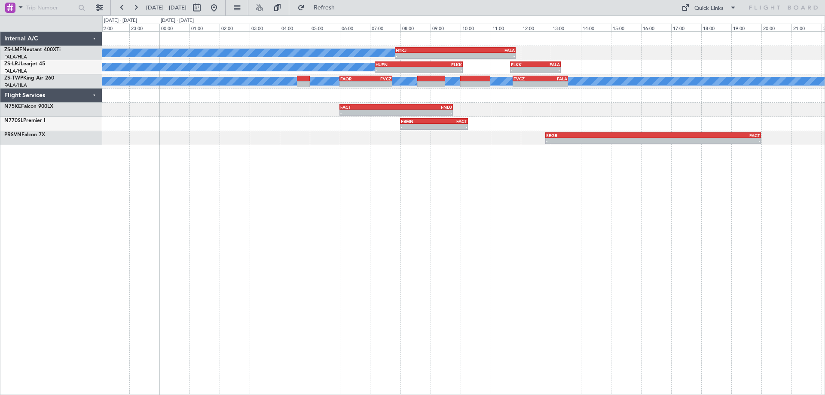
click at [496, 217] on div "A/C Booked A/C Booked - - HTKJ 07:50 Z FALA 11:50 Z A/C Booked A/C Booked - - H…" at bounding box center [463, 212] width 722 height 363
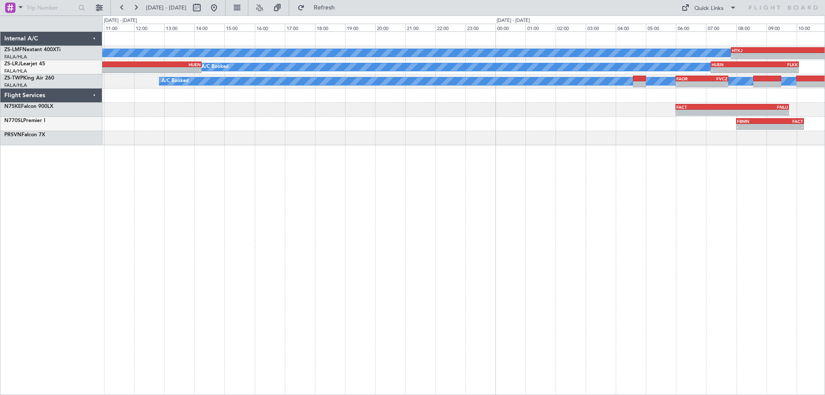
click at [666, 219] on div "A/C Booked A/C Booked - - HTKJ 07:50 Z FALA 11:50 Z FALA 06:00 Z HTKJ 09:55 Z -…" at bounding box center [463, 212] width 722 height 363
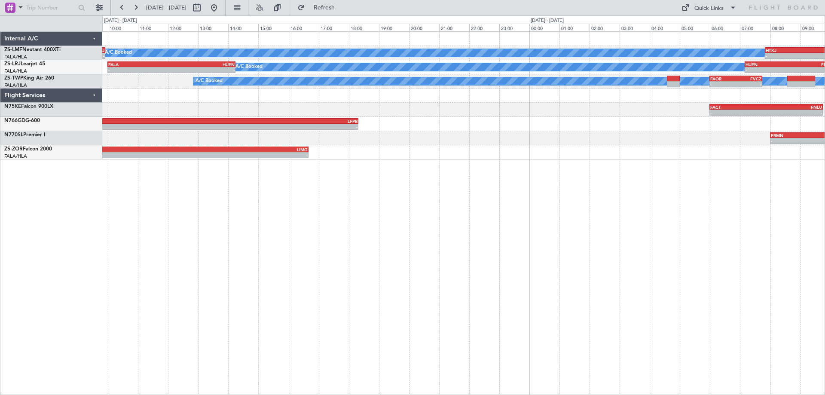
click at [601, 208] on div "A/C Booked A/C Booked - - HTKJ 07:50 Z FALA 11:50 Z FALA 06:00 Z HTKJ 09:55 Z -…" at bounding box center [463, 212] width 722 height 363
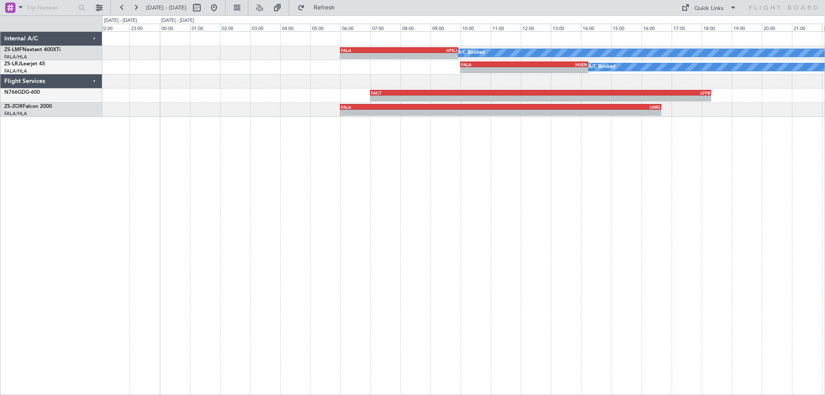
click at [619, 213] on div "A/C Booked A/C Booked FALA 06:00 Z HTKJ 09:55 Z - - A/C Booked A/C Booked FALA …" at bounding box center [463, 212] width 722 height 363
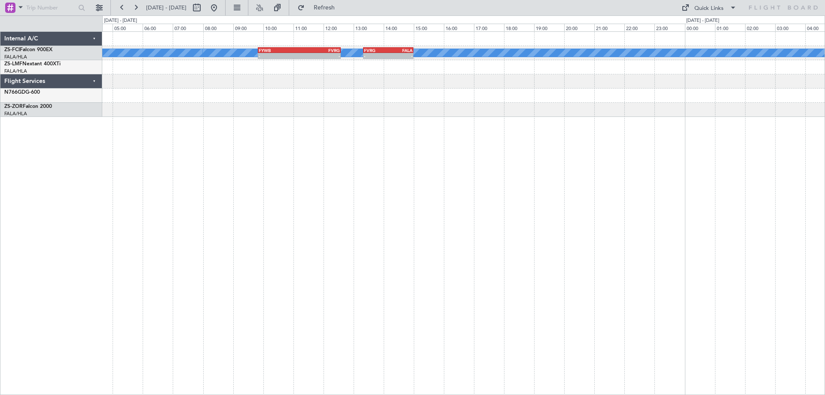
click at [332, 231] on div "A/C Booked A/C Booked - - FYWB 09:50 Z FVRG 12:35 Z - - FVRG 13:20 Z FALA 15:00…" at bounding box center [463, 212] width 722 height 363
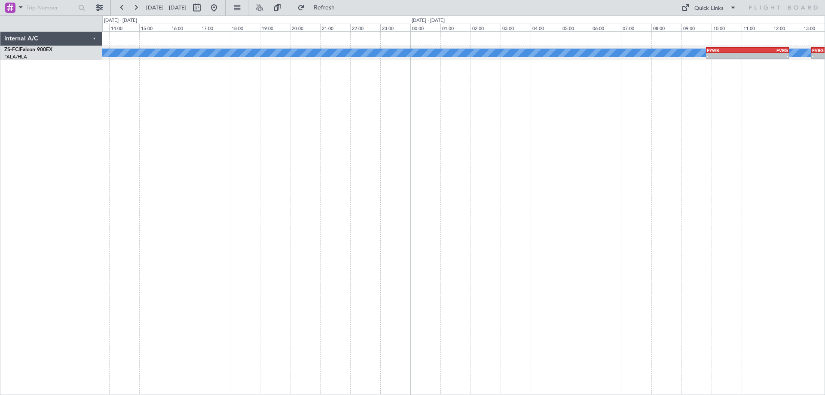
click at [638, 210] on div "A/C Booked A/C Booked - - FYWB 09:50 Z FVRG 12:35 Z - - FVRG 13:20 Z FALA 15:00…" at bounding box center [463, 212] width 722 height 363
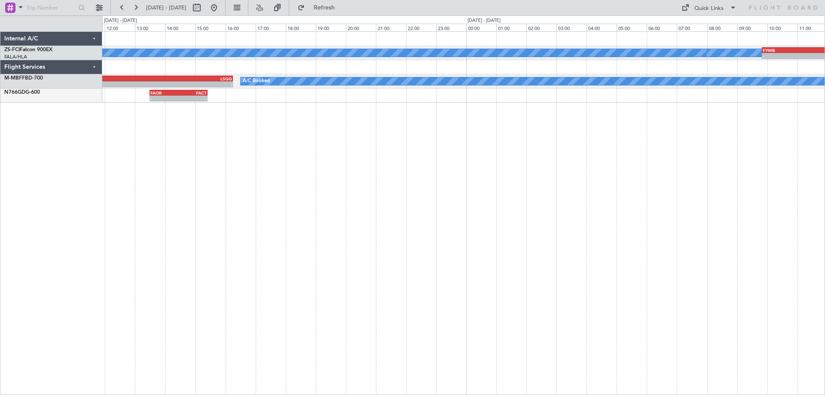
click at [545, 210] on div "A/C Booked A/C Booked - - FYWB 09:50 Z FVRG 12:35 Z A/C Booked A/C Booked A/C B…" at bounding box center [463, 212] width 722 height 363
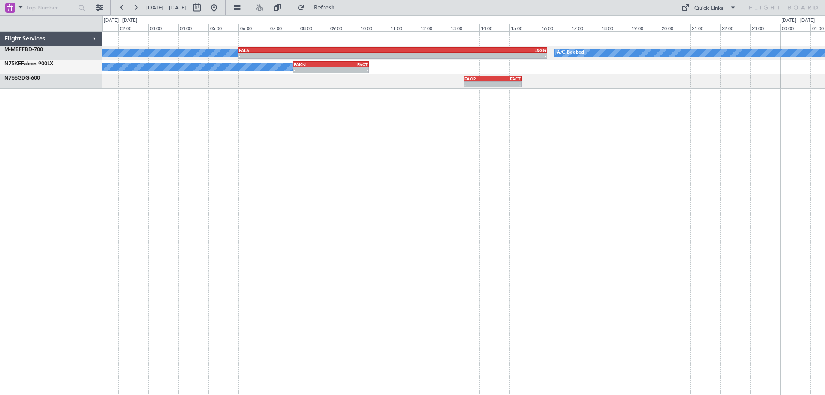
click at [745, 191] on div "A/C Booked - - FALA 06:00 Z LSGG 16:15 Z A/C Booked A/C Booked - - FAKN 07:50 Z…" at bounding box center [463, 212] width 722 height 363
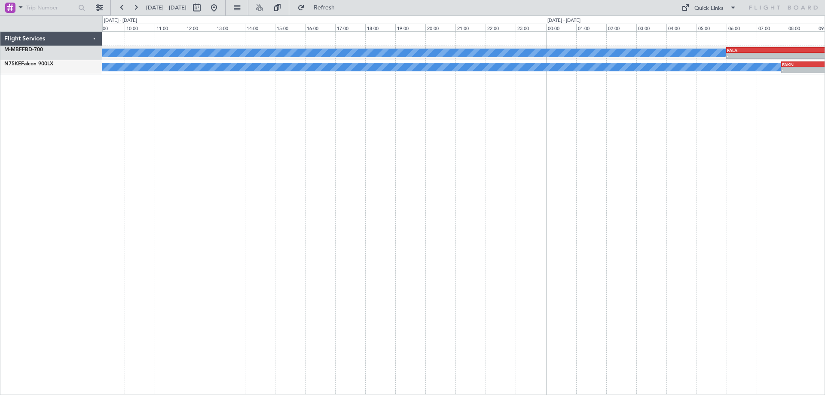
click at [464, 205] on div "- - FALA 06:00 Z LSGG 16:15 Z A/C Booked A/C Booked - - FAKN 07:50 Z FACT 10:20…" at bounding box center [463, 212] width 722 height 363
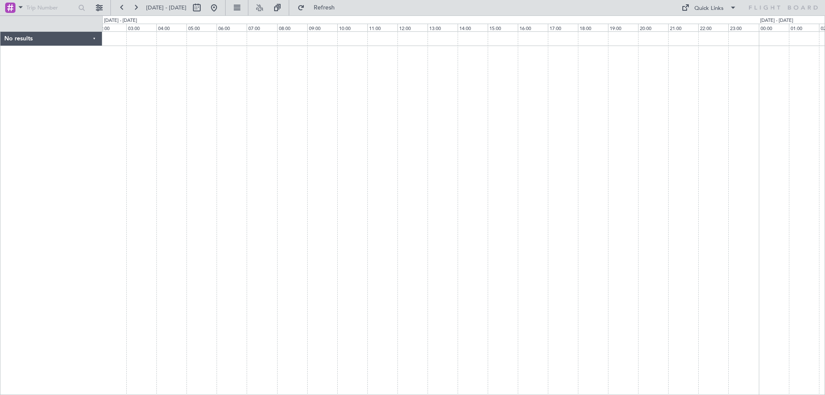
click at [538, 158] on div at bounding box center [463, 212] width 722 height 363
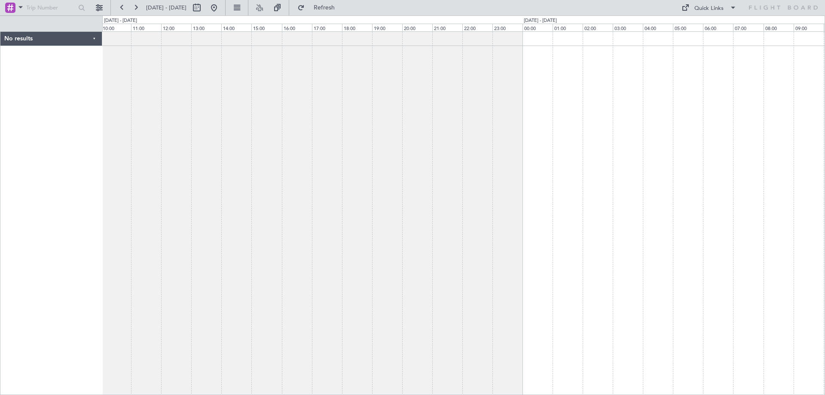
click at [569, 213] on div at bounding box center [463, 212] width 722 height 363
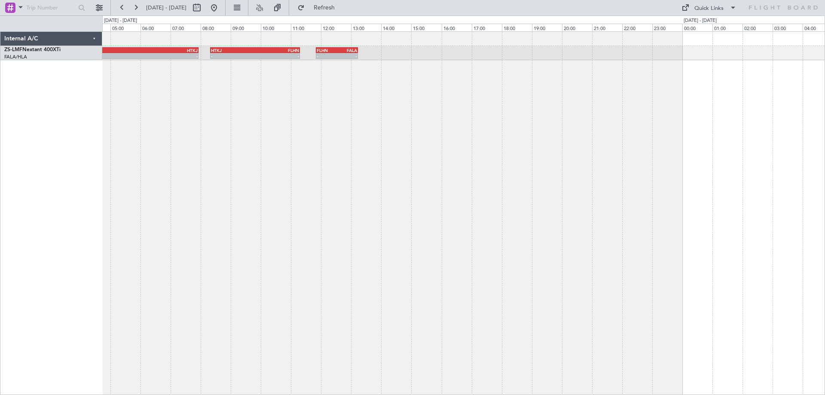
click at [559, 207] on div "- - FALA 04:00 Z HTKJ 07:56 Z - - HTKJ 08:20 Z FLHN 11:18 Z - - FLHN 11:50 Z FA…" at bounding box center [463, 212] width 722 height 363
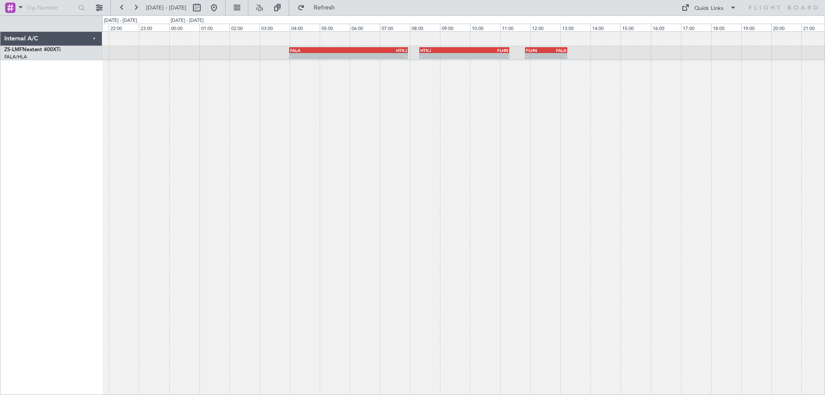
click at [505, 243] on div "- - FALA 04:00 Z HTKJ 07:56 Z - - HTKJ 08:20 Z FLHN 11:18 Z - - FLHN 11:50 Z FA…" at bounding box center [463, 212] width 722 height 363
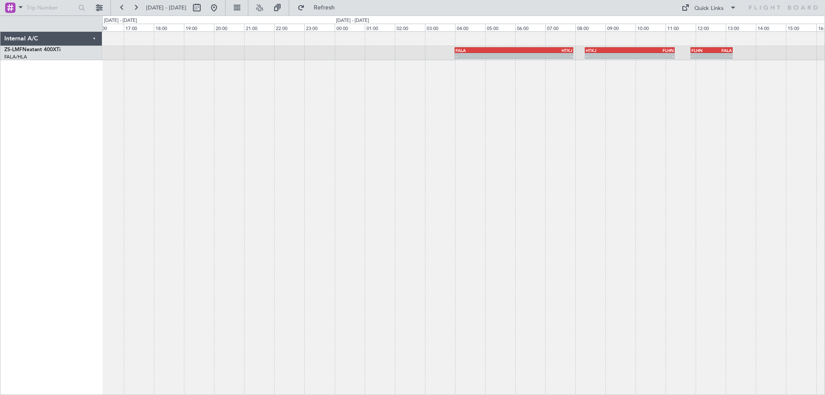
click at [623, 161] on div "- - FALA 04:00 Z HTKJ 07:56 Z - - HTKJ 08:20 Z FLHN 11:18 Z - - FLHN 11:50 Z FA…" at bounding box center [463, 212] width 722 height 363
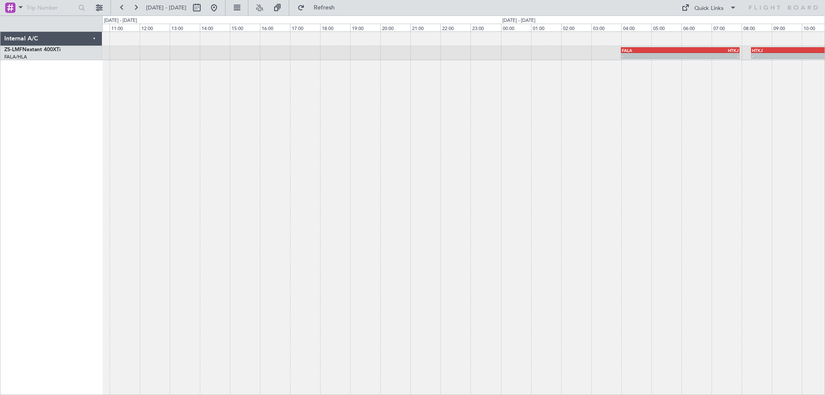
click at [566, 164] on div "- - FALA 04:00 Z HTKJ 07:56 Z - - HTKJ 08:20 Z FLHN 11:18 Z - - FLHN 11:50 Z FA…" at bounding box center [463, 212] width 722 height 363
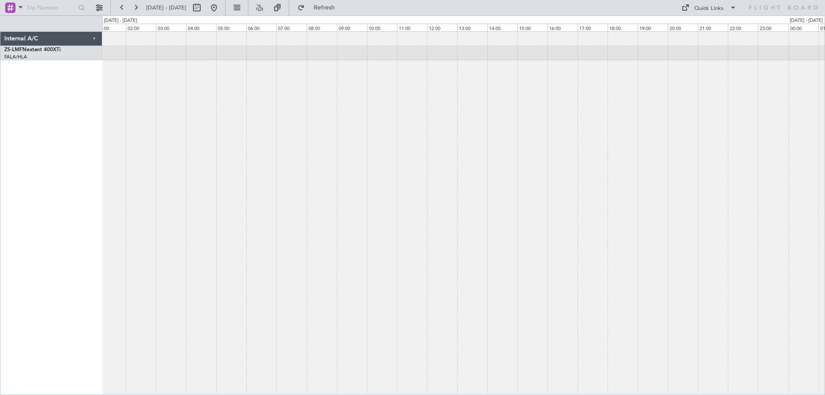
click at [551, 134] on div "FALA 04:00 Z HTKJ 07:56 Z - -" at bounding box center [463, 212] width 722 height 363
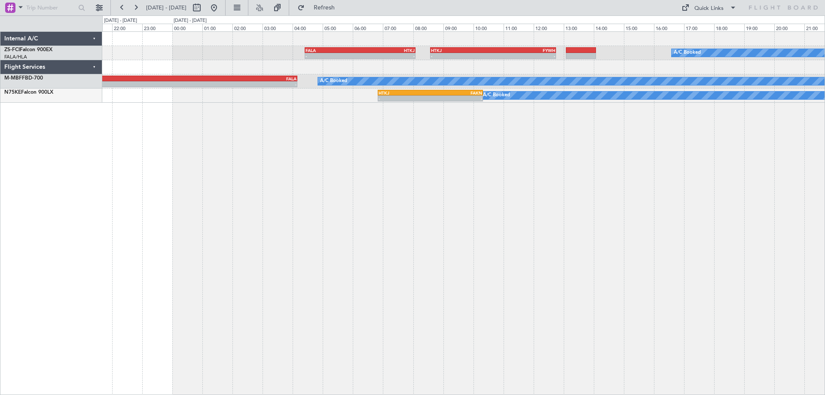
click at [502, 189] on div "A/C Booked A/C Booked A/C Booked - - FALA 04:25 Z HTKJ 08:05 Z - - HTKJ 08:35 Z…" at bounding box center [463, 212] width 722 height 363
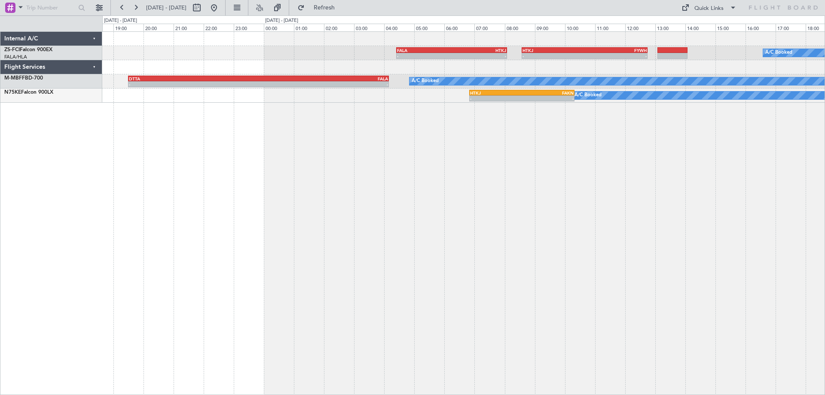
click at [671, 134] on div "A/C Booked A/C Booked A/C Booked - - FALA 04:25 Z HTKJ 08:05 Z - - HTKJ 08:35 Z…" at bounding box center [463, 212] width 722 height 363
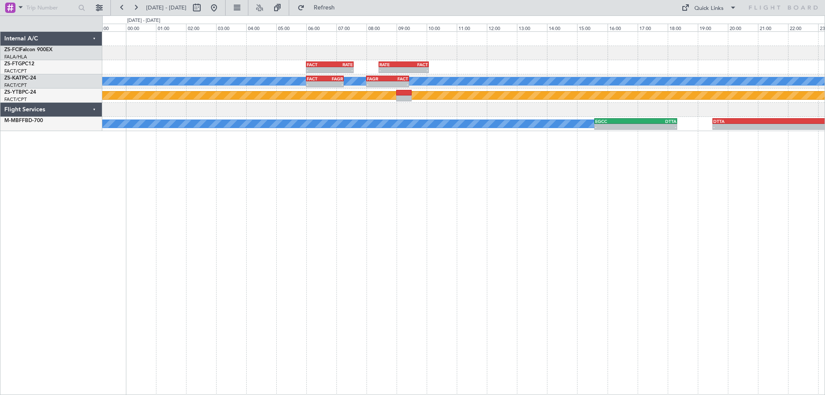
click at [468, 150] on div "- - FALA 04:25 Z HTKJ 08:05 Z - - FACT 06:00 Z RATE 07:35 Z - - RATE 08:25 Z FA…" at bounding box center [463, 212] width 722 height 363
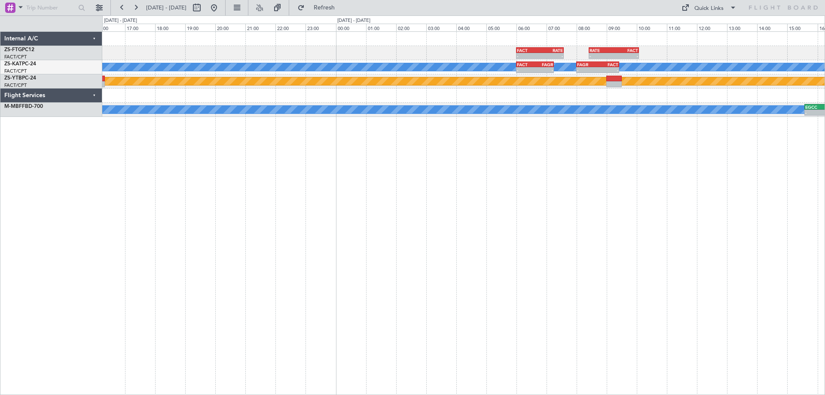
click at [599, 176] on div "- - FACT 06:00 Z RATE 07:35 Z - - RATE 08:25 Z FACT 10:05 Z A/C Unavailable - -…" at bounding box center [463, 212] width 722 height 363
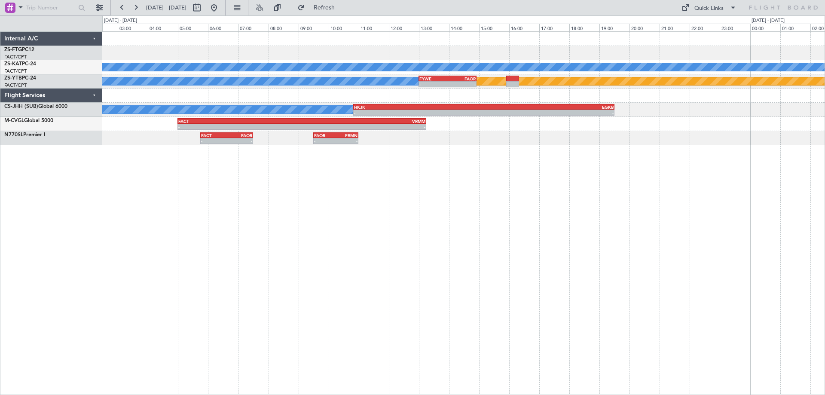
click at [507, 174] on div "FACT 06:00 Z RATE 07:35 Z - - - - RATE 08:25 Z FACT 10:05 Z A/C Unavailable FAC…" at bounding box center [463, 212] width 722 height 363
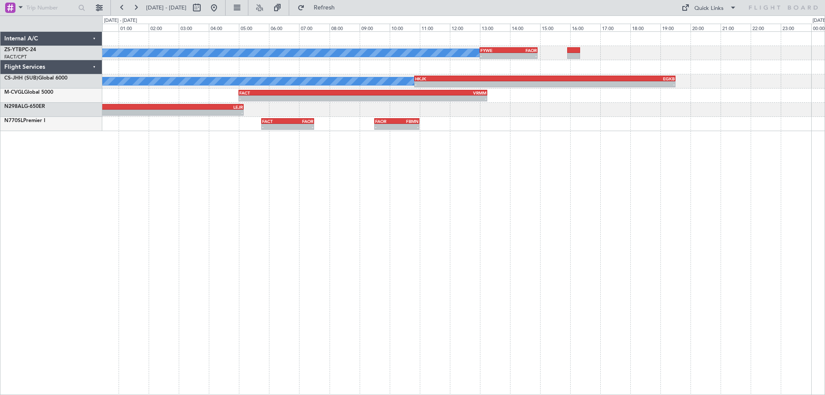
click at [523, 193] on div "A/C Booked - - FYWE 13:00 Z FAOR 14:55 Z A/C Booked - - HKJK 10:50 Z EGKB 19:30…" at bounding box center [463, 212] width 722 height 363
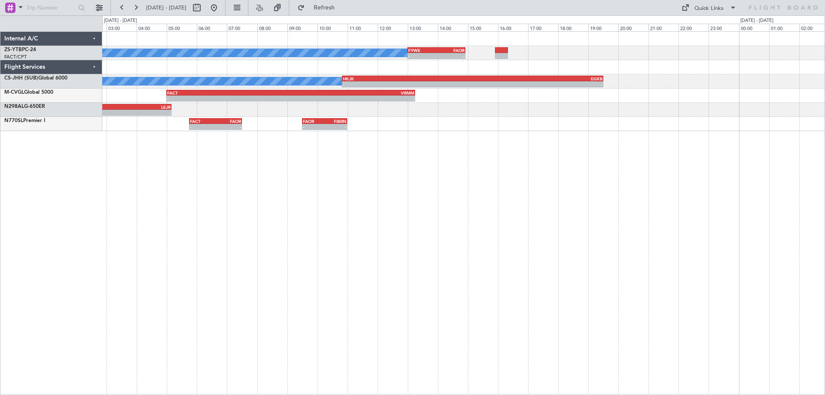
click at [518, 211] on div "A/C Booked - - FYWE 13:00 Z FAOR 14:55 Z A/C Booked - - HKJK 10:50 Z EGKB 19:30…" at bounding box center [463, 212] width 722 height 363
click at [280, 219] on div "A/C Booked - - FYWE 13:00 Z FAOR 14:55 Z A/C Booked - - HKJK 10:50 Z EGKB 19:30…" at bounding box center [463, 212] width 722 height 363
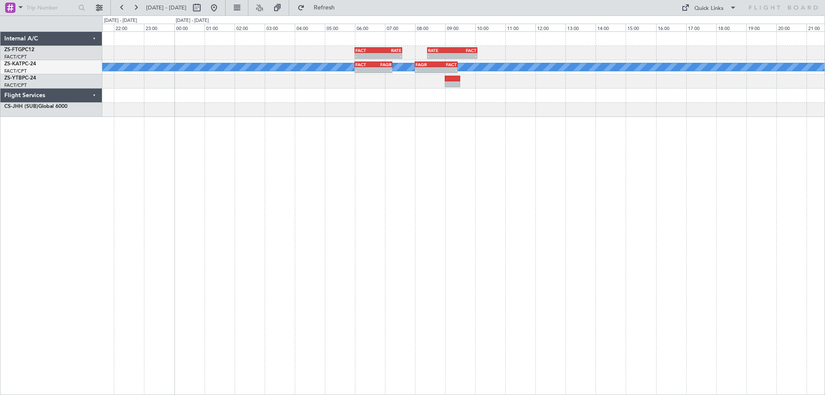
click at [430, 215] on div "- - FACT 06:00 Z RATE 07:35 Z - - RATE 08:25 Z FACT 10:05 Z A/C Unavailable - -…" at bounding box center [463, 212] width 722 height 363
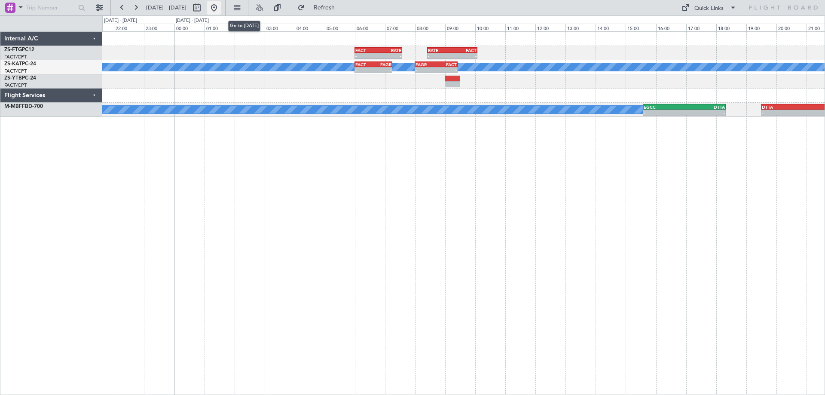
click at [221, 9] on button at bounding box center [214, 8] width 14 height 14
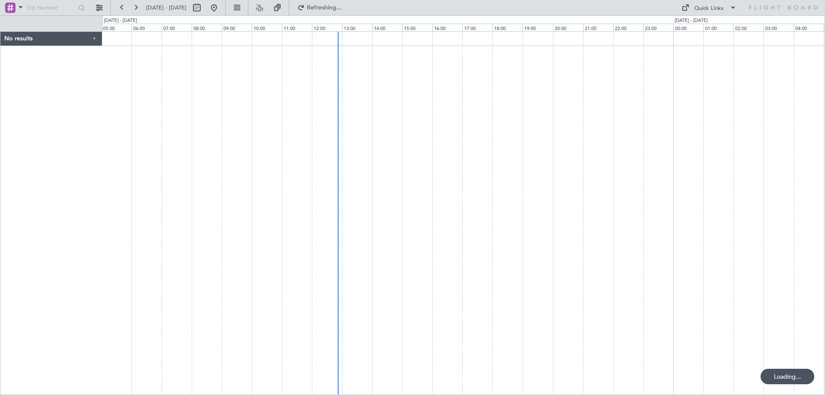
click at [575, 244] on div at bounding box center [463, 212] width 722 height 363
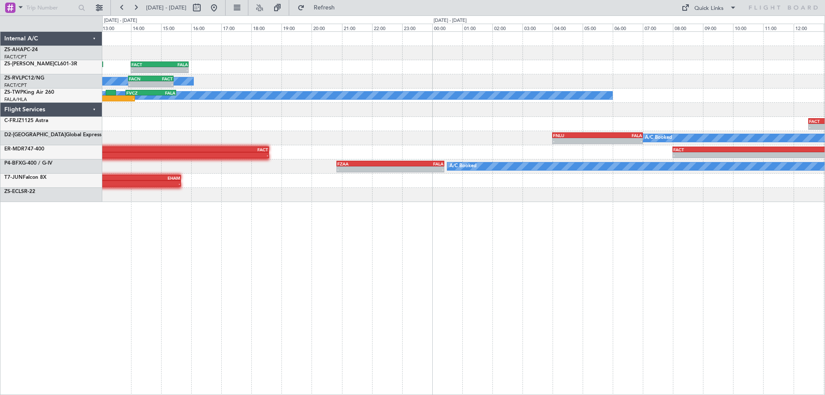
click at [390, 268] on div "FASZ 07:00 Z FACT 09:35 Z 07:01 Z 09:42 Z FALA 11:05 Z FACT 13:05 Z - - FACT 14…" at bounding box center [463, 212] width 722 height 363
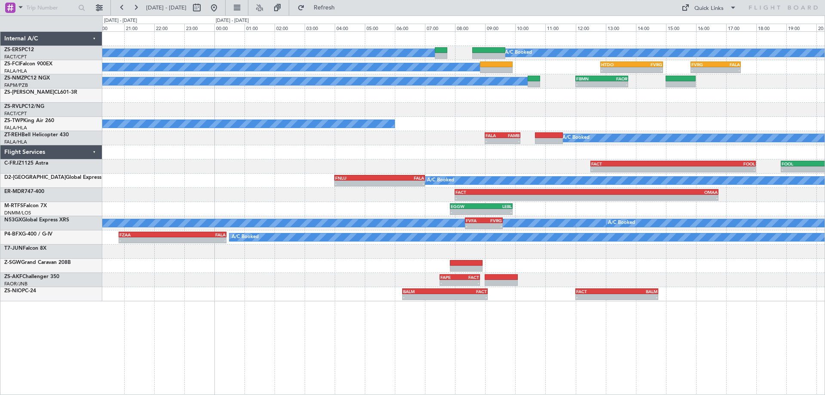
click at [608, 268] on div "A/C Booked A/C Booked A/C Booked - - HTDO 12:50 Z FVRG 14:55 Z FVRG 15:50 Z FAL…" at bounding box center [463, 166] width 722 height 269
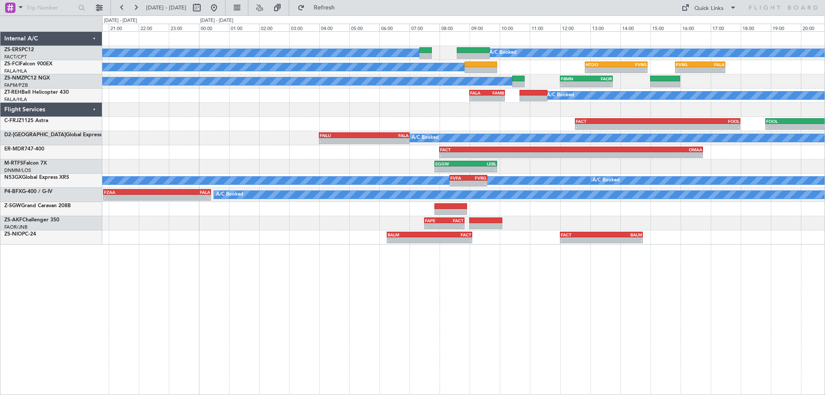
click at [359, 272] on div "A/C Booked A/C Booked A/C Booked - - HTDO 12:50 Z FVRG 14:55 Z FVRG 15:50 Z FAL…" at bounding box center [463, 212] width 722 height 363
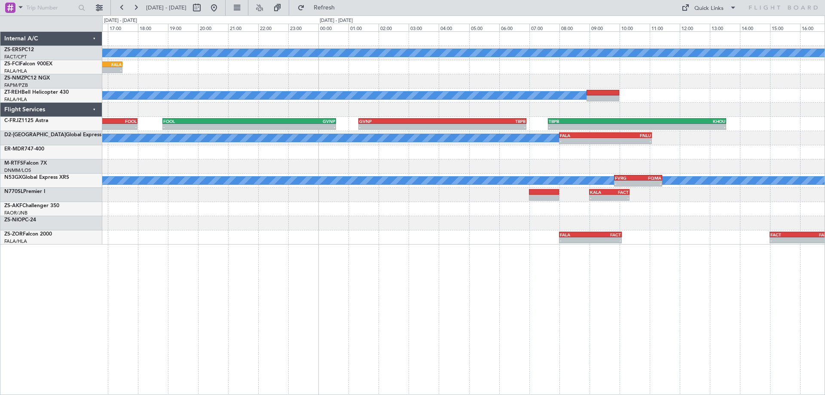
click at [435, 304] on div "A/C Booked FVRG 15:50 Z FALA 17:30 Z - - HTDO 12:50 Z FVRG 14:55 Z - - FBMN 12:…" at bounding box center [463, 212] width 722 height 363
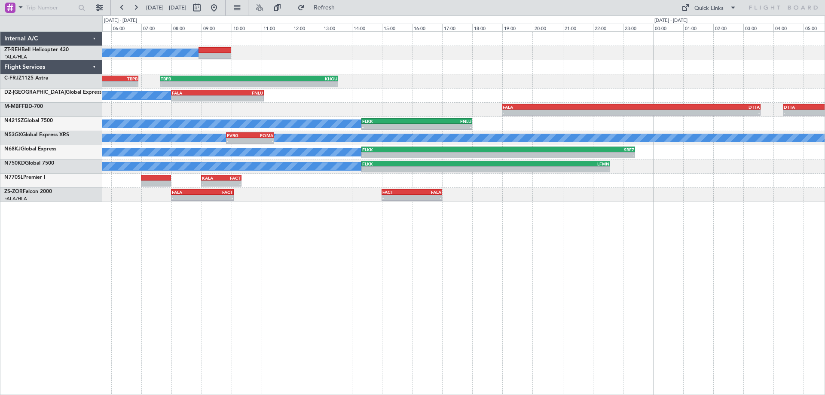
click at [384, 318] on div "A/C Booked - - GVNP 01:20 Z TBPB 06:55 Z - - TBPB 07:38 Z KHOU 13:33 Z FOOL 18:…" at bounding box center [463, 212] width 722 height 363
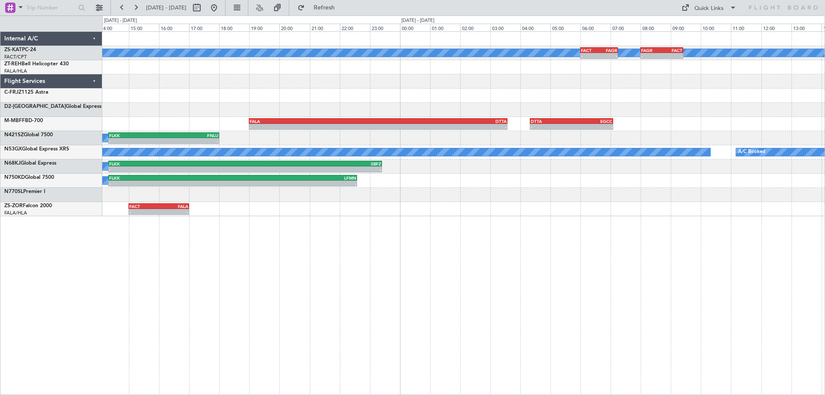
click at [445, 284] on div "A/C Unavailable - - FACT 06:00 Z FAGR 07:15 Z - - FAGR 08:00 Z FACT 09:25 Z A/C…" at bounding box center [463, 212] width 722 height 363
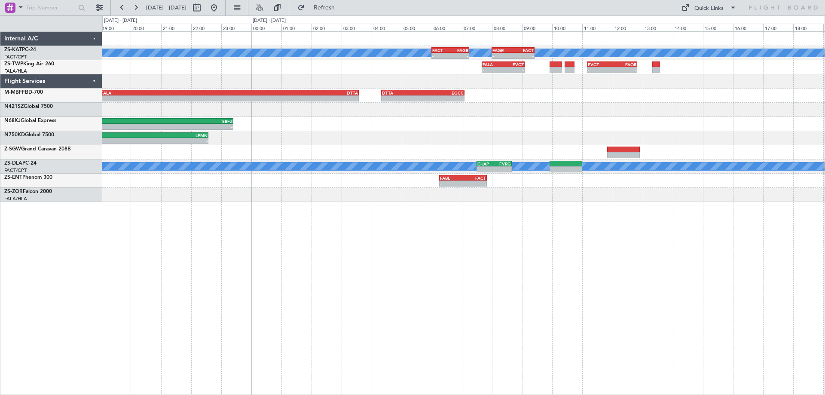
click at [577, 275] on div "A/C Unavailable - - FACT 06:00 Z FAGR 07:15 Z - - FAGR 08:00 Z FACT 09:25 Z - -…" at bounding box center [463, 212] width 722 height 363
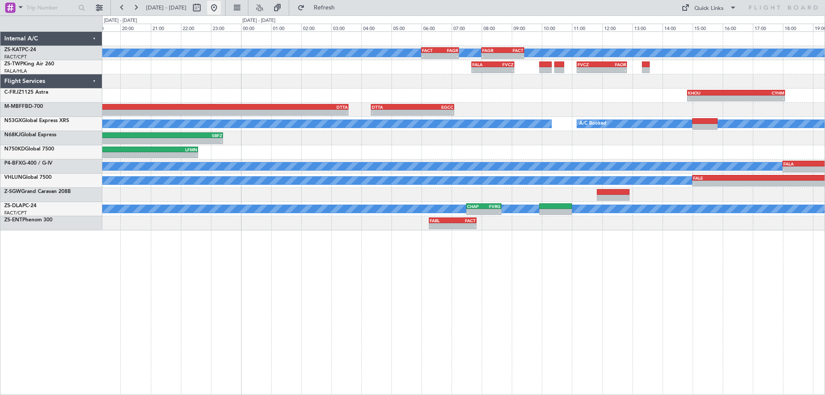
click at [221, 8] on button at bounding box center [214, 8] width 14 height 14
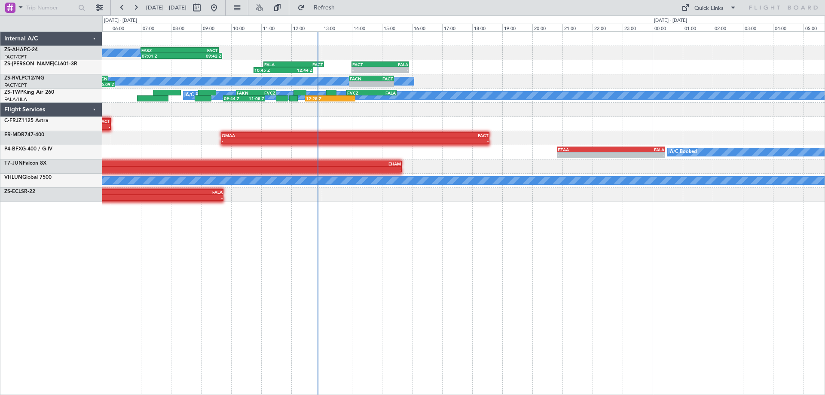
click at [678, 312] on div "FASZ 07:00 Z FACT 09:35 Z 07:01 Z 09:42 Z A/C Booked FALA 11:05 Z FACT 13:05 Z …" at bounding box center [412, 204] width 825 height 379
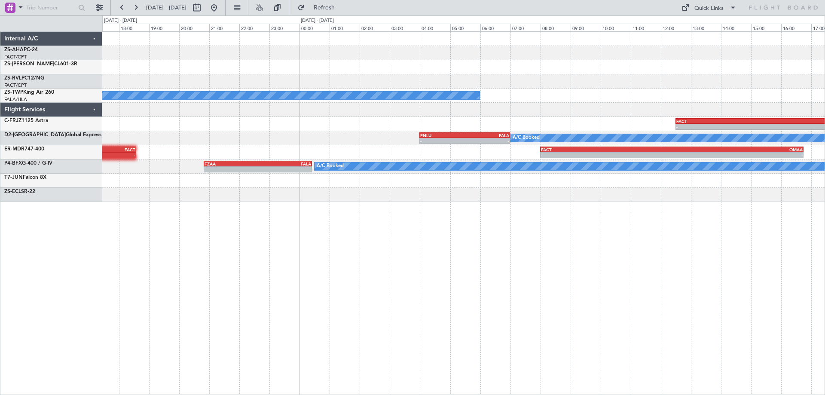
click at [358, 316] on div "- - FACT 14:00 Z FALA 15:55 Z FALA 11:05 Z FACT 13:05 Z 10:45 Z 12:44 Z FACN 13…" at bounding box center [463, 212] width 722 height 363
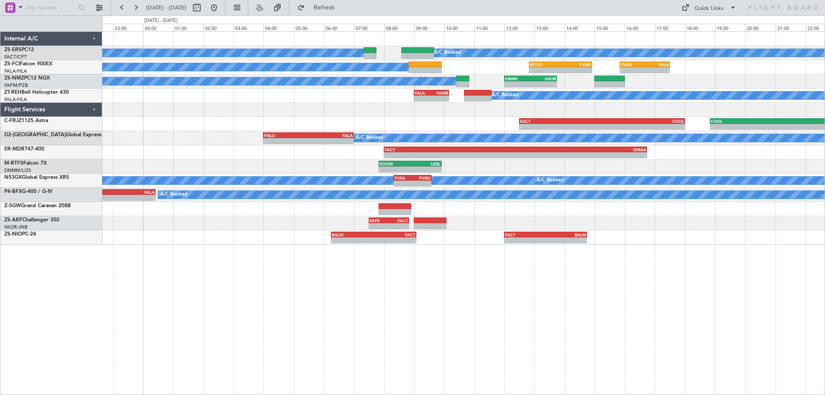
click at [587, 292] on div "A/C Booked A/C Booked A/C Booked - - HTDO 12:50 Z FVRG 14:55 Z - - FVRG 15:50 Z…" at bounding box center [463, 212] width 722 height 363
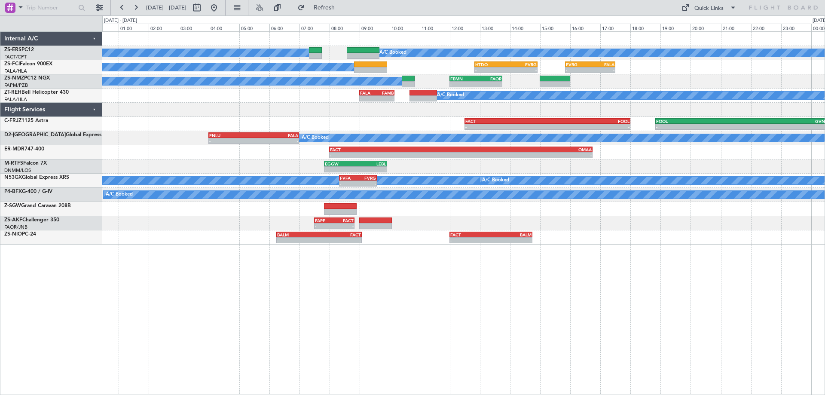
click at [695, 304] on div "A/C Booked A/C Booked A/C Booked - - HTDO 12:50 Z FVRG 14:55 Z - - FVRG 15:50 Z…" at bounding box center [463, 212] width 722 height 363
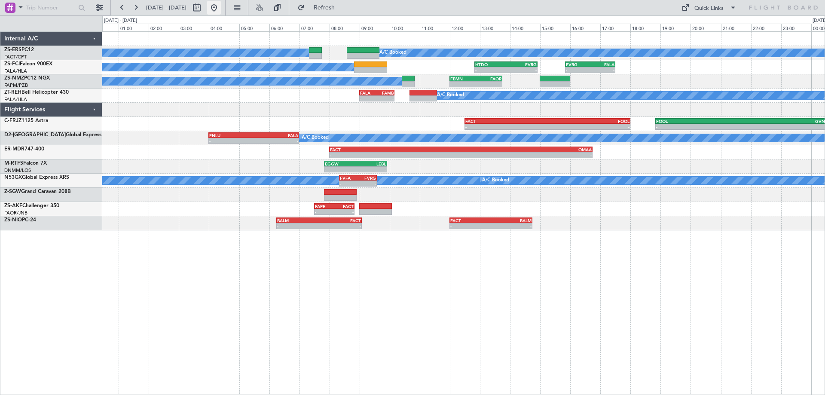
click at [221, 6] on button at bounding box center [214, 8] width 14 height 14
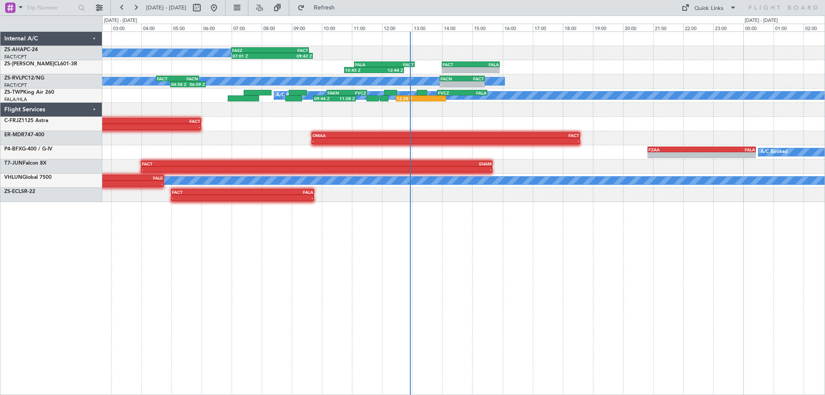
click at [587, 236] on div "FASZ 07:00 Z FACT 09:35 Z 07:01 Z 09:42 Z A/C Booked - - FACT 14:00 Z FALA 15:5…" at bounding box center [463, 212] width 722 height 363
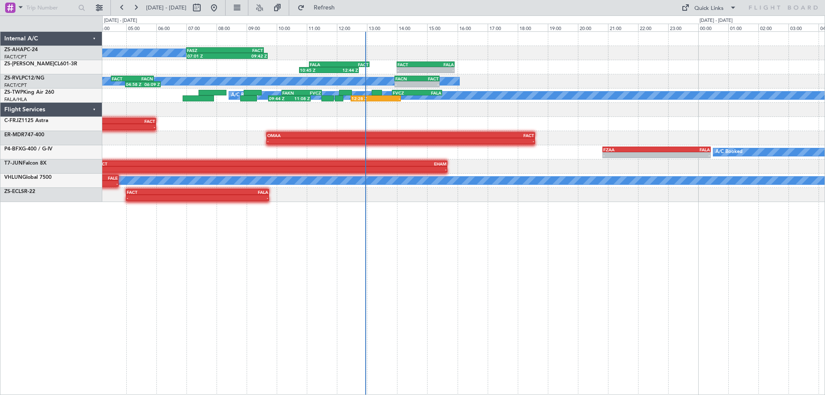
click at [609, 223] on div "FASZ 07:00 Z FACT 09:35 Z 07:01 Z 09:42 Z A/C Booked - - FACT 14:00 Z FALA 15:5…" at bounding box center [463, 212] width 722 height 363
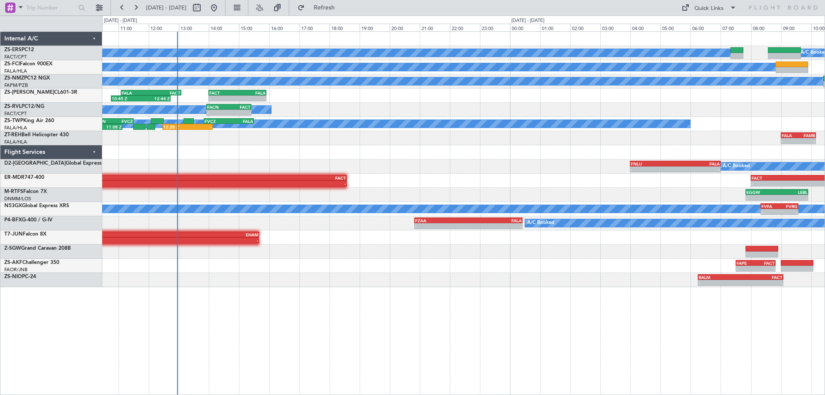
click at [566, 265] on div "A/C Booked A/C Booked A/C Booked FVRG 15:50 Z FALA 17:30 Z - - HTDO 12:50 Z FVR…" at bounding box center [463, 159] width 722 height 255
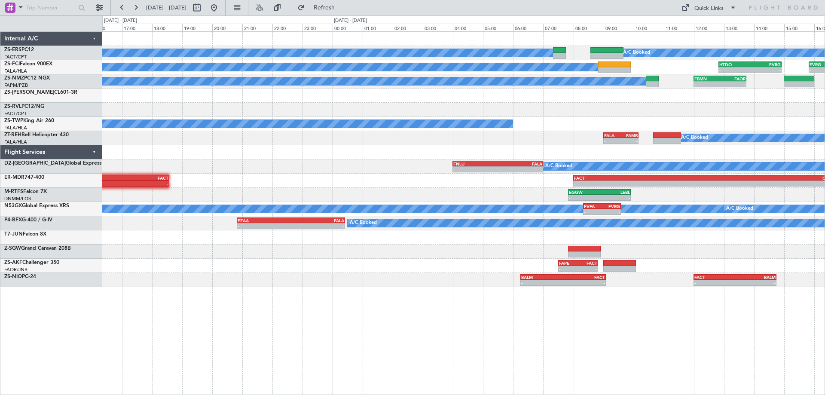
click at [568, 291] on div "A/C Booked A/C Booked A/C Booked HTDO 12:50 Z FVRG 14:55 Z - - FVRG 15:50 Z FAL…" at bounding box center [463, 212] width 722 height 363
